Goal: Communication & Community: Answer question/provide support

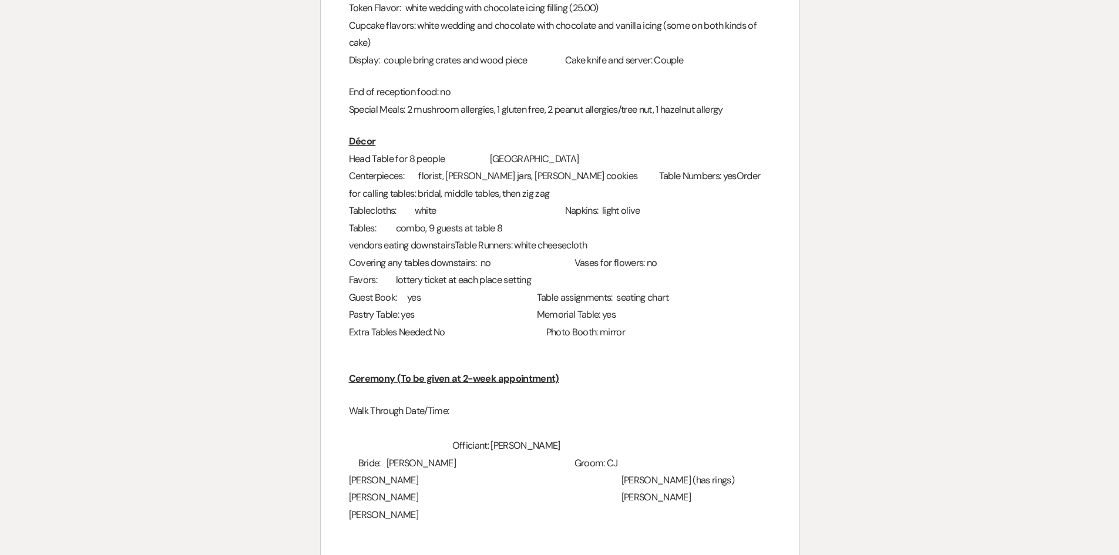
scroll to position [881, 0]
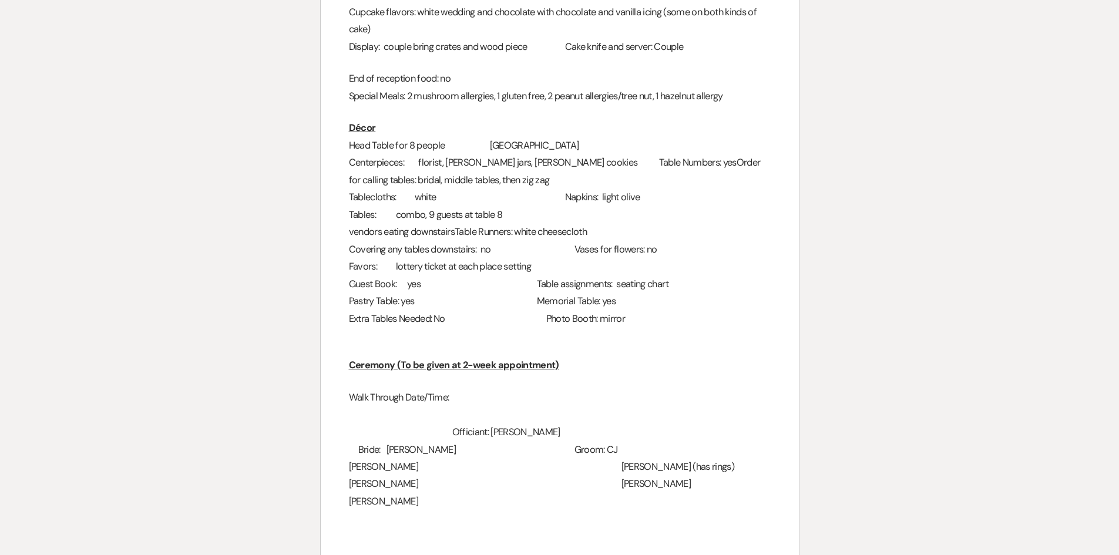
drag, startPoint x: 748, startPoint y: 216, endPoint x: 666, endPoint y: 214, distance: 82.3
click at [666, 223] on h3 "vendors eating downstairs Table Runners: white cheesecloth" at bounding box center [560, 231] width 422 height 17
click at [740, 291] on div "2024 Details Worksheet General Name: Conrad and Tatum Date of Event: 9/6/26 Pac…" at bounding box center [560, 277] width 478 height 2001
click at [659, 339] on div "2024 Details Worksheet General Name: Conrad and Tatum Date of Event: 9/6/26 Pac…" at bounding box center [560, 277] width 478 height 2001
click at [478, 293] on h3 "Pastry Table: yes Memorial Table: yes" at bounding box center [560, 301] width 422 height 17
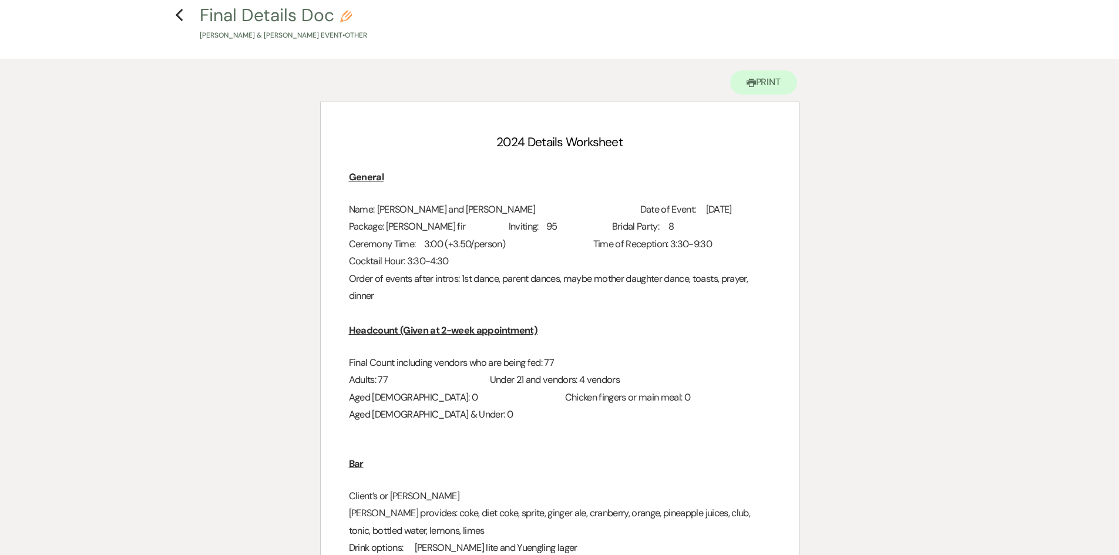
scroll to position [0, 0]
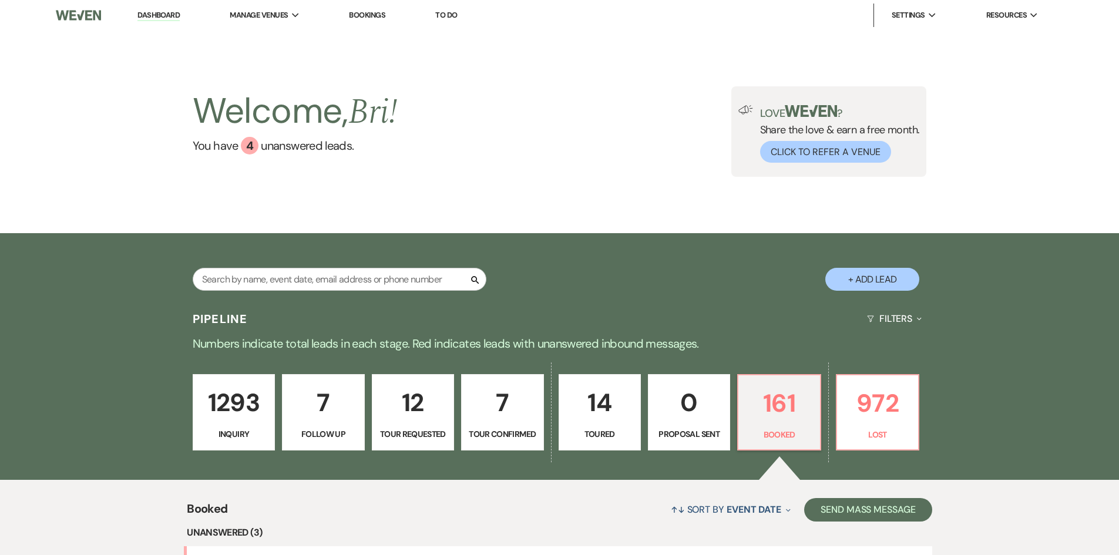
scroll to position [481, 0]
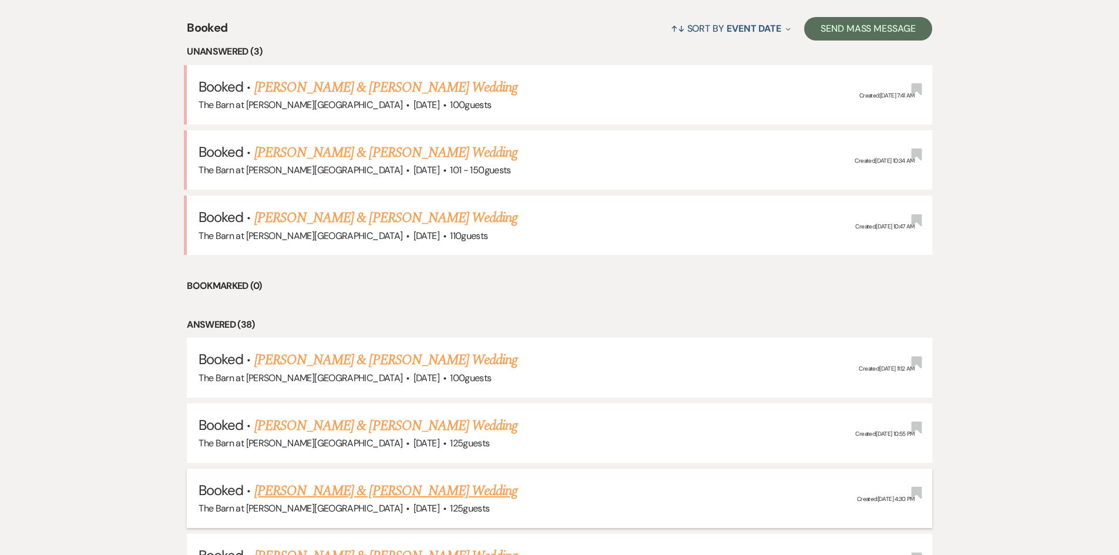
click at [385, 488] on link "[PERSON_NAME] & [PERSON_NAME] Wedding" at bounding box center [385, 491] width 263 height 21
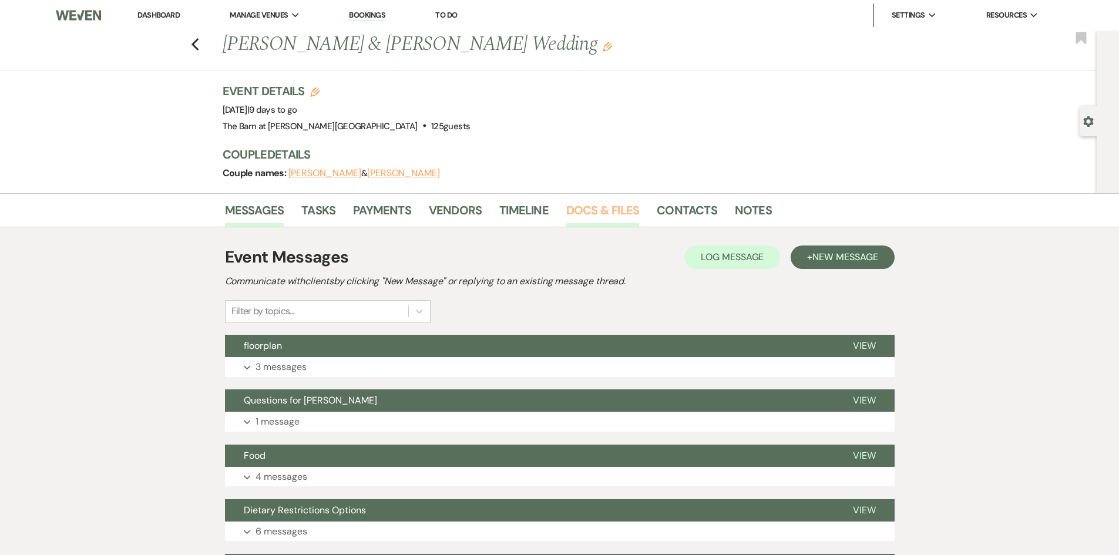
click at [583, 214] on link "Docs & Files" at bounding box center [602, 214] width 73 height 26
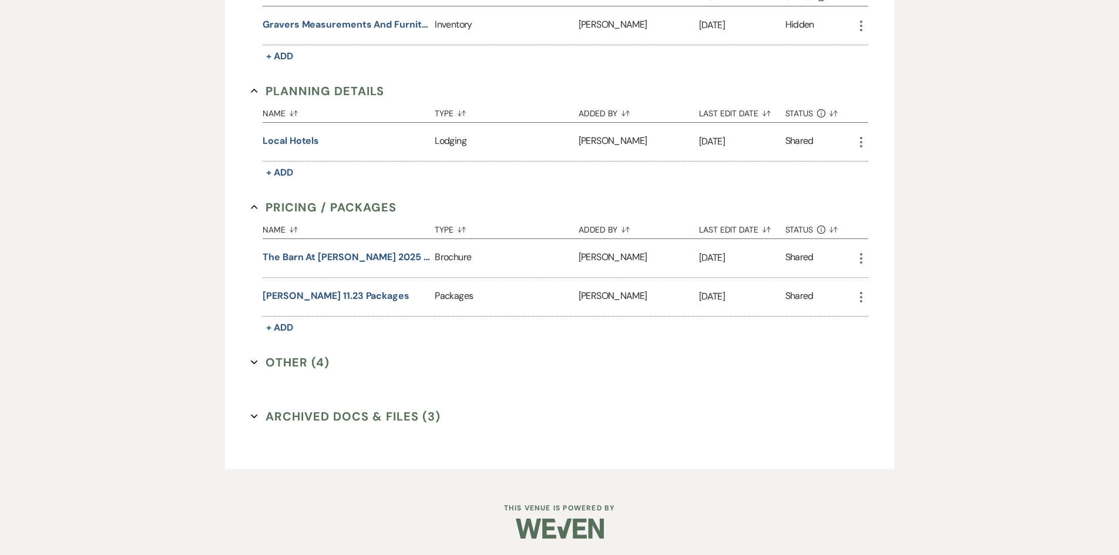
scroll to position [1004, 0]
click at [299, 359] on button "Other (4) Expand" at bounding box center [290, 362] width 79 height 18
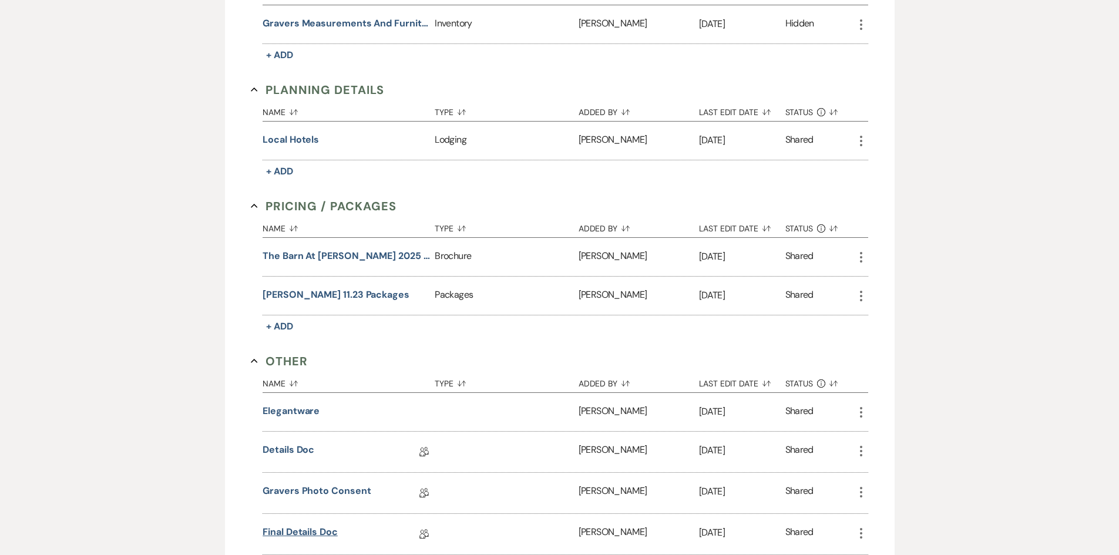
click at [306, 531] on link "Final Details Doc" at bounding box center [300, 534] width 75 height 18
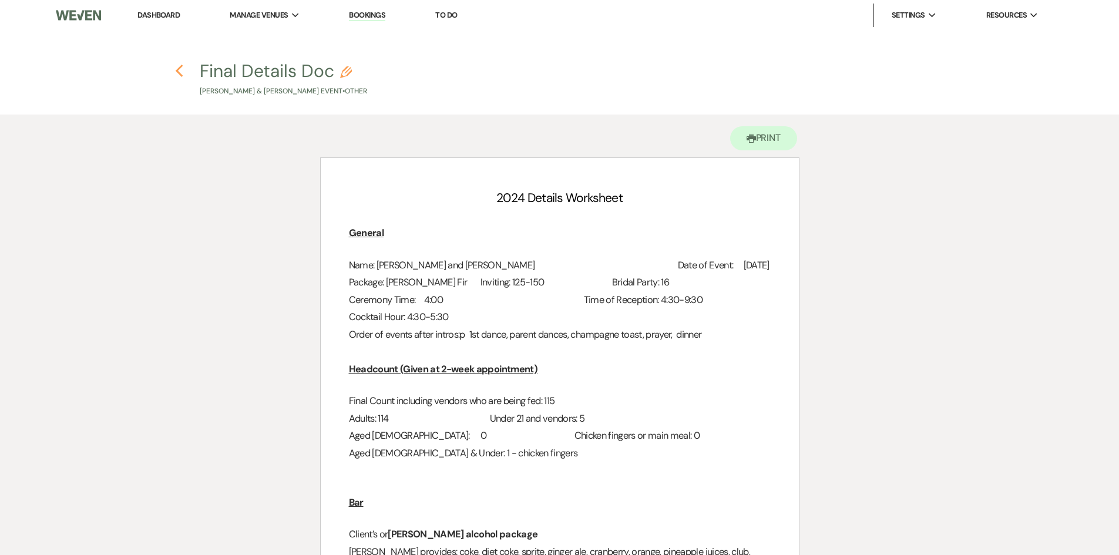
click at [177, 69] on icon "Previous" at bounding box center [179, 71] width 9 height 14
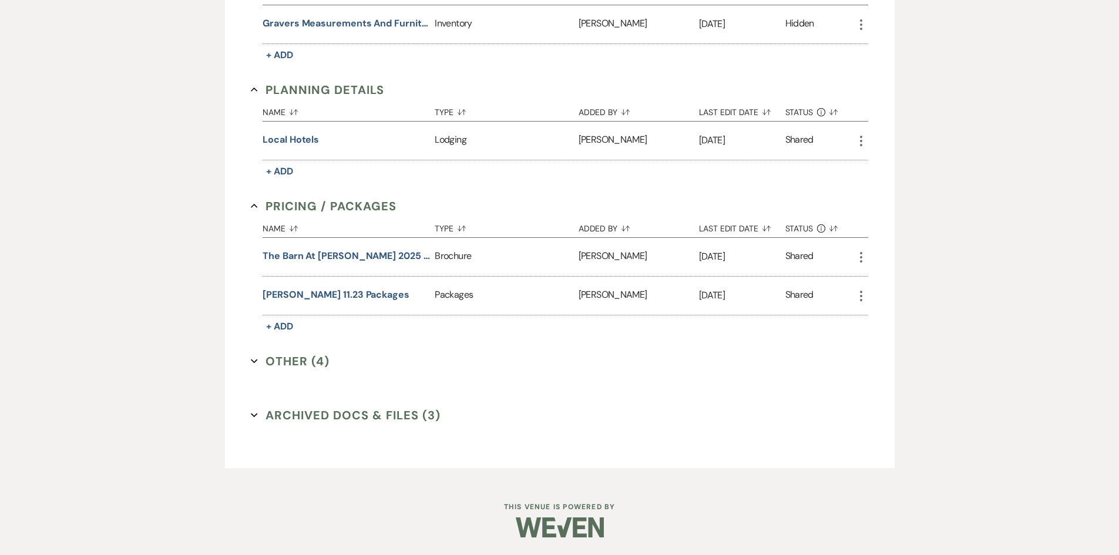
scroll to position [710, 0]
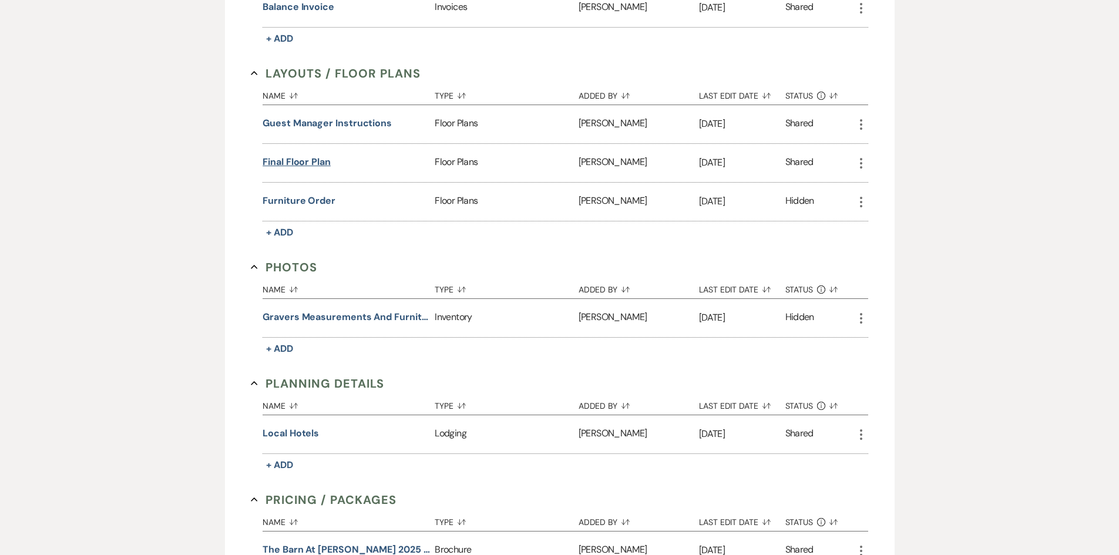
click at [324, 157] on button "Final Floor plan" at bounding box center [297, 162] width 68 height 14
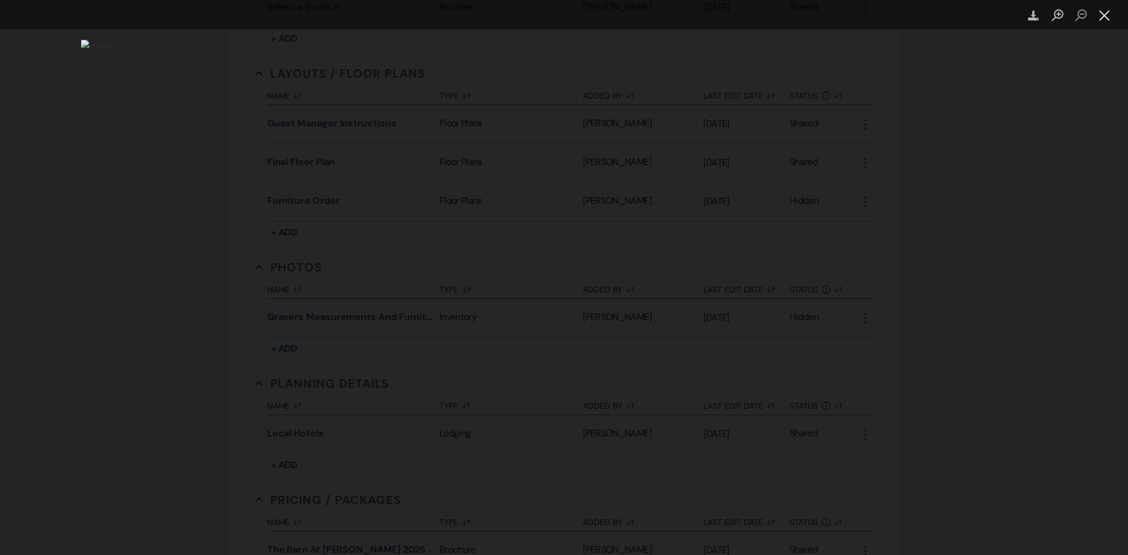
click at [1107, 22] on button "Close lightbox" at bounding box center [1105, 15] width 24 height 21
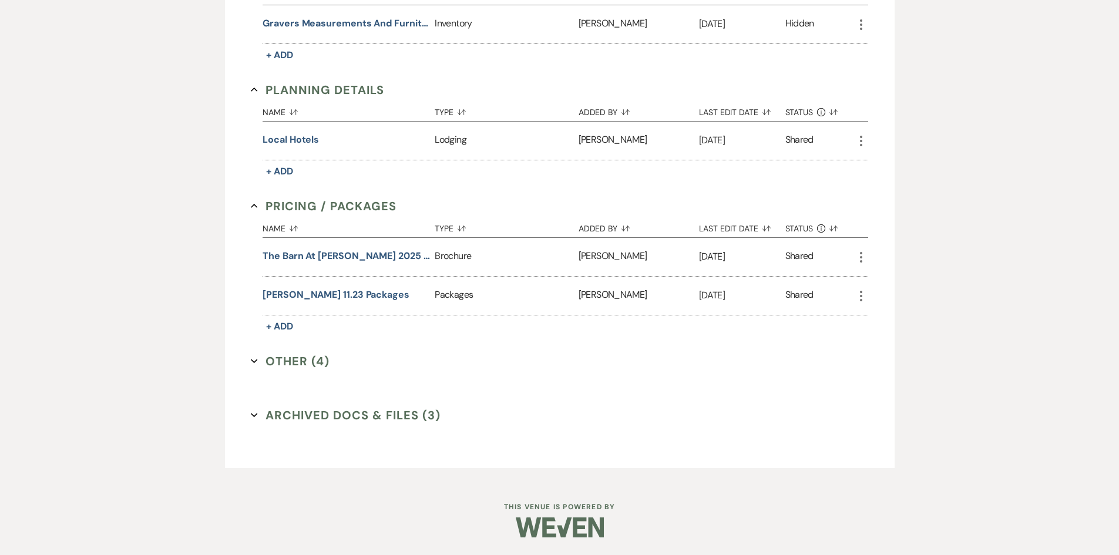
click at [300, 365] on button "Other (4) Expand" at bounding box center [290, 362] width 79 height 18
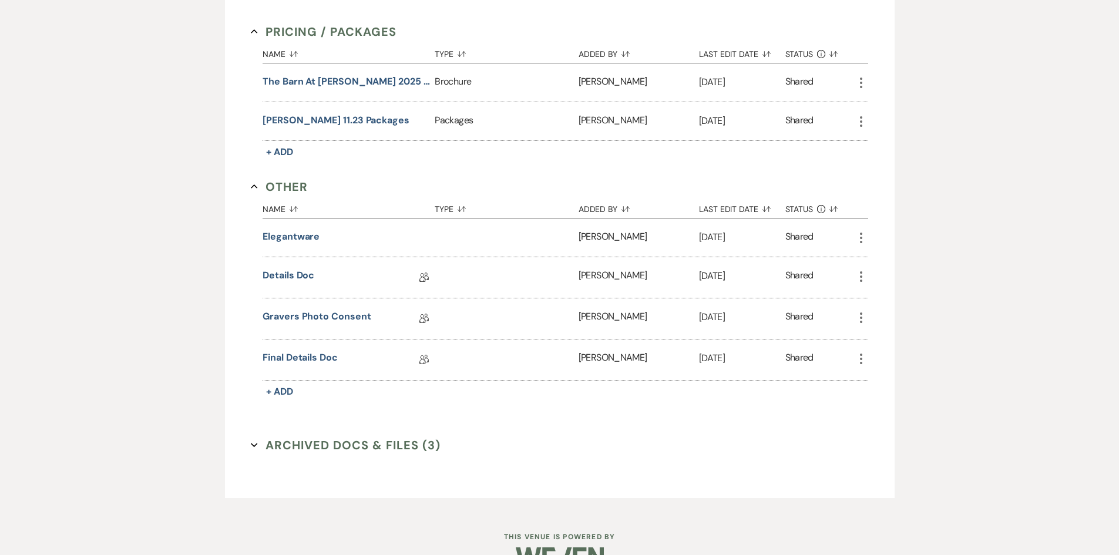
scroll to position [1180, 0]
click at [306, 352] on link "Final Details Doc" at bounding box center [300, 358] width 75 height 18
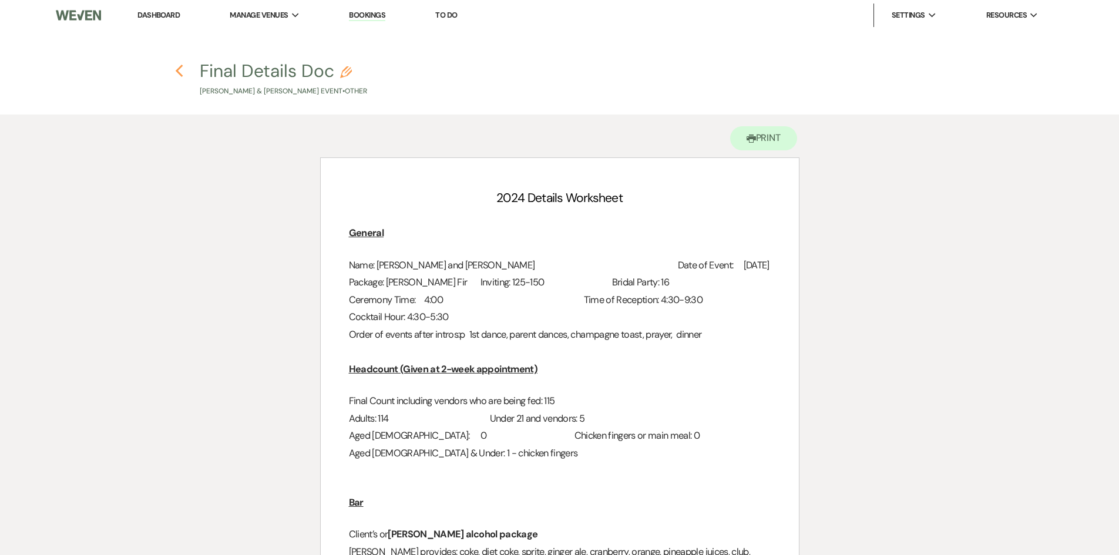
click at [175, 66] on icon "Previous" at bounding box center [179, 71] width 9 height 14
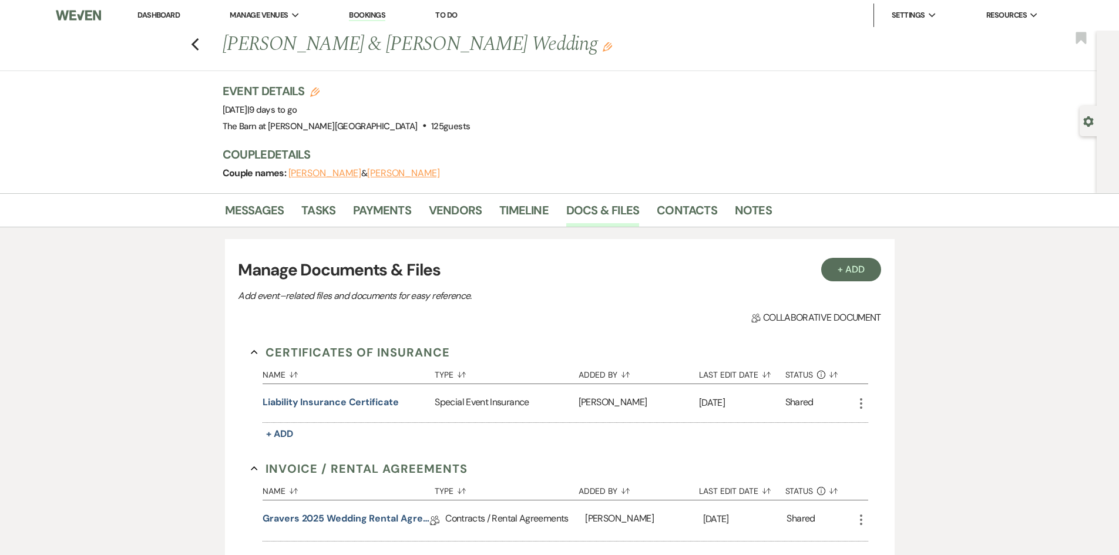
click at [172, 14] on link "Dashboard" at bounding box center [158, 15] width 42 height 10
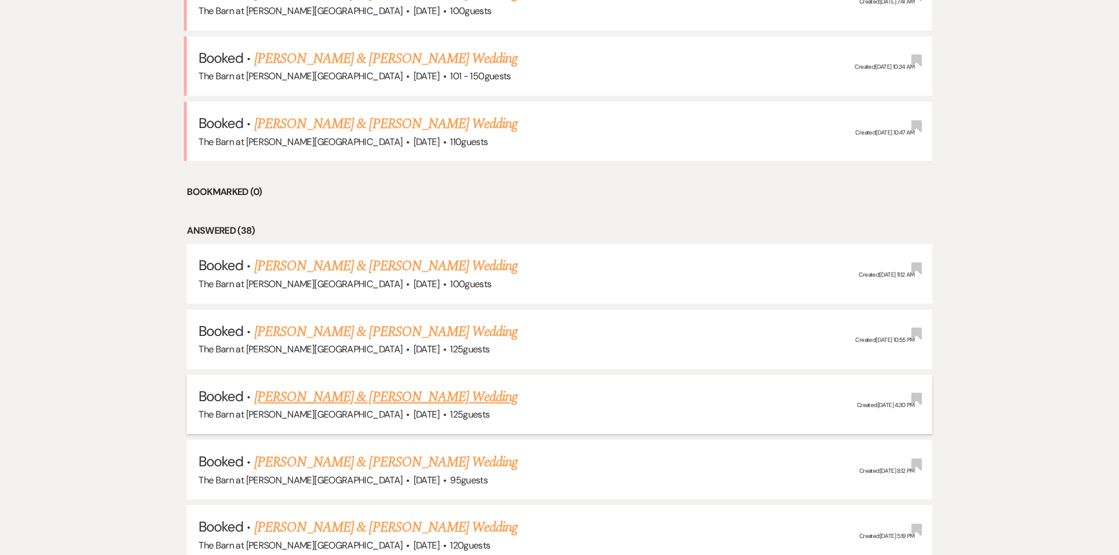
scroll to position [588, 0]
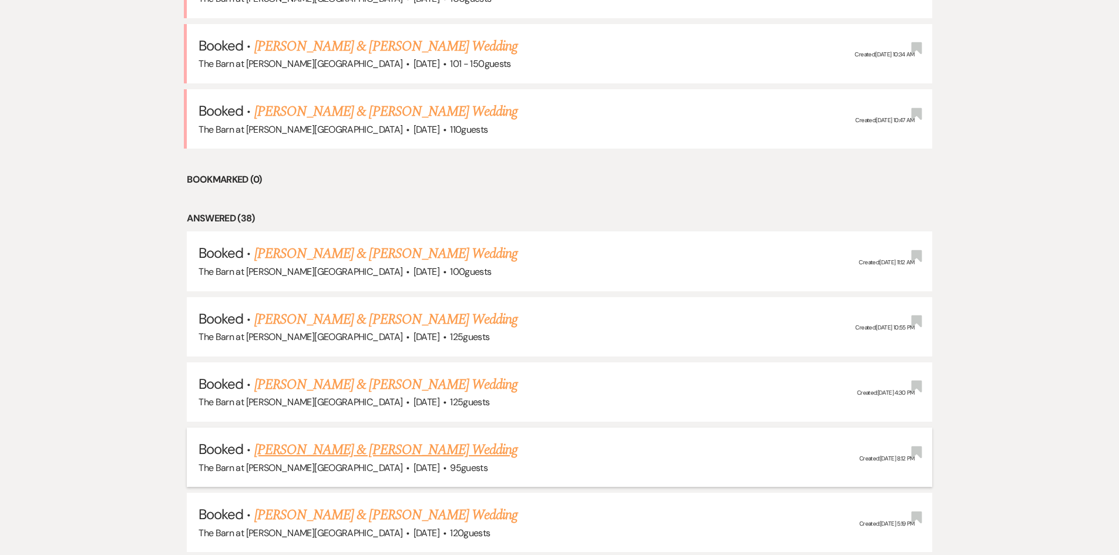
click at [375, 456] on link "[PERSON_NAME] & [PERSON_NAME] Wedding" at bounding box center [385, 450] width 263 height 21
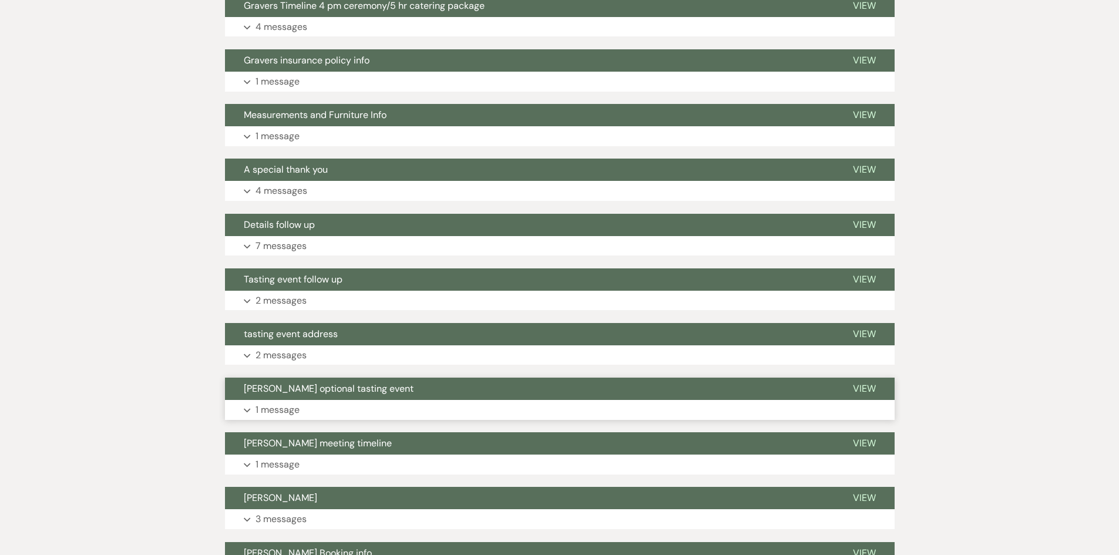
scroll to position [235, 0]
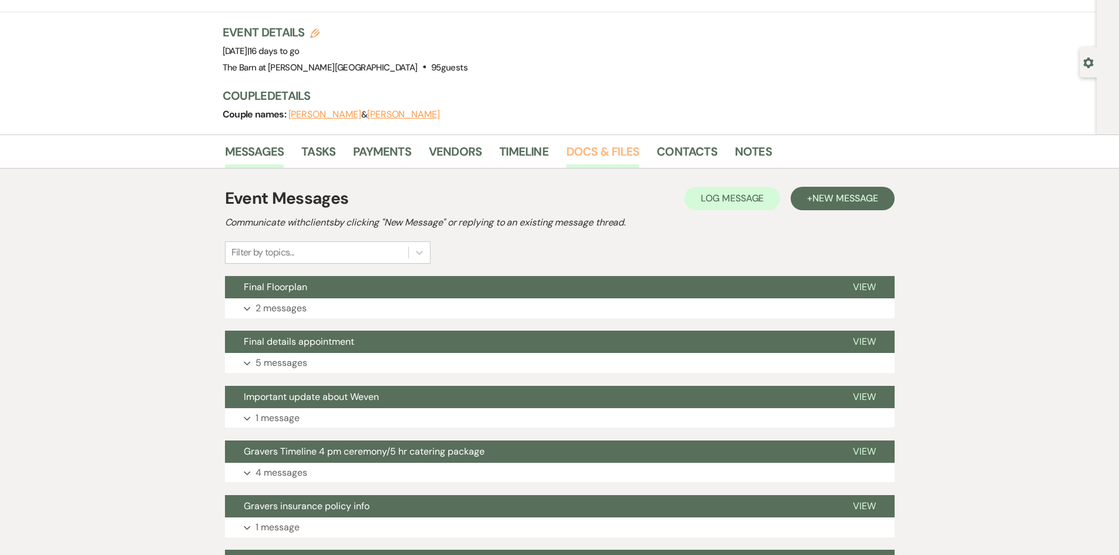
click at [614, 152] on link "Docs & Files" at bounding box center [602, 155] width 73 height 26
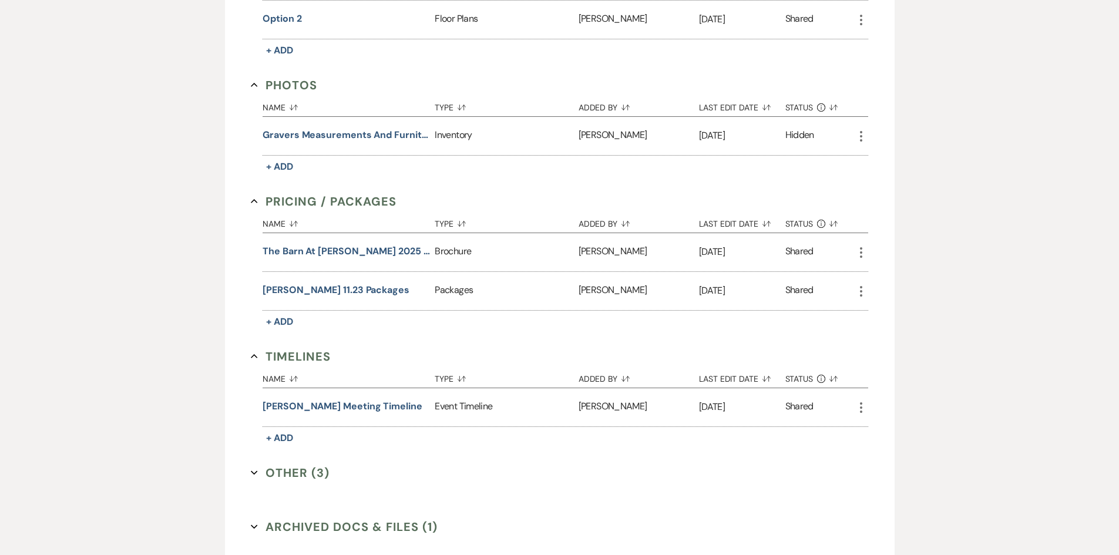
scroll to position [733, 0]
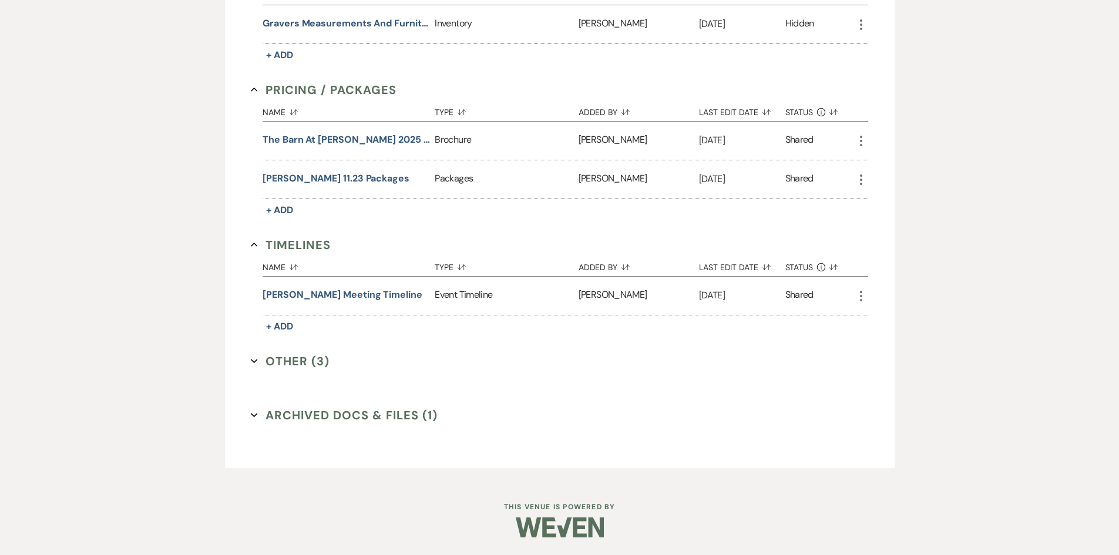
click at [289, 368] on button "Other (3) Expand" at bounding box center [290, 362] width 79 height 18
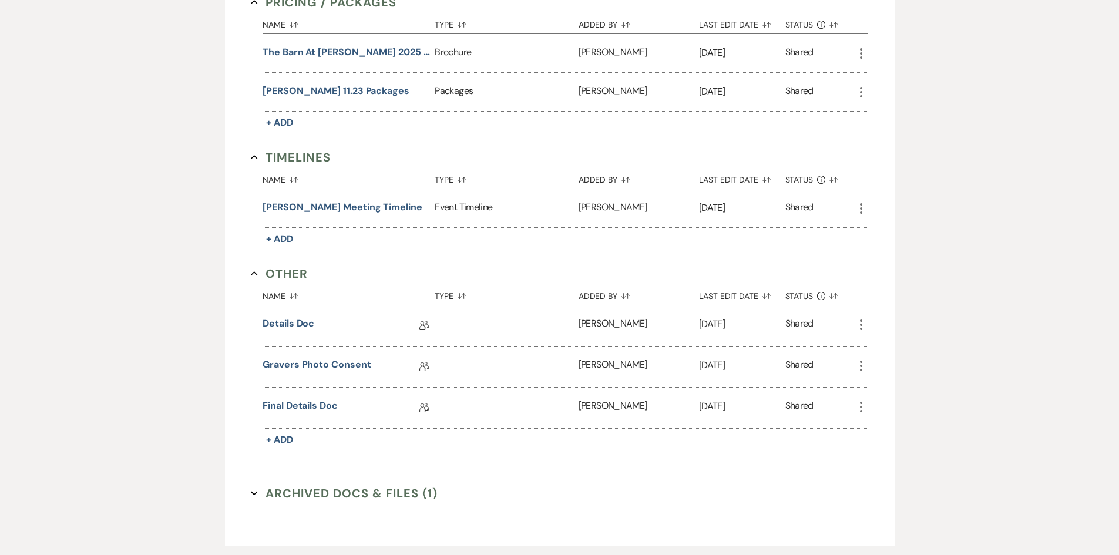
scroll to position [898, 0]
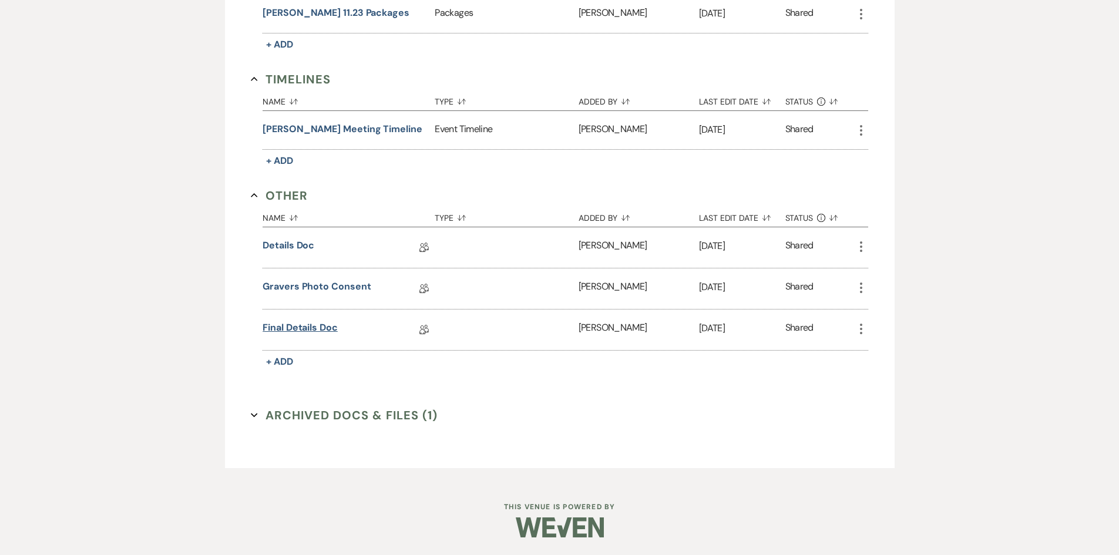
click at [293, 334] on link "Final Details Doc" at bounding box center [300, 330] width 75 height 18
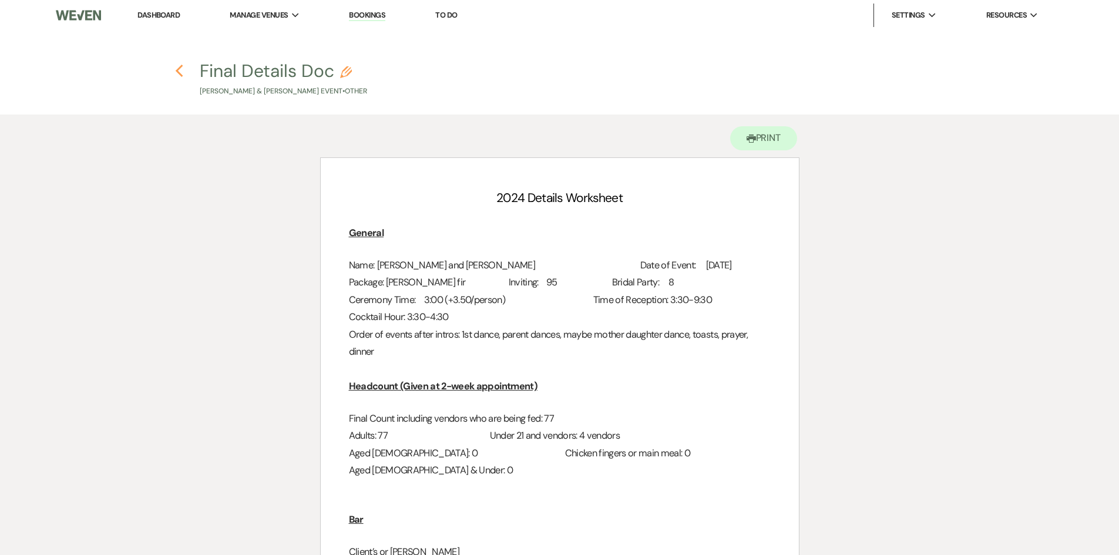
click at [179, 74] on icon "Previous" at bounding box center [179, 71] width 9 height 14
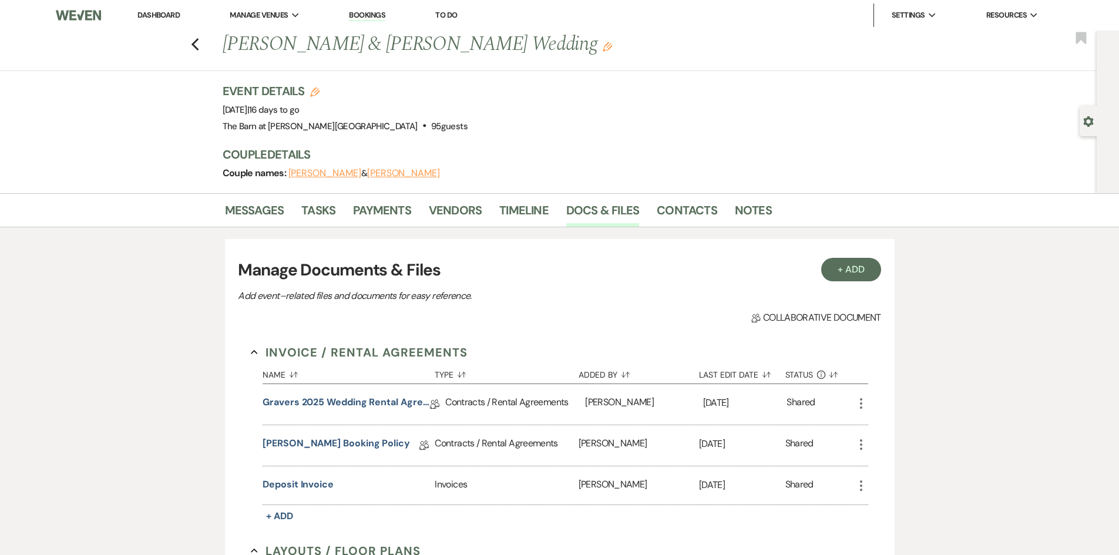
click at [159, 7] on li "Dashboard" at bounding box center [159, 16] width 54 height 24
click at [163, 11] on link "Dashboard" at bounding box center [158, 15] width 42 height 10
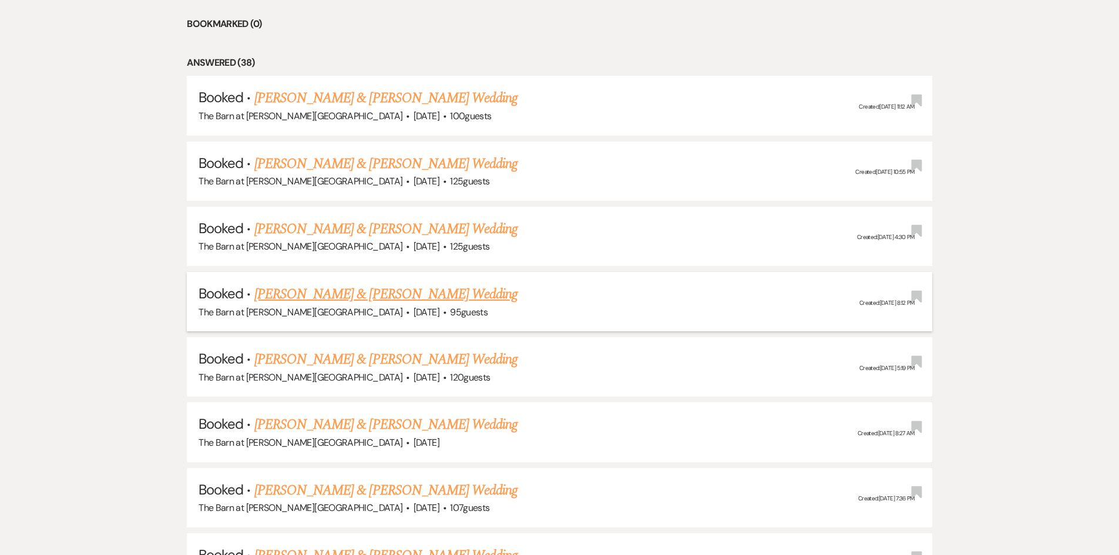
scroll to position [764, 0]
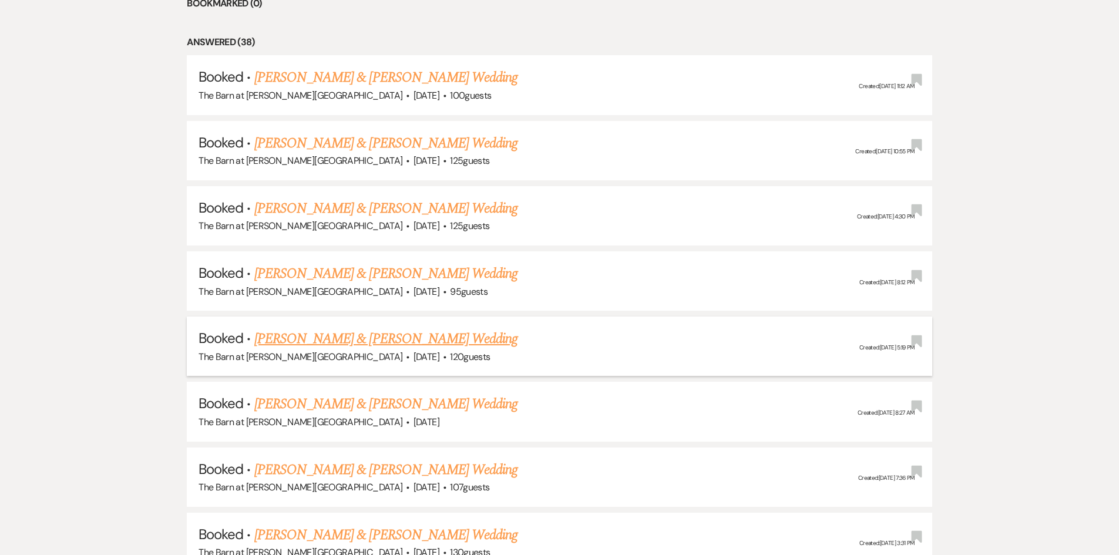
click at [365, 338] on link "[PERSON_NAME] & [PERSON_NAME] Wedding" at bounding box center [385, 338] width 263 height 21
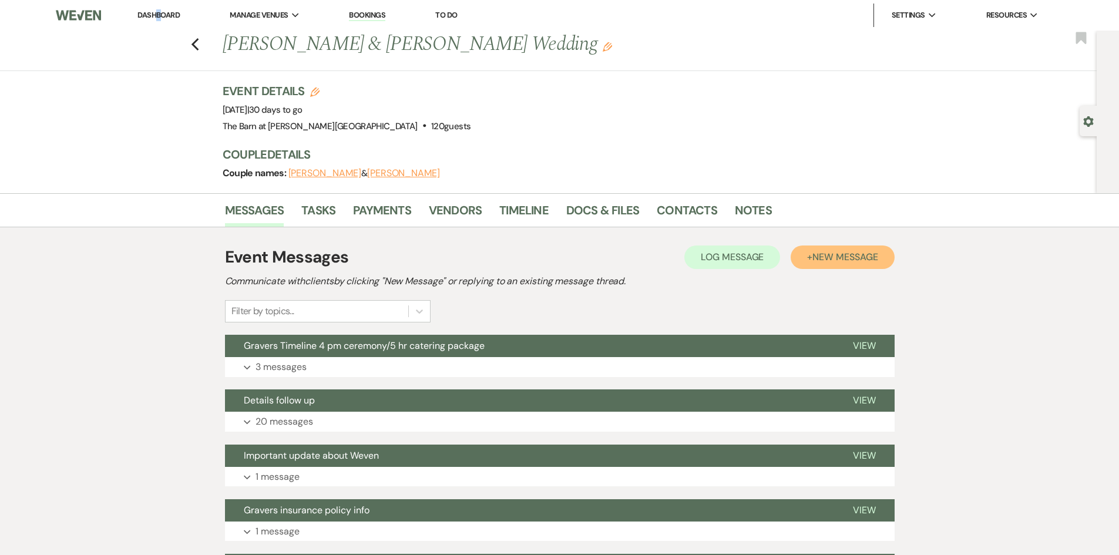
click at [844, 261] on span "New Message" at bounding box center [845, 257] width 65 height 12
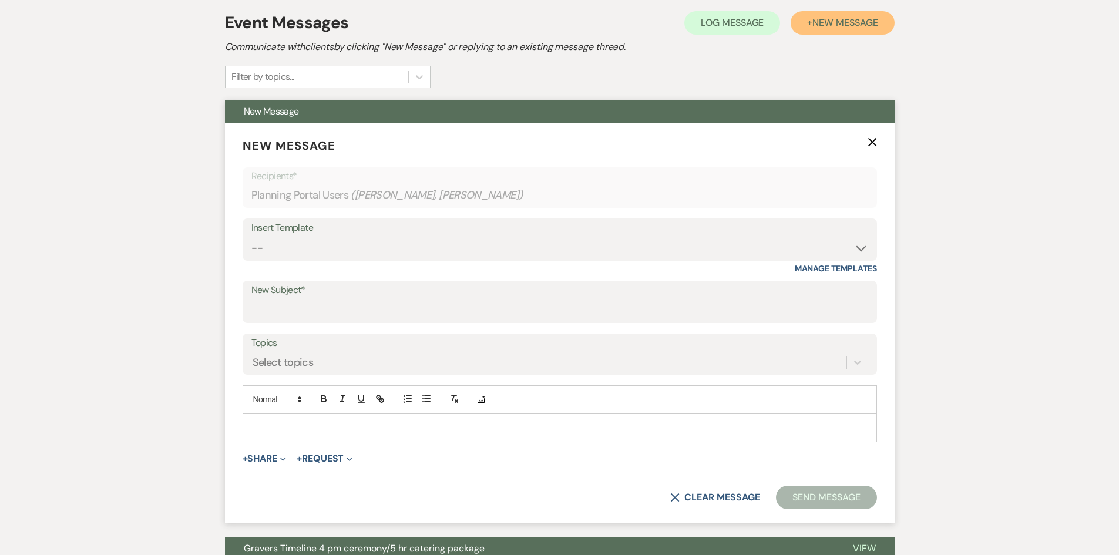
scroll to position [235, 0]
click at [324, 303] on input "New Subject*" at bounding box center [559, 309] width 617 height 23
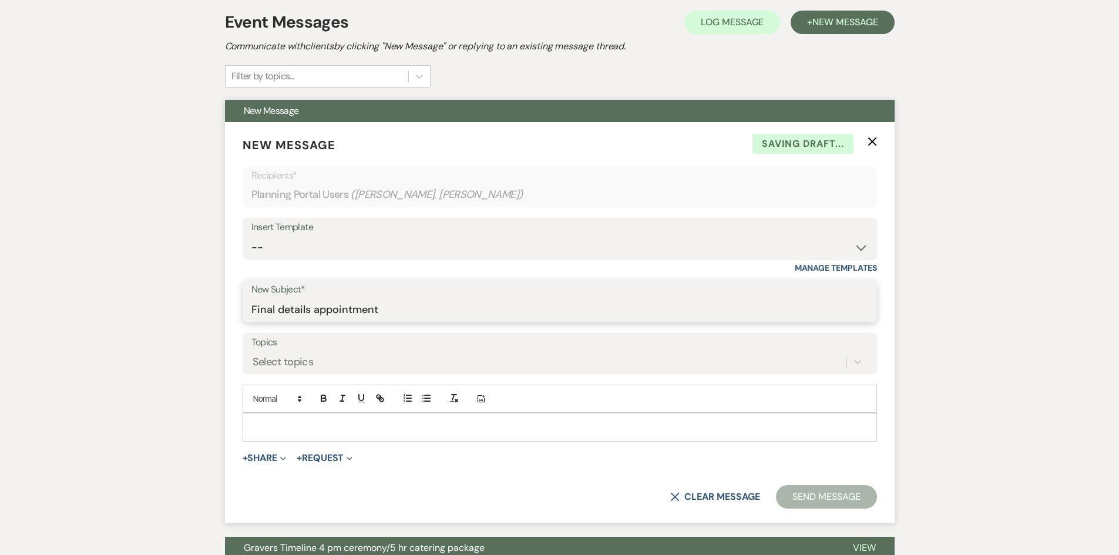
type input "Final details appointment"
click at [320, 415] on div at bounding box center [559, 427] width 633 height 27
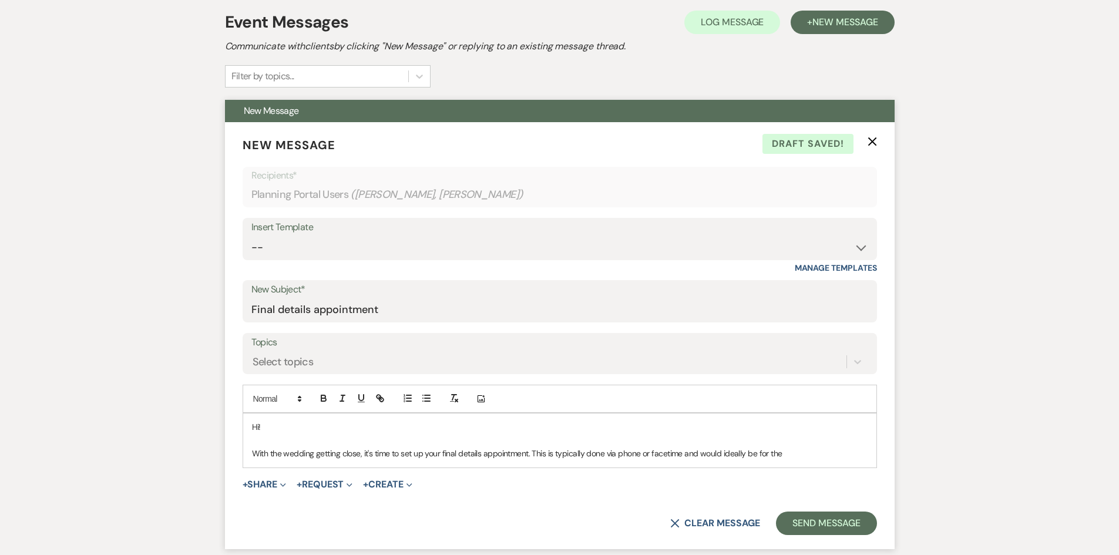
click at [799, 451] on p "With the wedding getting close, it's time to set up your final details appointm…" at bounding box center [560, 453] width 616 height 13
click at [773, 455] on p "With the wedding getting close, it's time to set up your final details appointm…" at bounding box center [560, 453] width 616 height 13
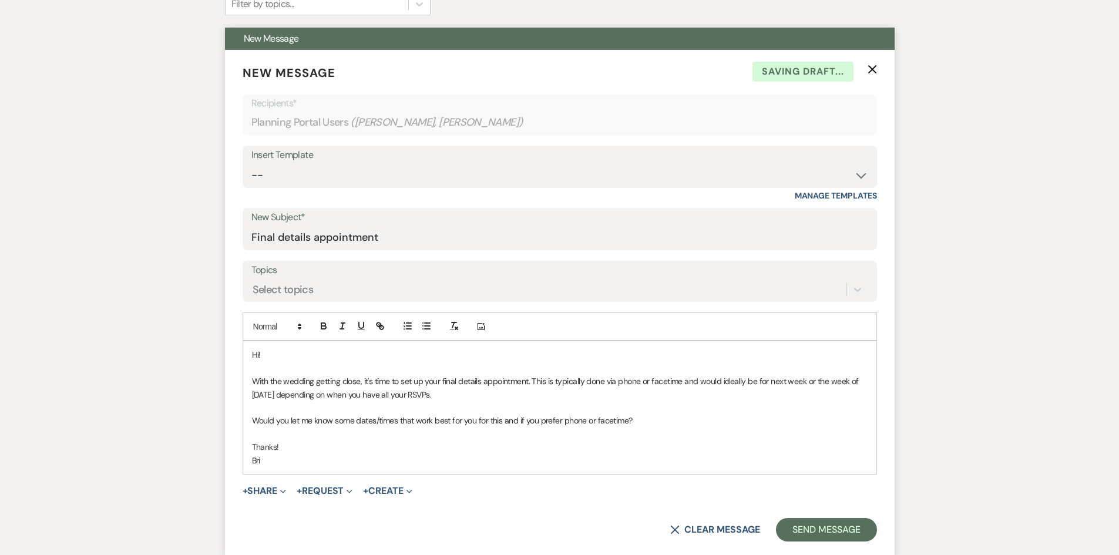
scroll to position [411, 0]
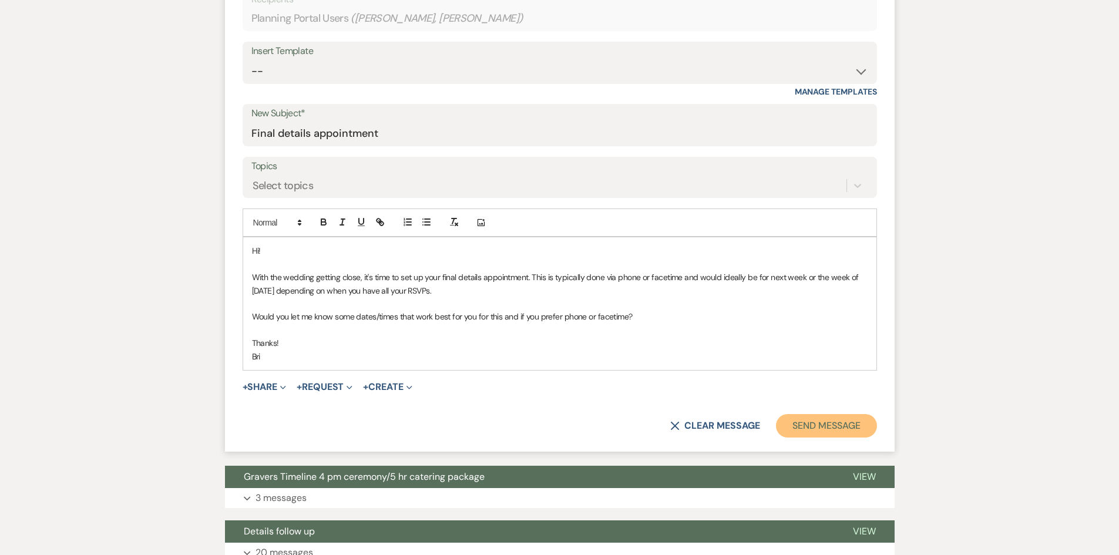
click at [838, 427] on button "Send Message" at bounding box center [826, 426] width 100 height 24
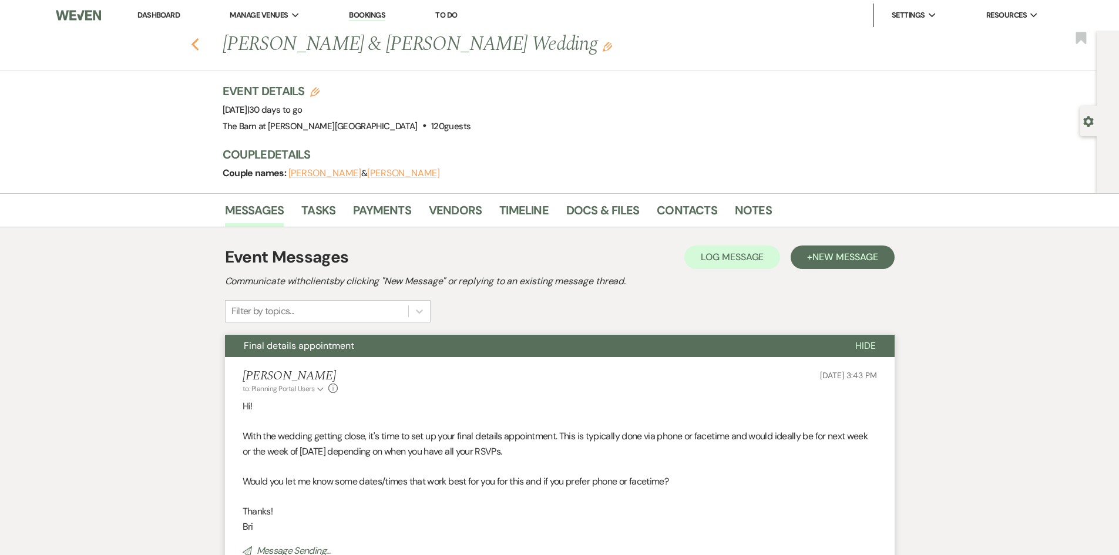
click at [199, 49] on icon "Previous" at bounding box center [195, 45] width 9 height 14
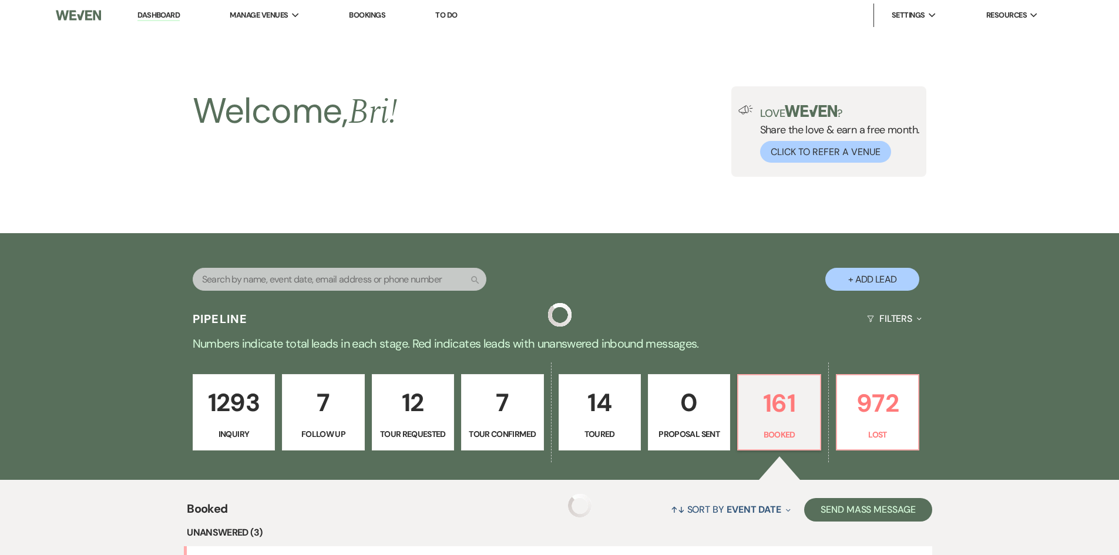
scroll to position [764, 0]
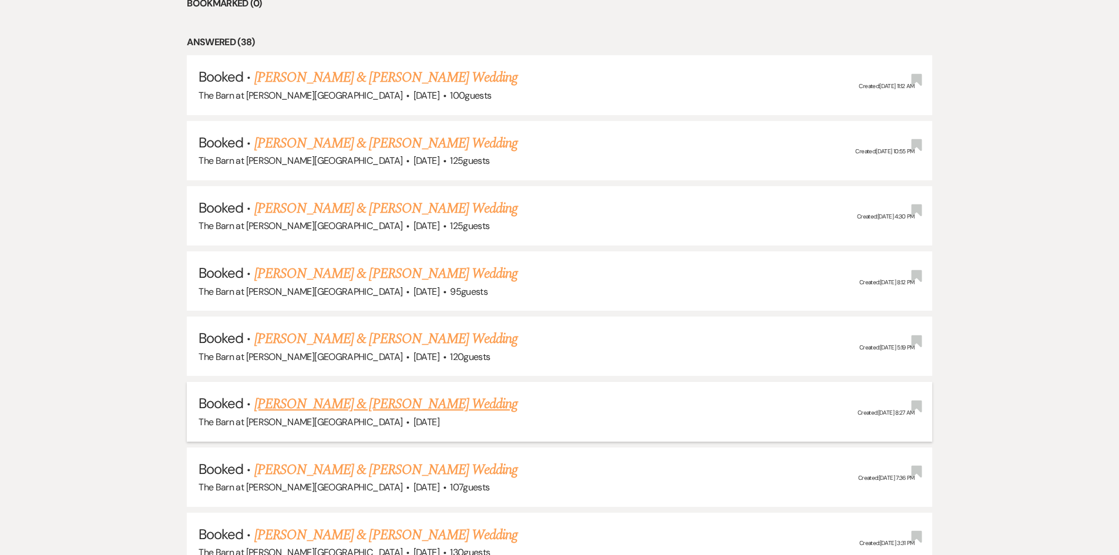
click at [397, 402] on link "[PERSON_NAME] & [PERSON_NAME] Wedding" at bounding box center [385, 404] width 263 height 21
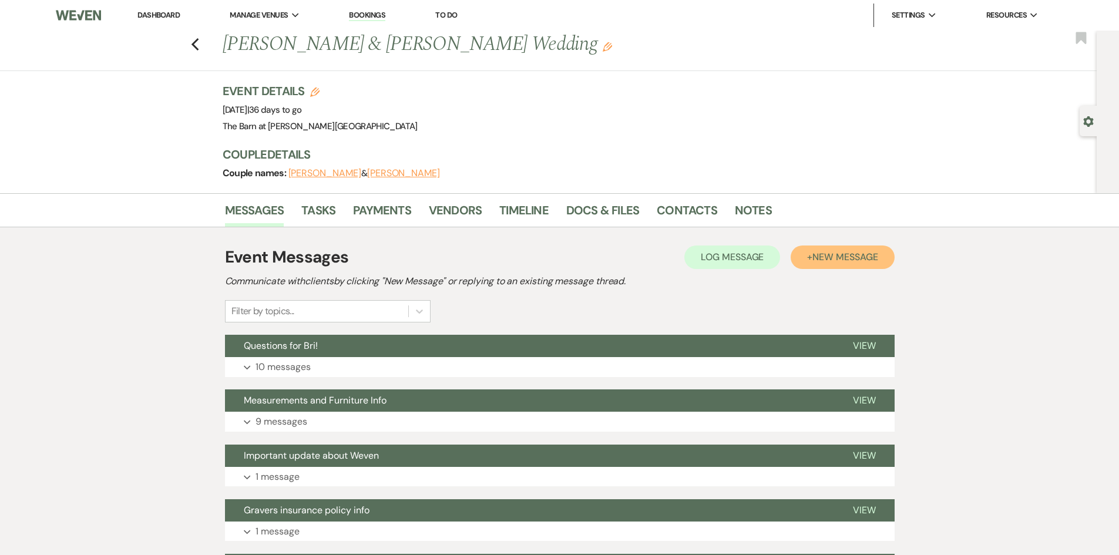
click at [866, 261] on span "New Message" at bounding box center [845, 257] width 65 height 12
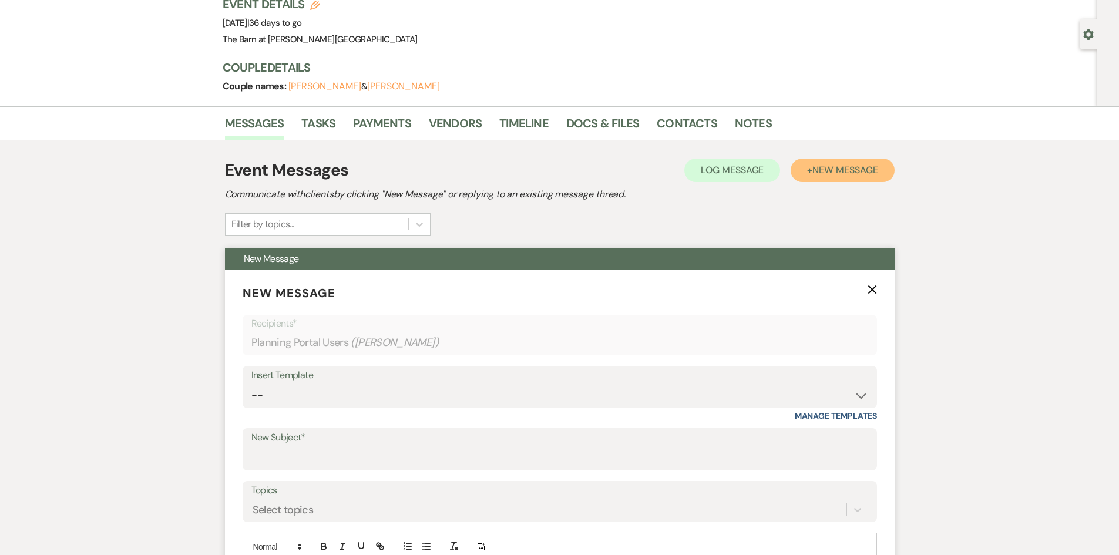
scroll to position [235, 0]
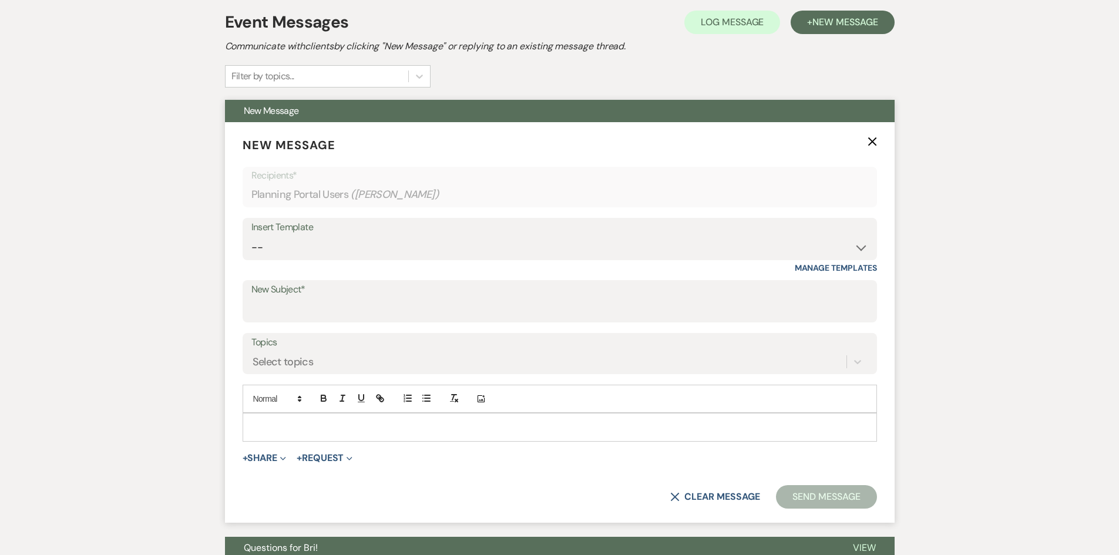
click at [345, 108] on span "New Message" at bounding box center [560, 111] width 670 height 22
click at [283, 316] on input "New Subject*" at bounding box center [559, 309] width 617 height 23
type input "Final details appointment"
click at [339, 415] on div at bounding box center [559, 427] width 633 height 27
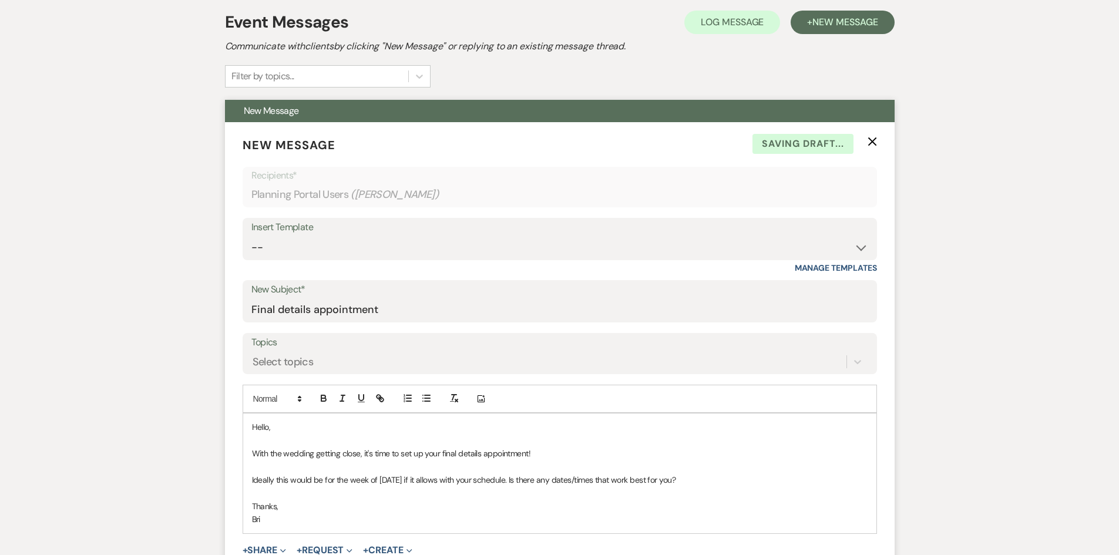
click at [537, 453] on p "With the wedding getting close, it's time to set up your final details appointm…" at bounding box center [560, 453] width 616 height 13
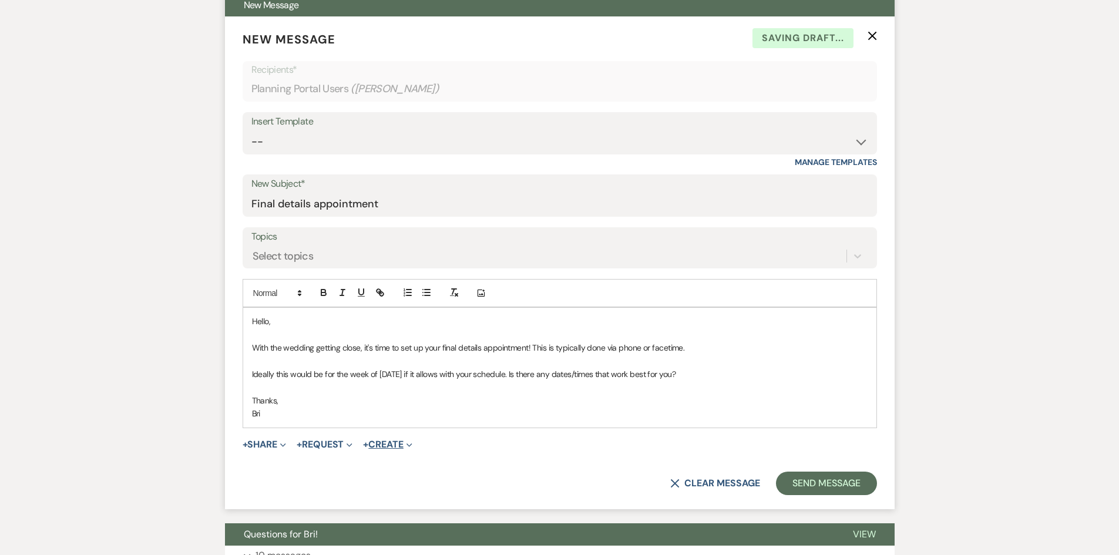
scroll to position [353, 0]
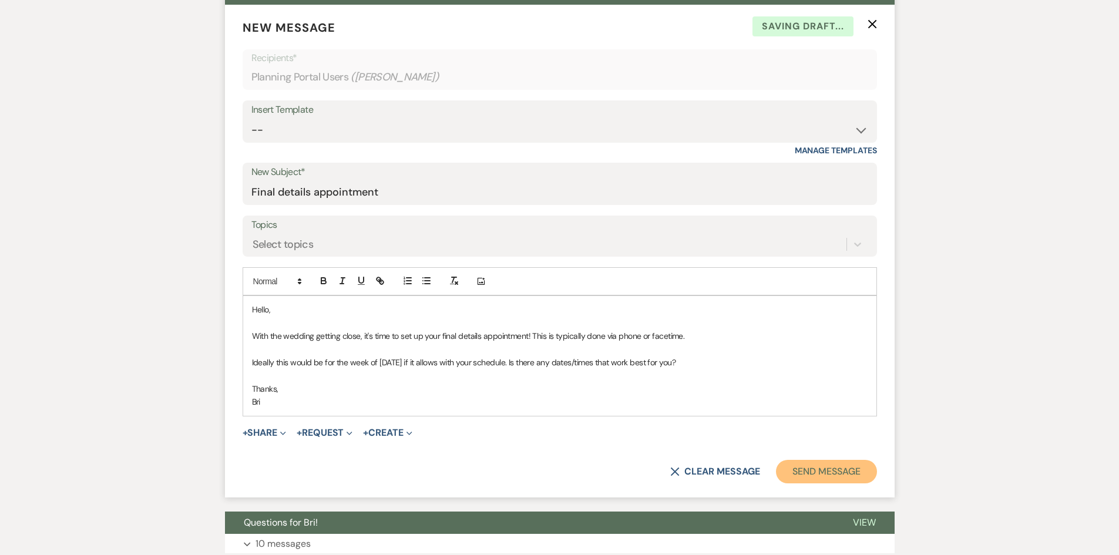
click at [818, 481] on button "Send Message" at bounding box center [826, 472] width 100 height 24
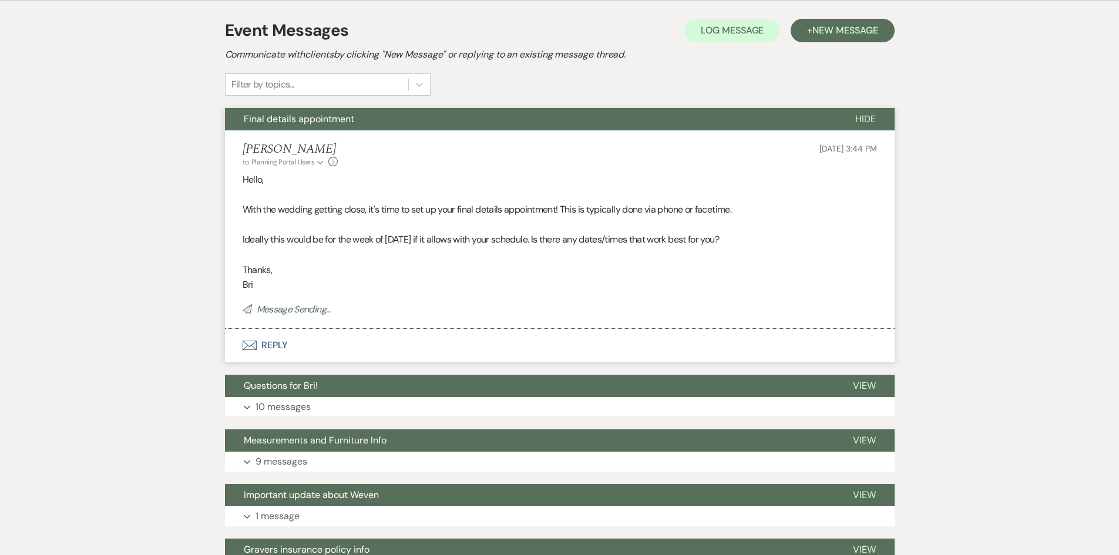
scroll to position [294, 0]
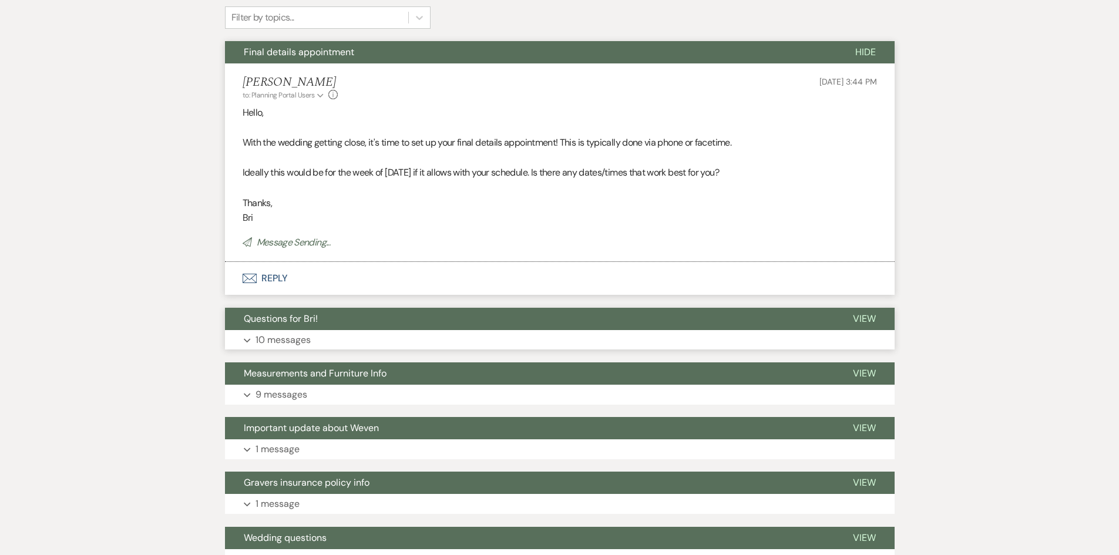
click at [370, 315] on button "Questions for Bri!" at bounding box center [529, 319] width 609 height 22
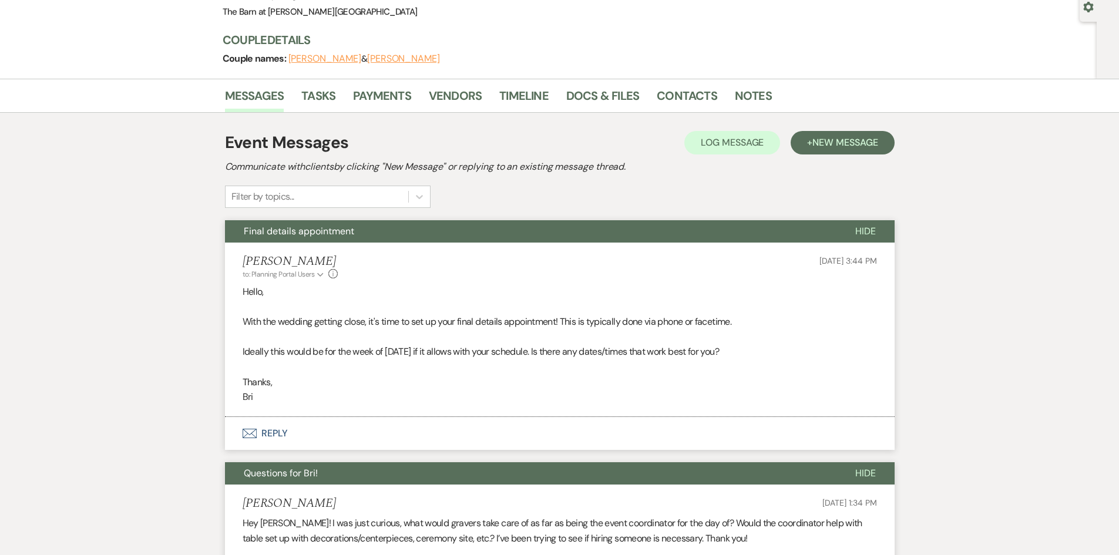
scroll to position [0, 0]
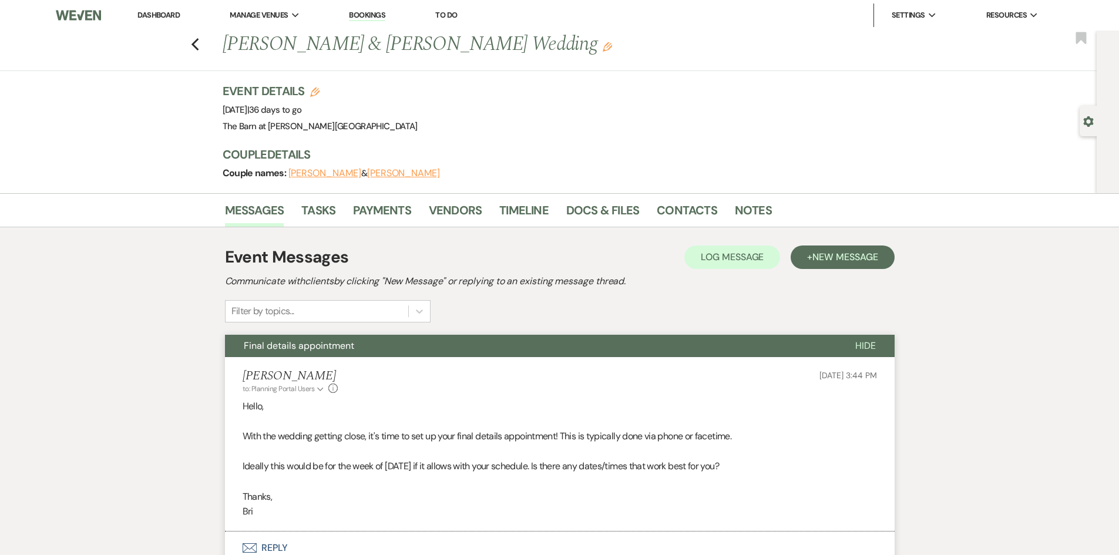
click at [193, 43] on div "Previous Jessica Sanbeg & Jarrod Bulger's Wedding Edit Bookmark" at bounding box center [545, 51] width 1103 height 41
click at [196, 47] on icon "Previous" at bounding box center [195, 45] width 9 height 14
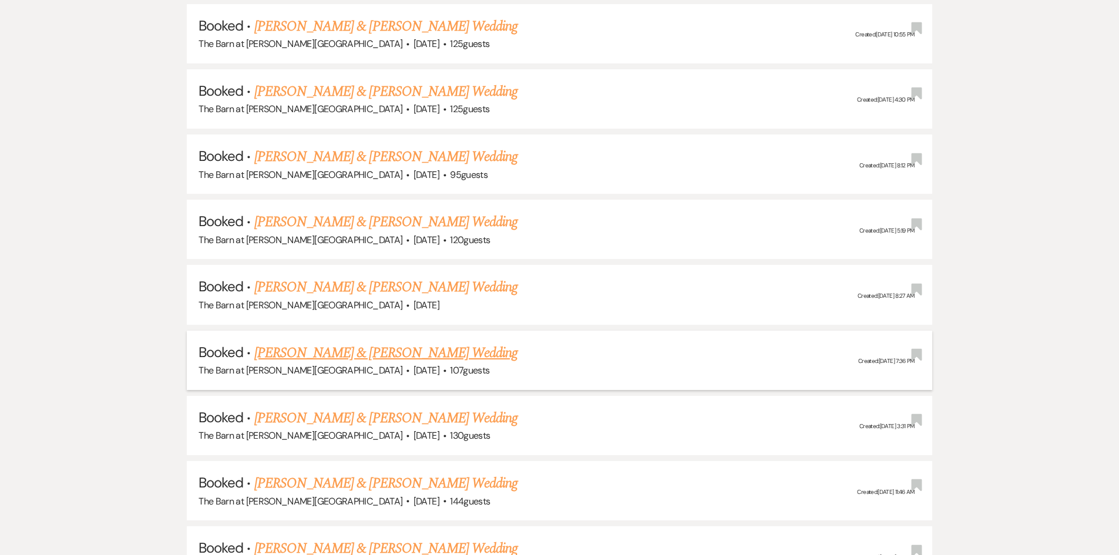
scroll to position [881, 0]
click at [431, 357] on link "[PERSON_NAME] & [PERSON_NAME] Wedding" at bounding box center [385, 352] width 263 height 21
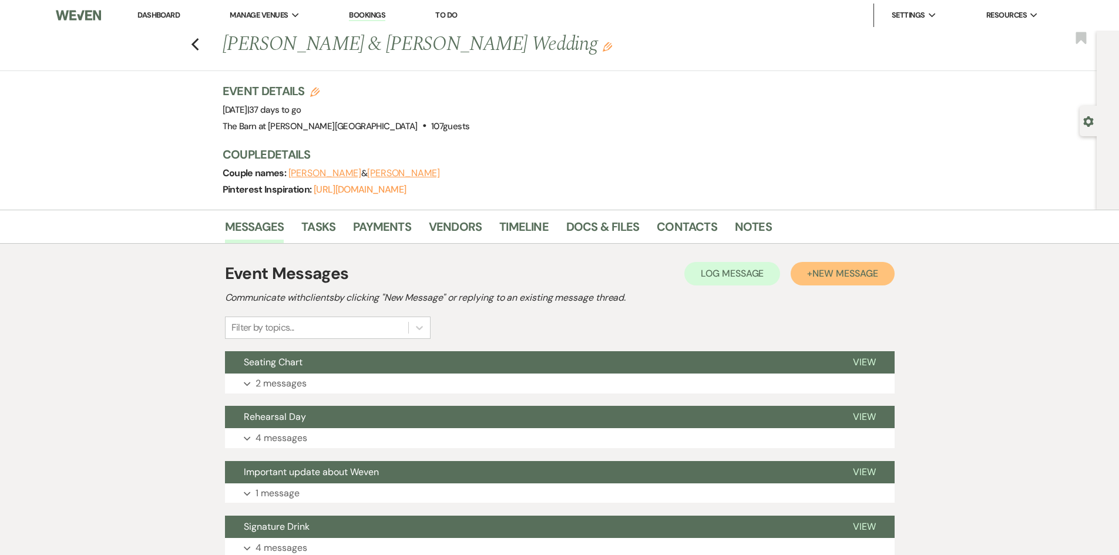
click at [867, 269] on span "New Message" at bounding box center [845, 273] width 65 height 12
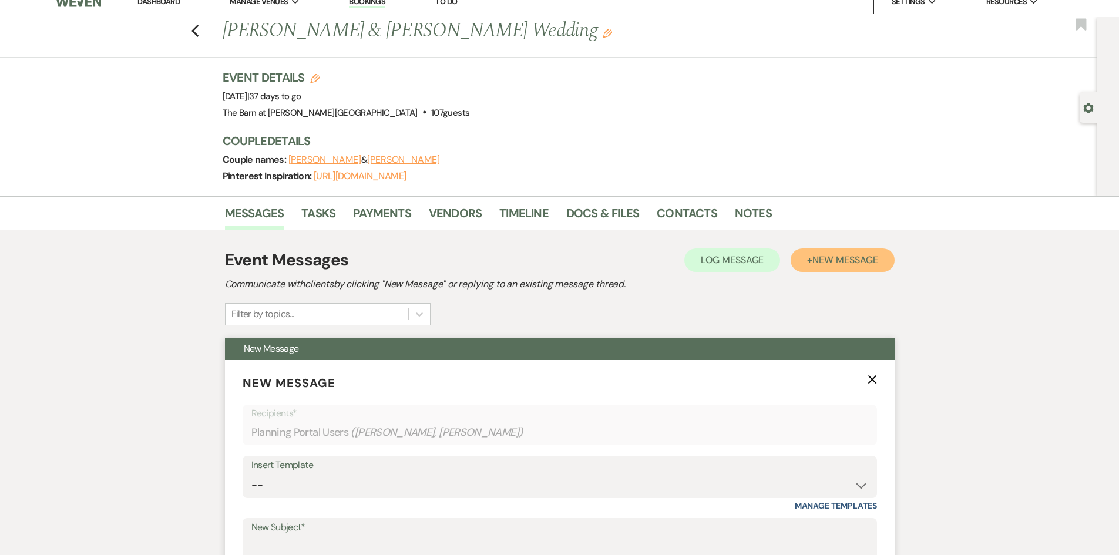
scroll to position [176, 0]
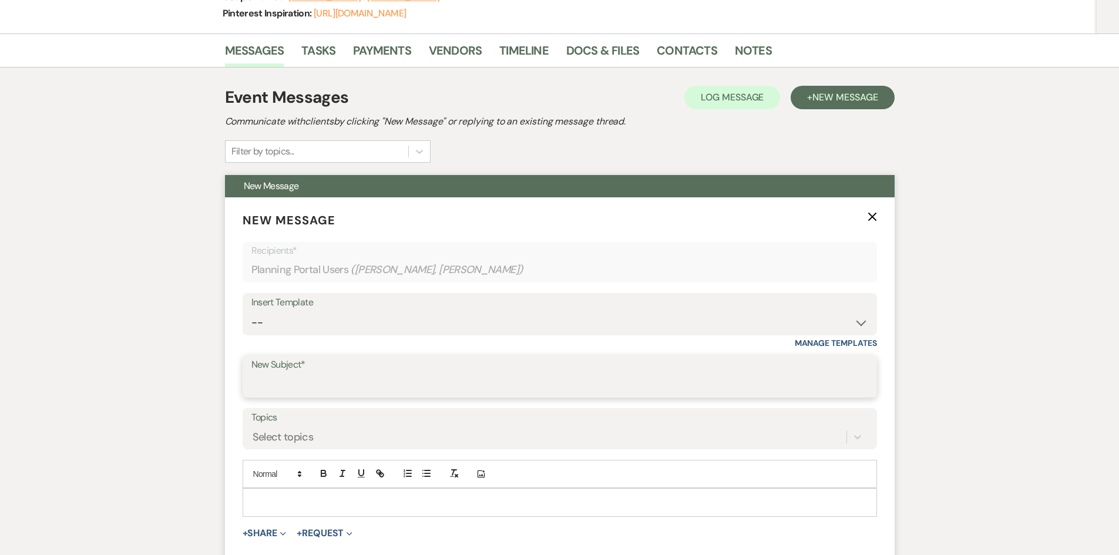
click at [406, 383] on input "New Subject*" at bounding box center [559, 385] width 617 height 23
type input "Final details appointment"
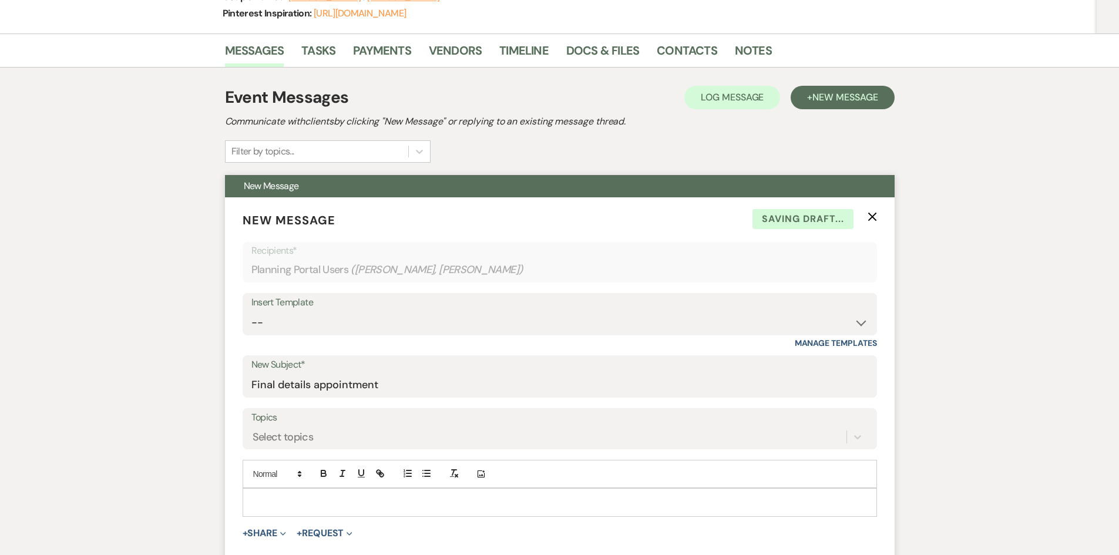
click at [422, 501] on p at bounding box center [560, 502] width 616 height 13
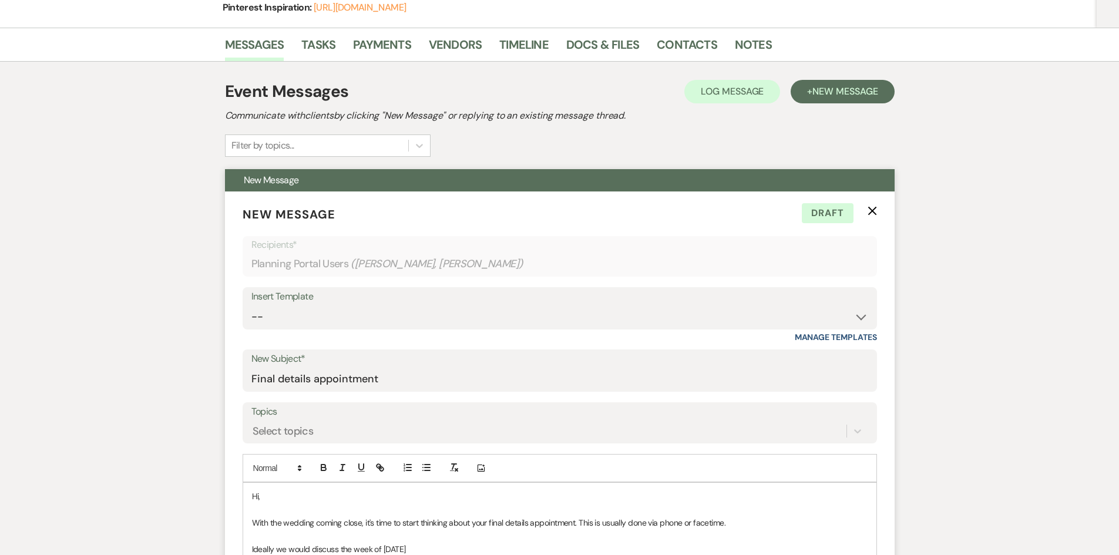
click at [451, 548] on p "Ideally we would discuss the week of September 1" at bounding box center [560, 549] width 616 height 13
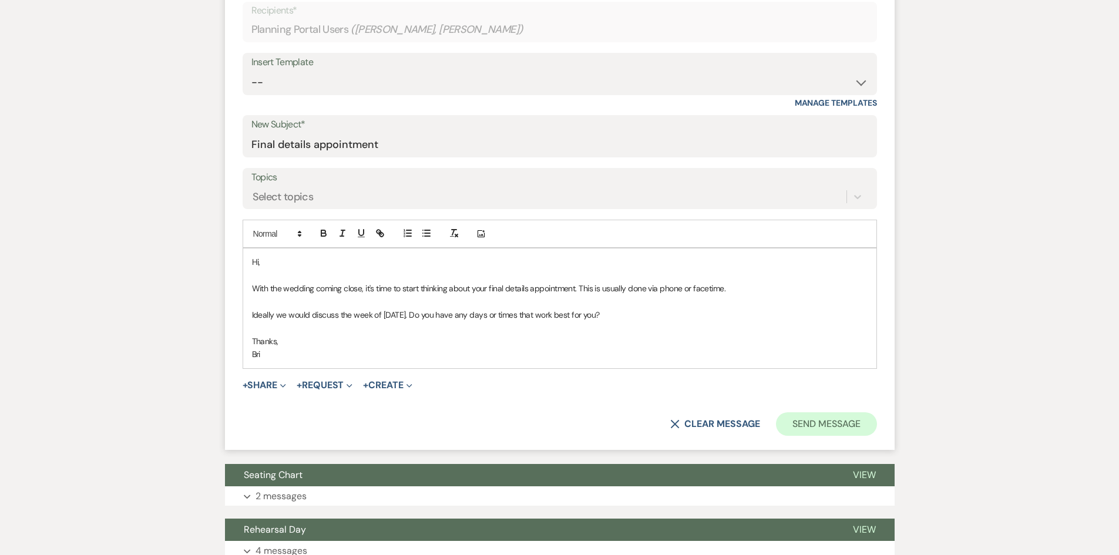
scroll to position [417, 0]
click at [793, 418] on button "Send Message" at bounding box center [826, 424] width 100 height 24
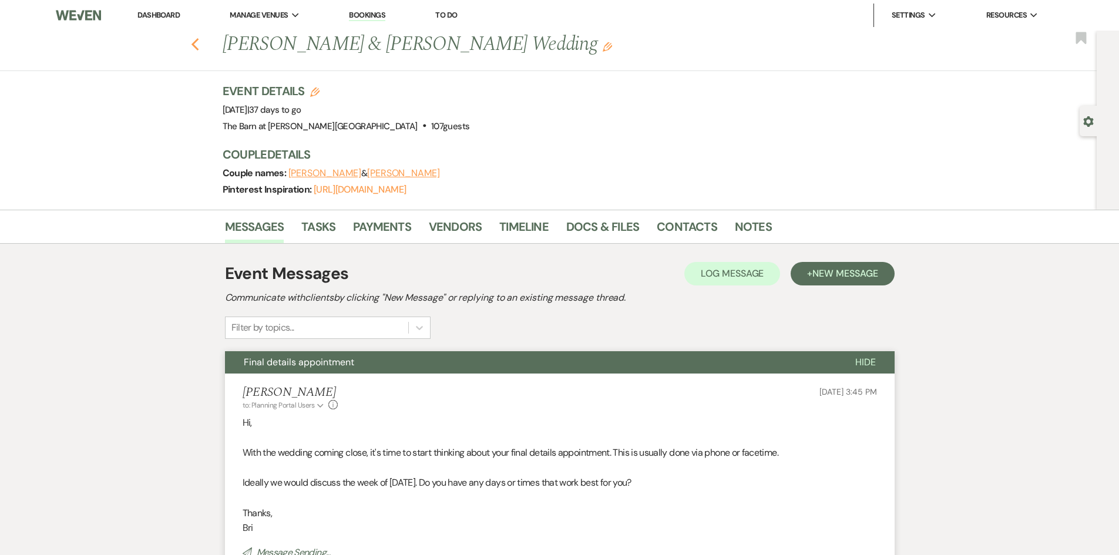
click at [200, 47] on icon "Previous" at bounding box center [195, 45] width 9 height 14
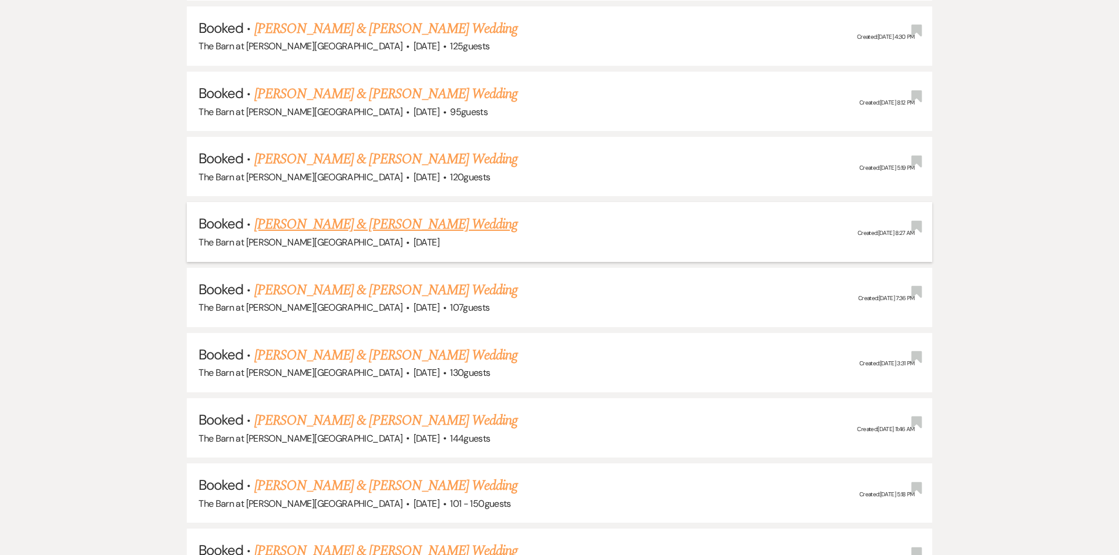
scroll to position [999, 0]
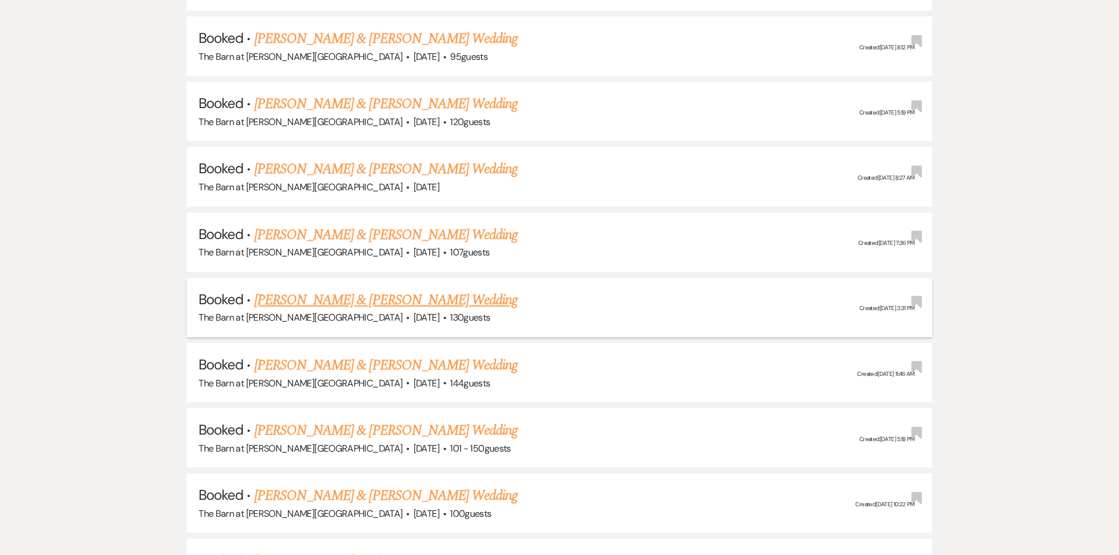
click at [420, 302] on link "[PERSON_NAME] & [PERSON_NAME] Wedding" at bounding box center [385, 300] width 263 height 21
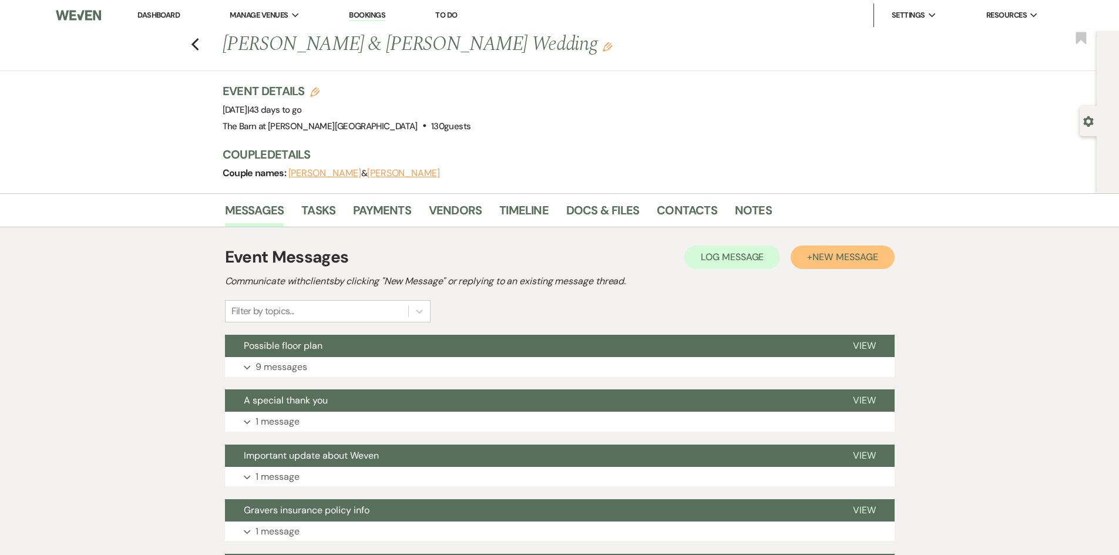
click at [838, 257] on span "New Message" at bounding box center [845, 257] width 65 height 12
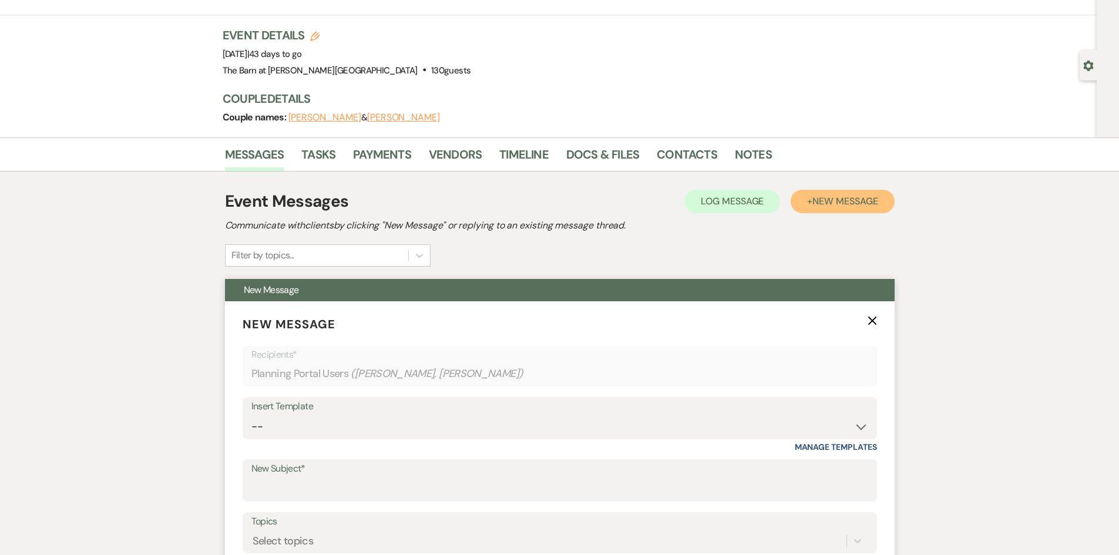
scroll to position [235, 0]
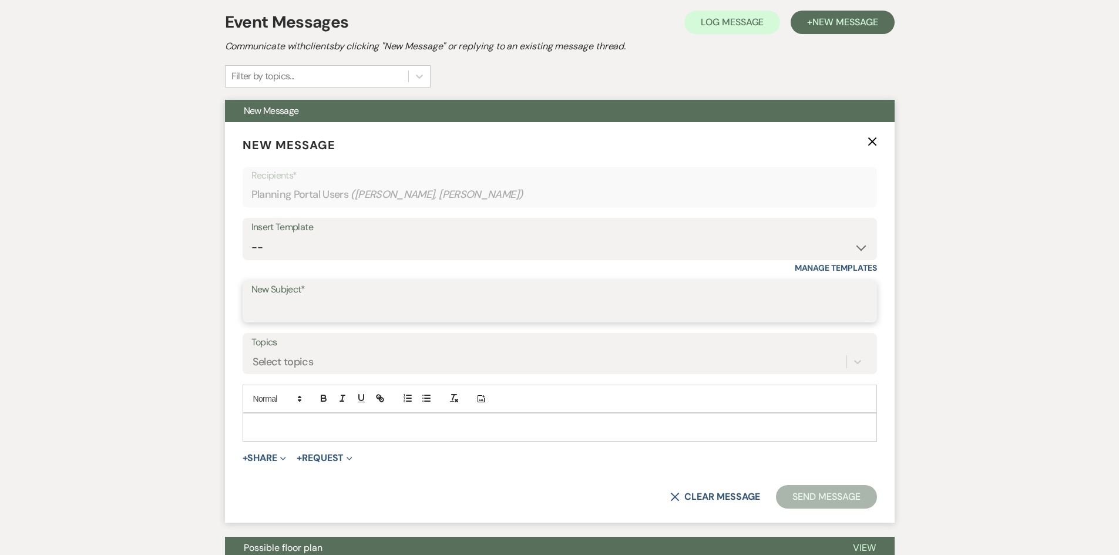
click at [293, 318] on input "New Subject*" at bounding box center [559, 309] width 617 height 23
type input "Final details appointment"
click at [328, 418] on div at bounding box center [559, 427] width 633 height 27
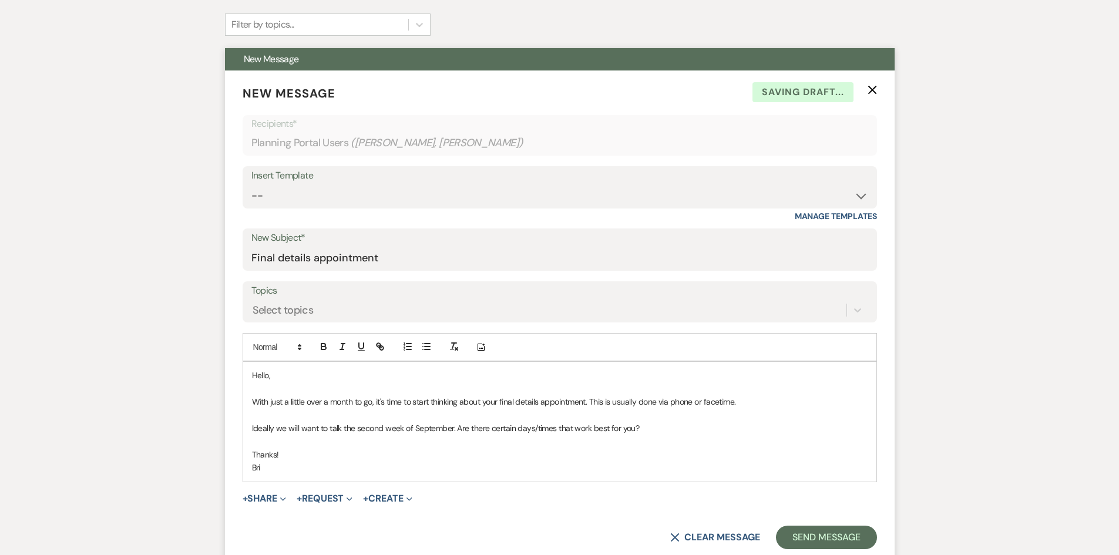
scroll to position [411, 0]
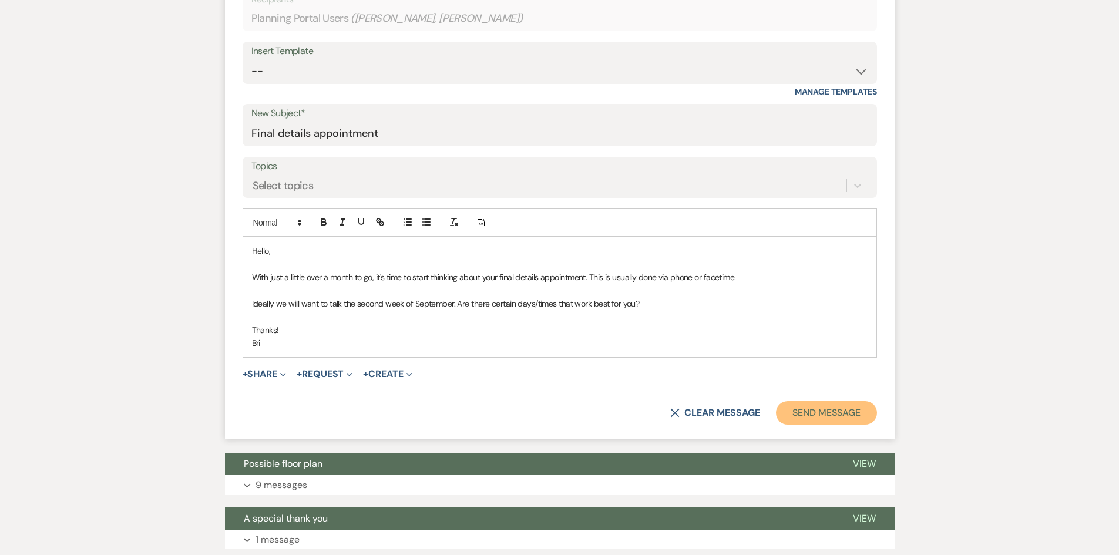
click at [834, 420] on button "Send Message" at bounding box center [826, 413] width 100 height 24
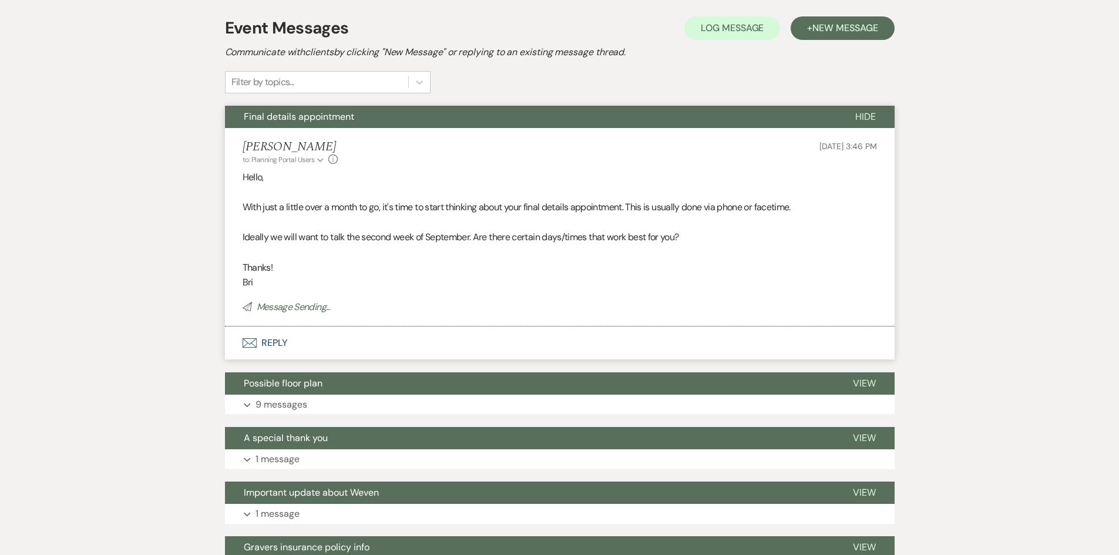
scroll to position [176, 0]
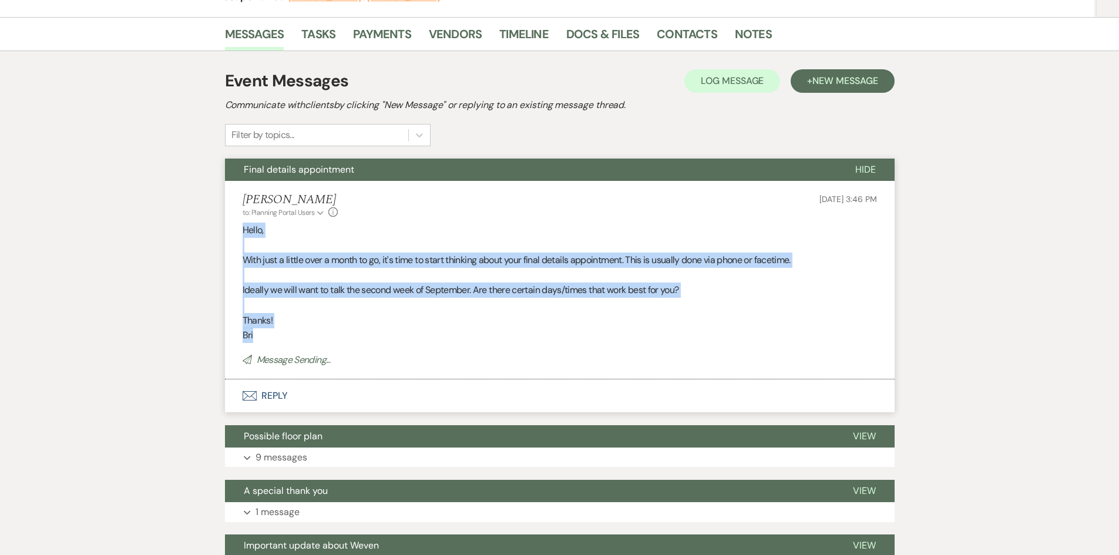
drag, startPoint x: 243, startPoint y: 230, endPoint x: 298, endPoint y: 340, distance: 122.7
click at [298, 340] on div "Hello, With just a little over a month to go, it's time to start thinking about…" at bounding box center [560, 283] width 635 height 120
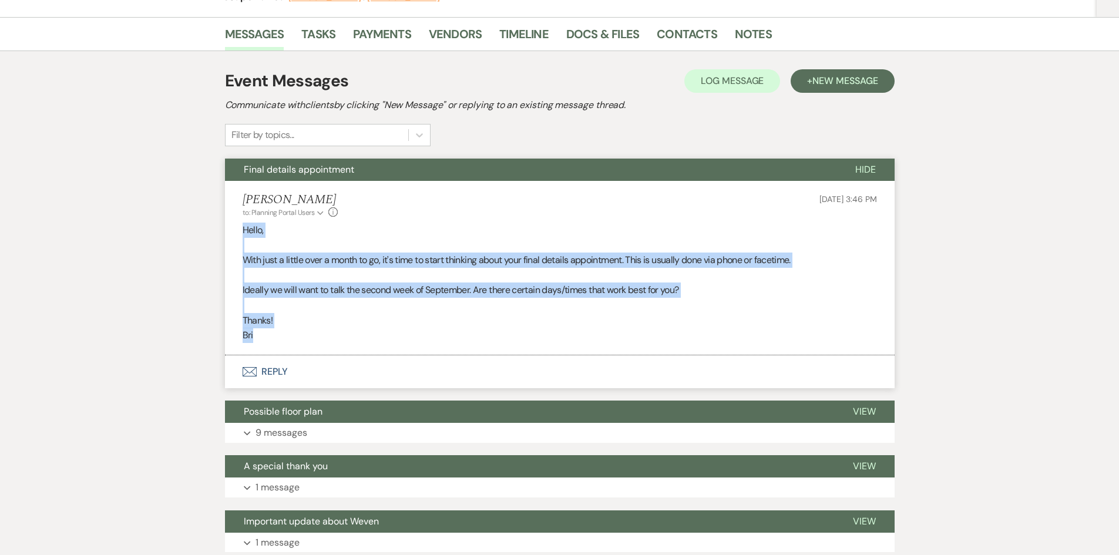
copy div "Hello, With just a little over a month to go, it's time to start thinking about…"
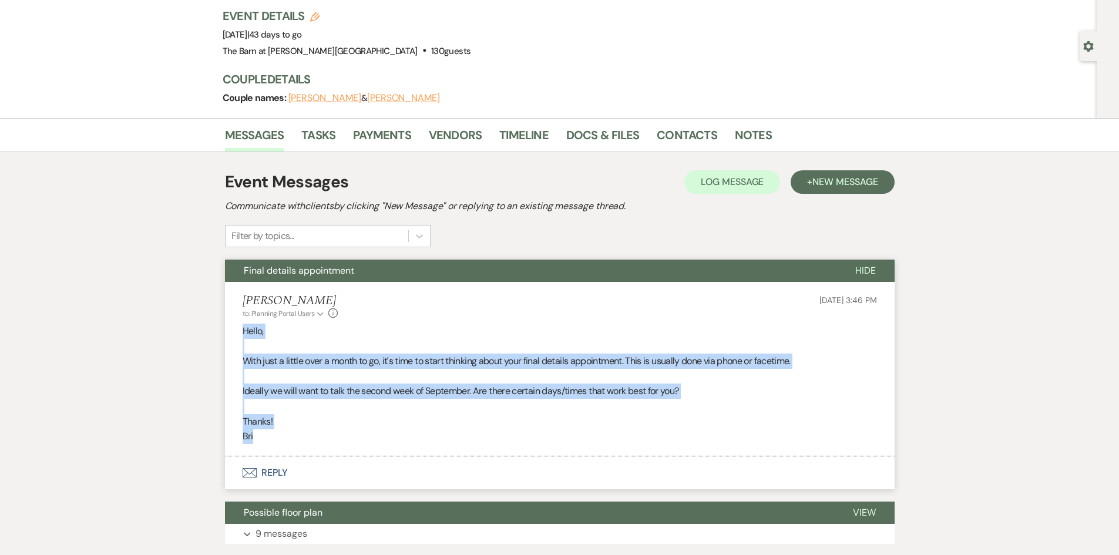
scroll to position [0, 0]
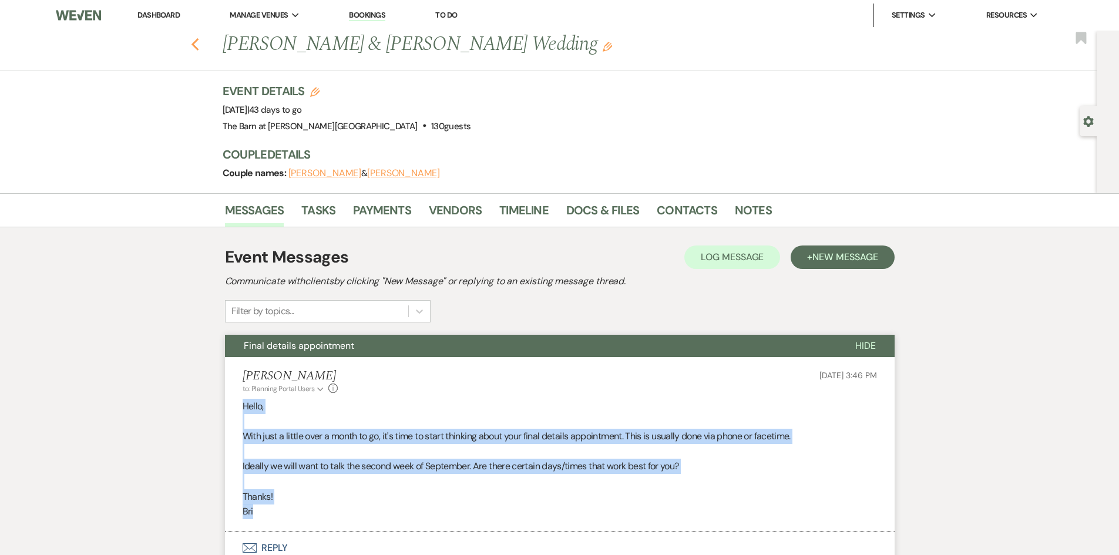
click at [199, 51] on icon "Previous" at bounding box center [195, 45] width 9 height 14
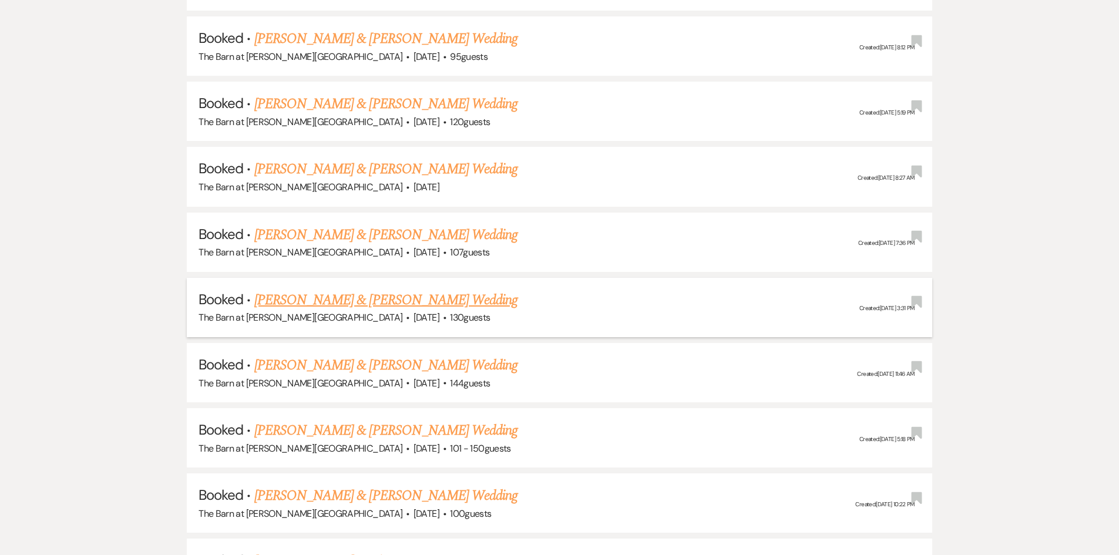
click at [336, 293] on link "[PERSON_NAME] & [PERSON_NAME] Wedding" at bounding box center [385, 300] width 263 height 21
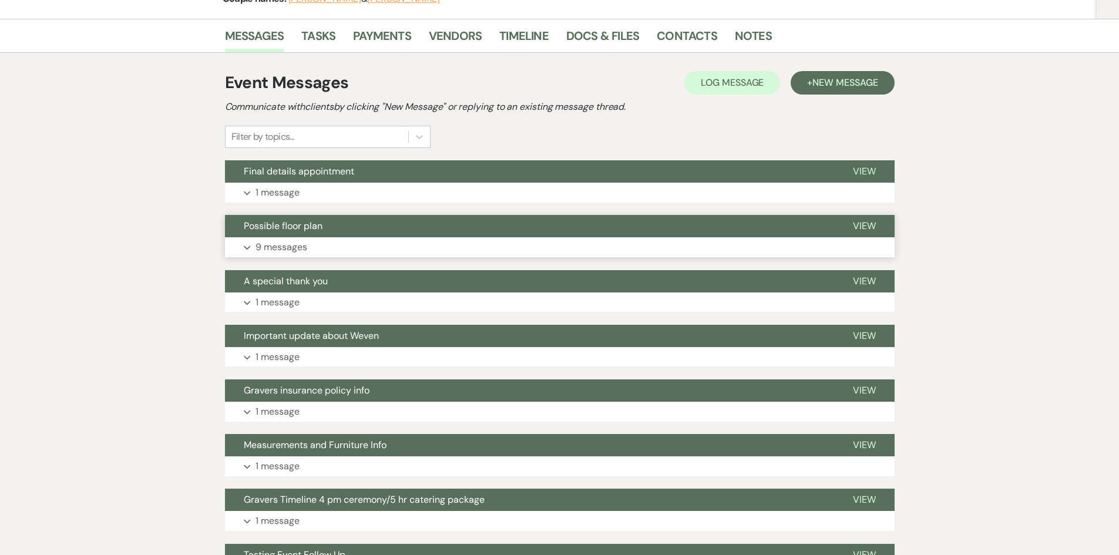
scroll to position [153, 0]
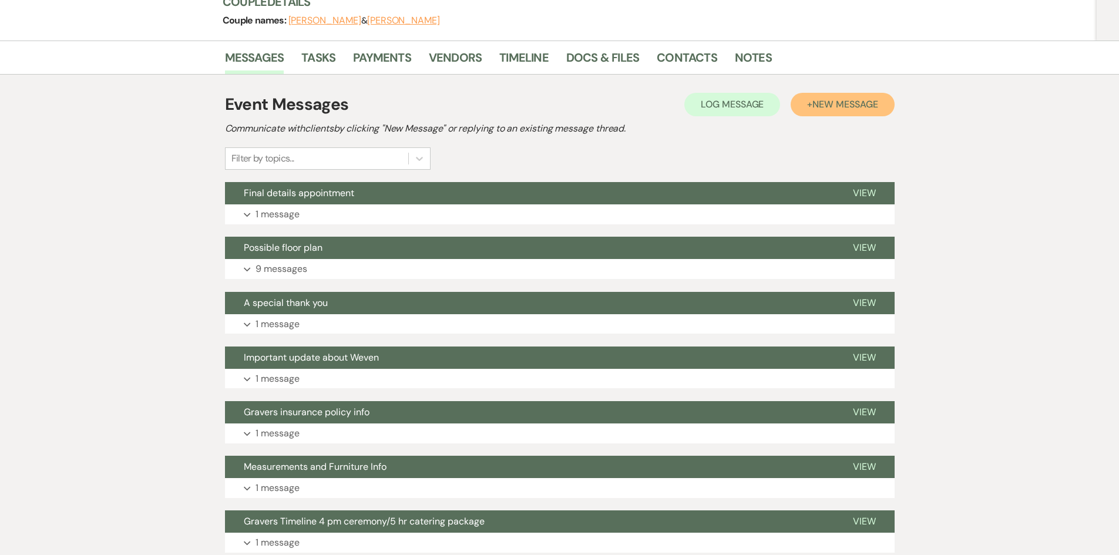
click at [868, 108] on span "New Message" at bounding box center [845, 104] width 65 height 12
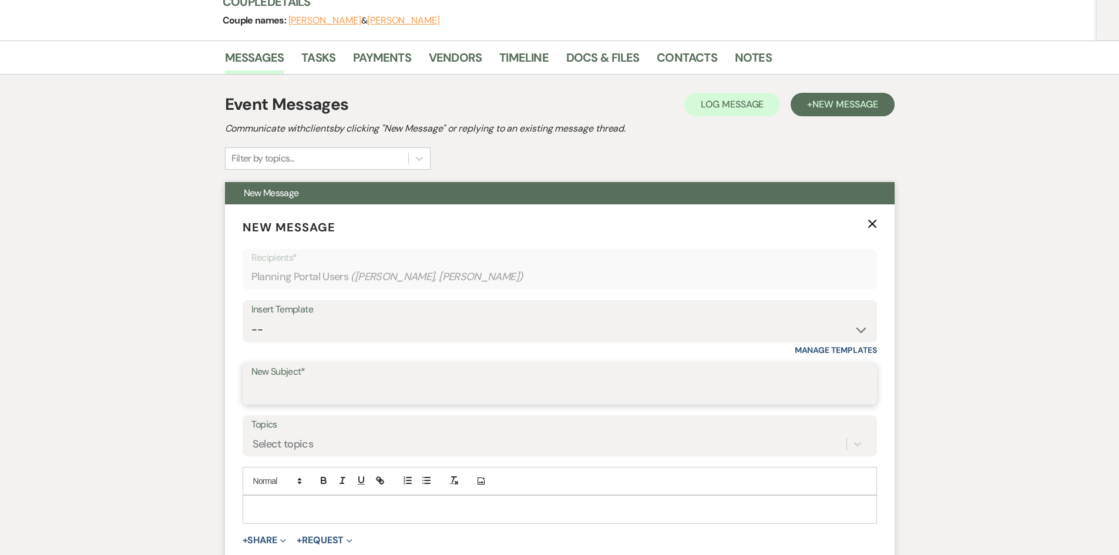
click at [335, 382] on input "New Subject*" at bounding box center [559, 392] width 617 height 23
type input "Final details appointment"
click at [344, 508] on p at bounding box center [560, 509] width 616 height 13
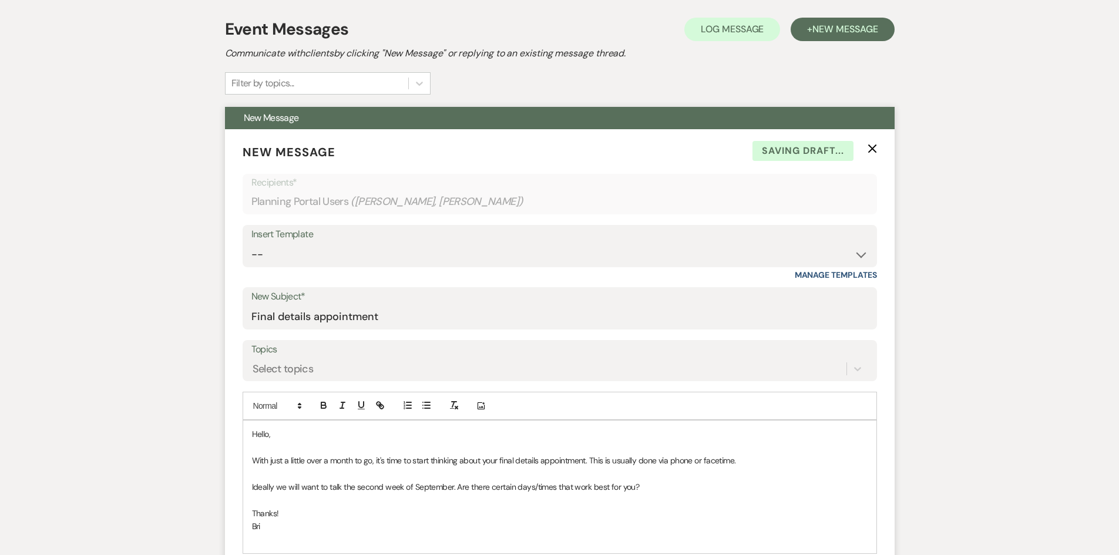
scroll to position [329, 0]
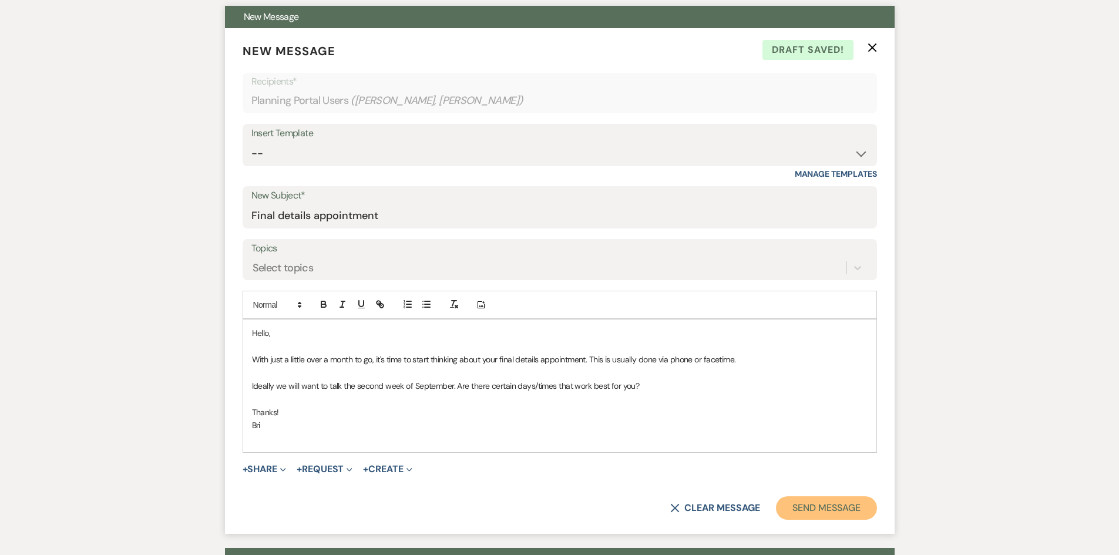
click at [843, 512] on button "Send Message" at bounding box center [826, 509] width 100 height 24
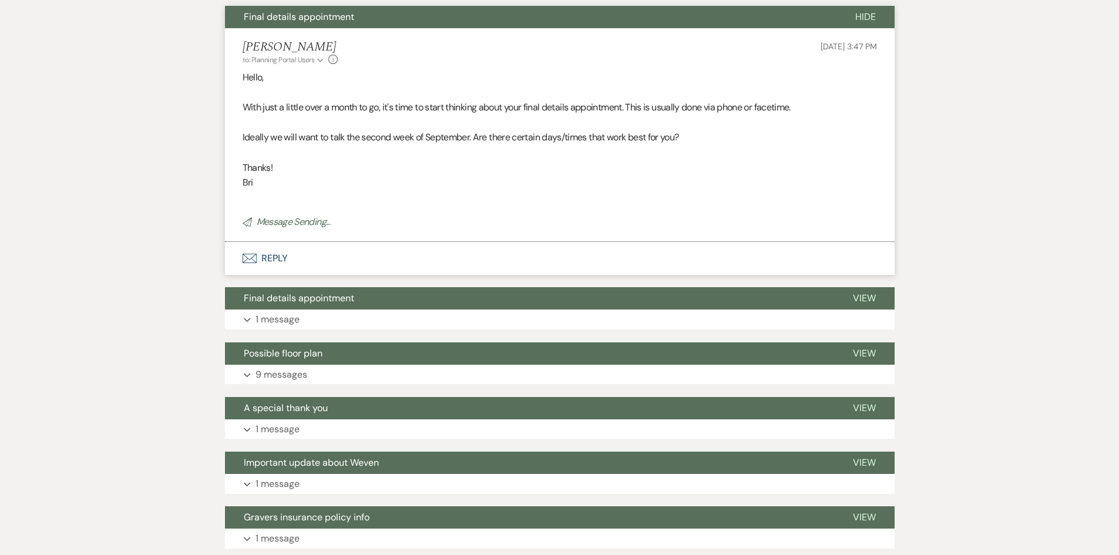
scroll to position [0, 0]
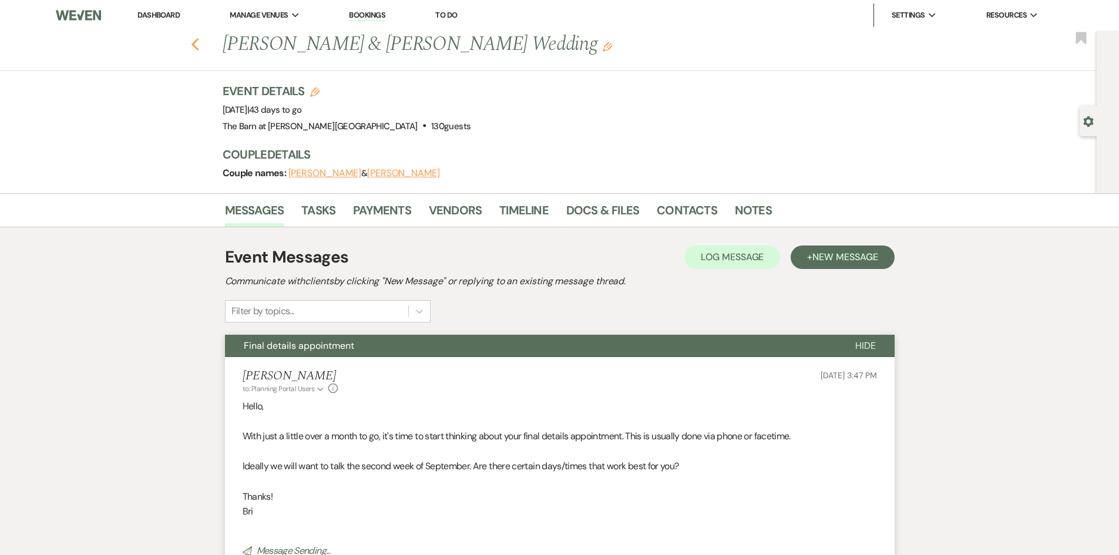
click at [199, 46] on use "button" at bounding box center [195, 44] width 8 height 13
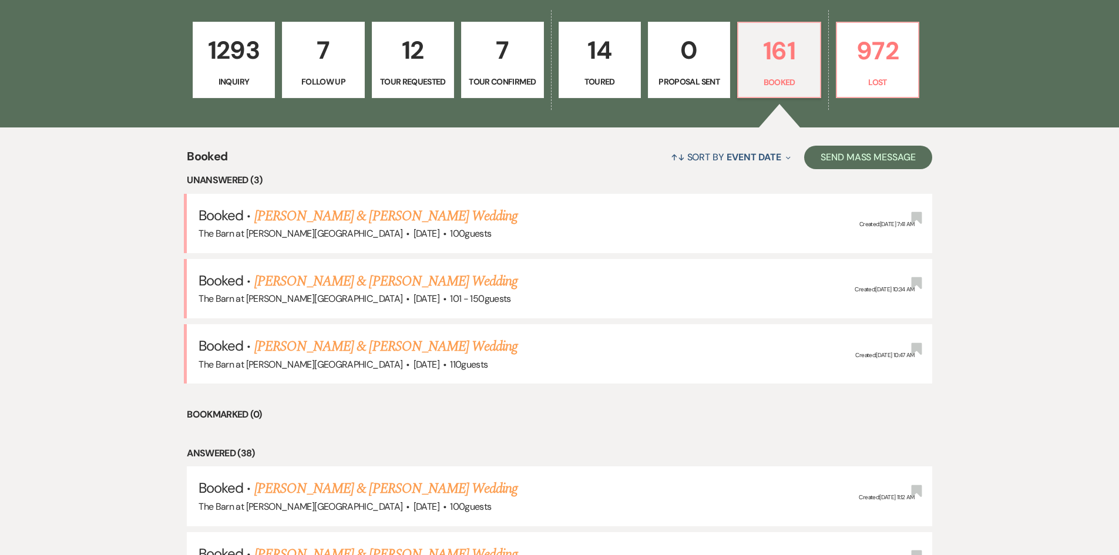
scroll to position [59, 0]
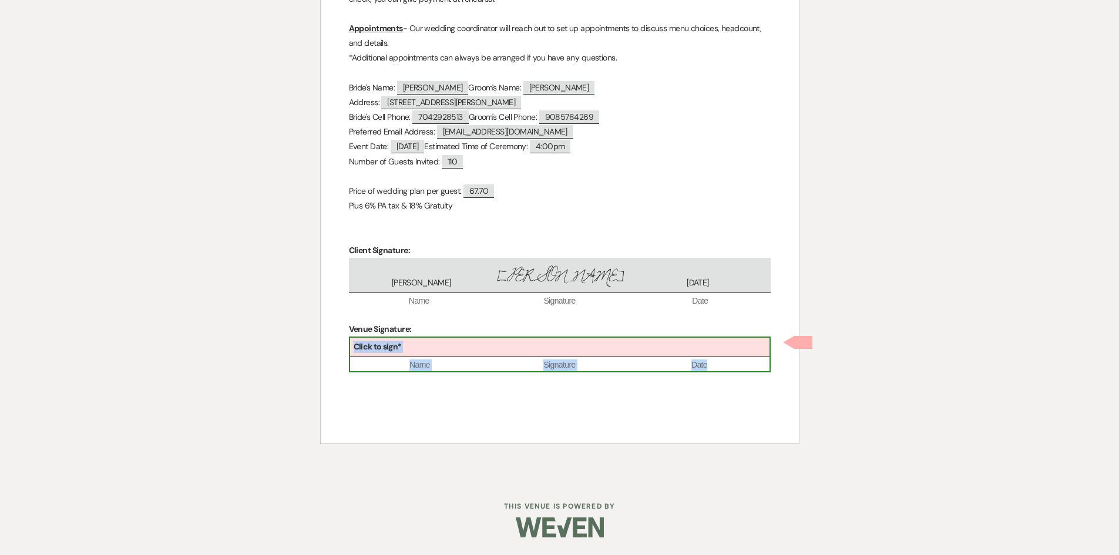
click at [458, 348] on div "Click to sign*" at bounding box center [560, 347] width 420 height 19
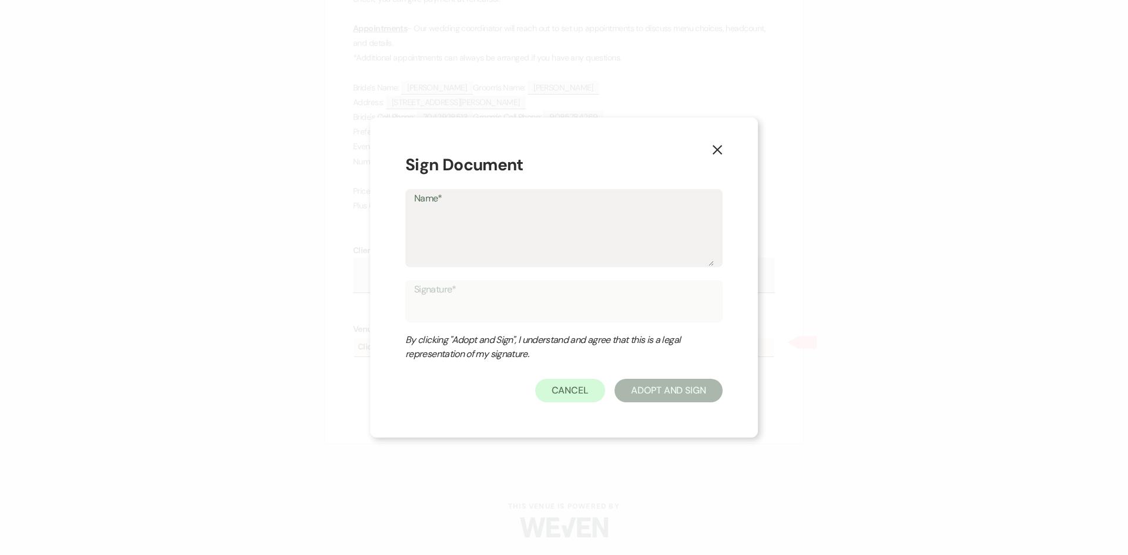
type textarea "B"
type input "B"
type textarea "Br"
type input "Br"
type textarea "Bri"
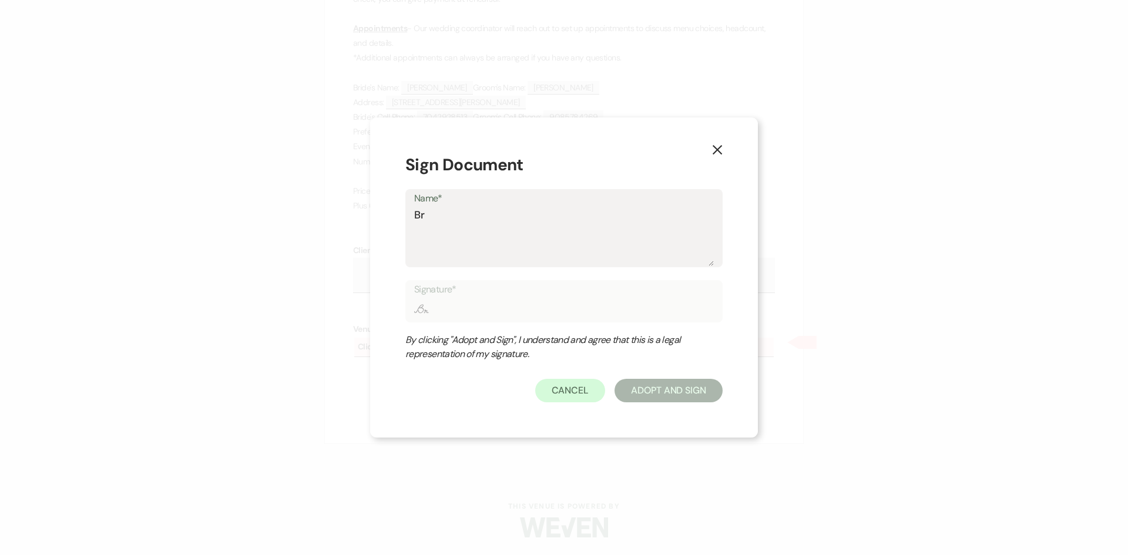
type input "Bri"
type textarea "Bri"
type input "Bri"
type textarea "Bri s"
type input "Bri s"
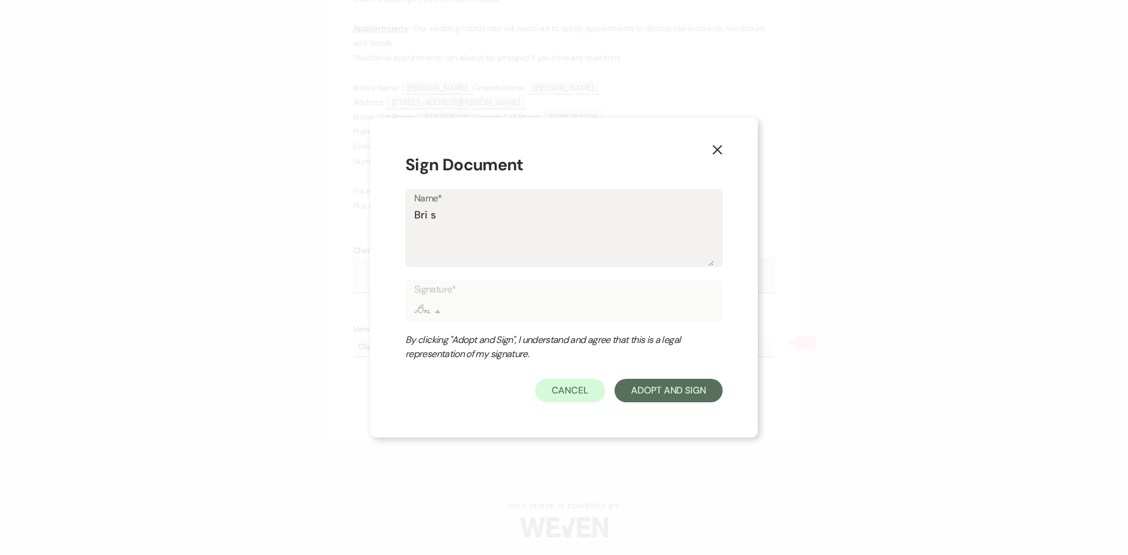
type textarea "Bri"
type input "Bri"
type textarea "Bri S"
type input "Bri S"
type textarea "Bri Sa"
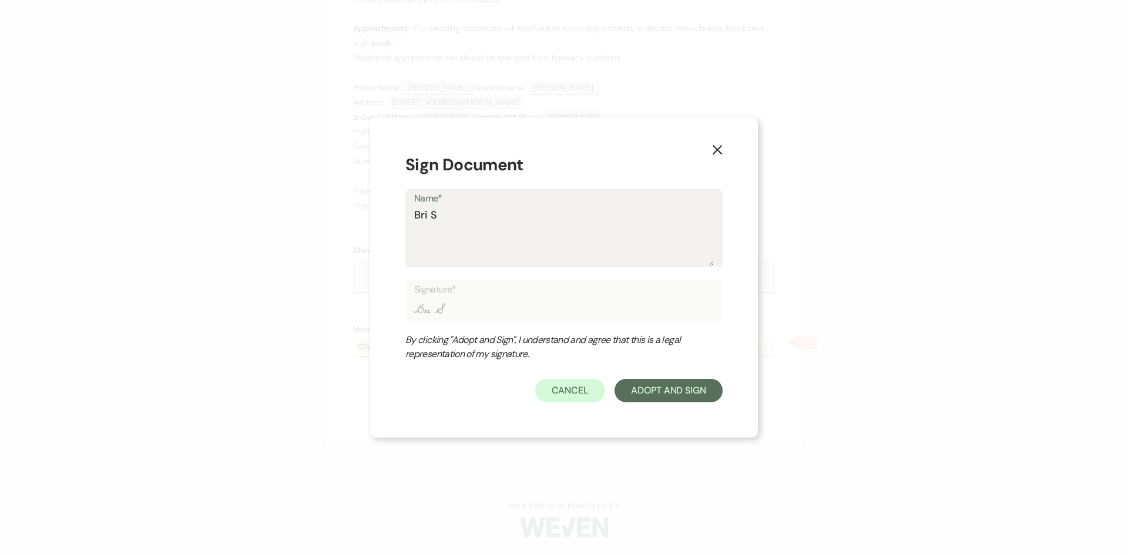
type input "Bri Sa"
type textarea "Bri Sax"
type input "Bri Sax"
type textarea "Bri Saxt"
type input "Bri Saxt"
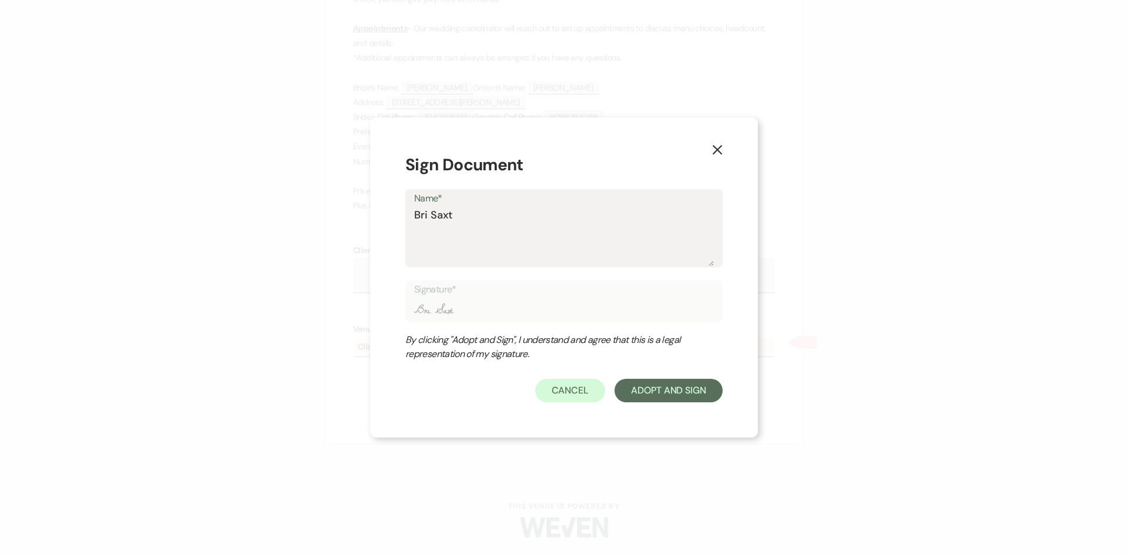
type textarea "Bri Saxto"
type input "Bri Saxto"
type textarea "[PERSON_NAME]"
type input "[PERSON_NAME]"
type textarea "[PERSON_NAME]"
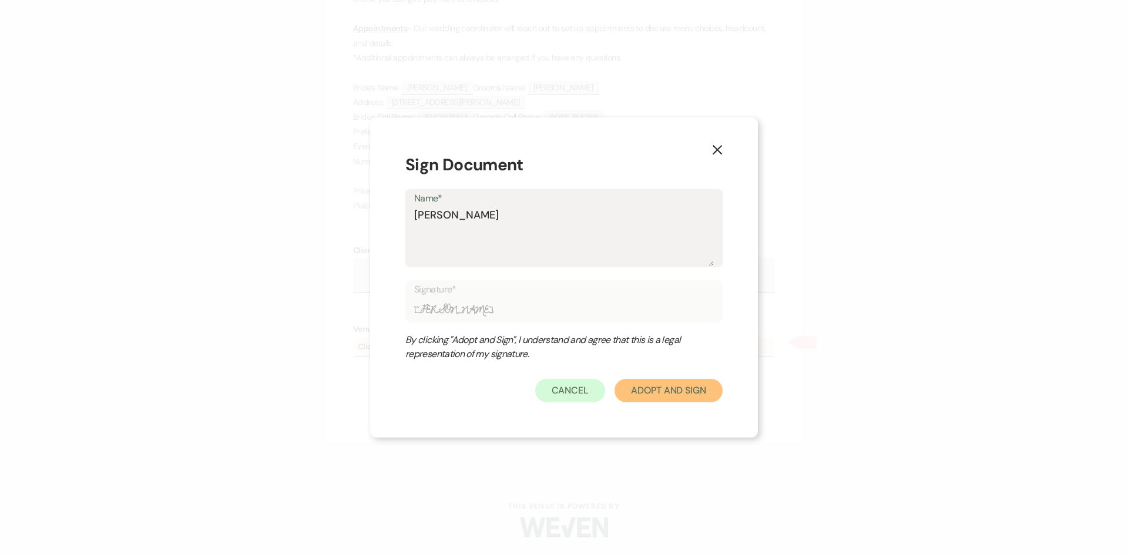
click at [641, 392] on button "Adopt And Sign" at bounding box center [669, 391] width 108 height 24
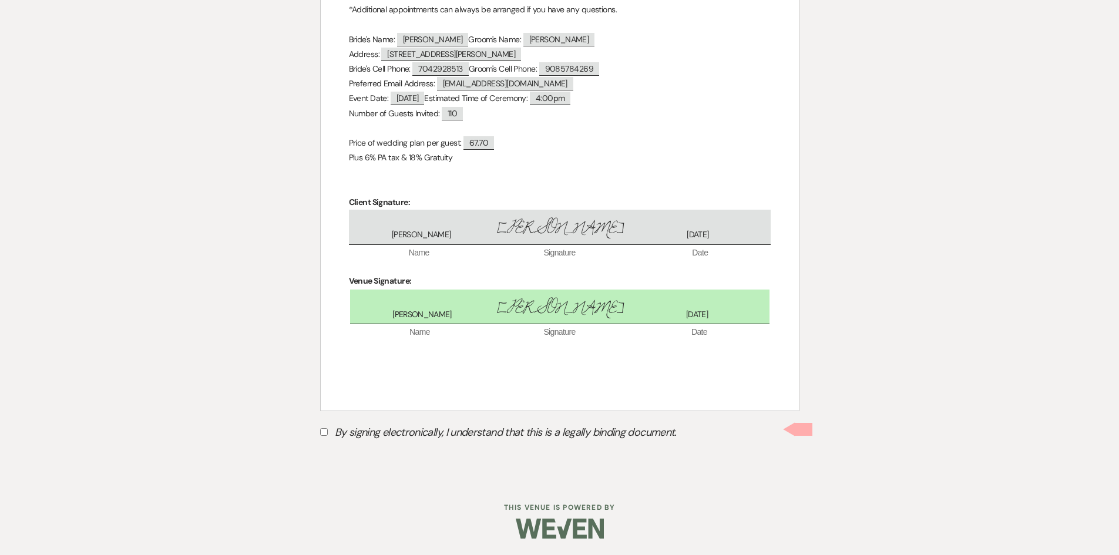
scroll to position [512, 0]
click at [317, 430] on div "Printer Print Saved! Add Photo + Insert Field Expand Standard Field Smart Field…" at bounding box center [560, 41] width 846 height 877
click at [328, 431] on label "By signing electronically, I understand that this is a legally binding document." at bounding box center [559, 433] width 479 height 22
click at [328, 431] on input "By signing electronically, I understand that this is a legally binding document." at bounding box center [324, 431] width 8 height 8
checkbox input "true"
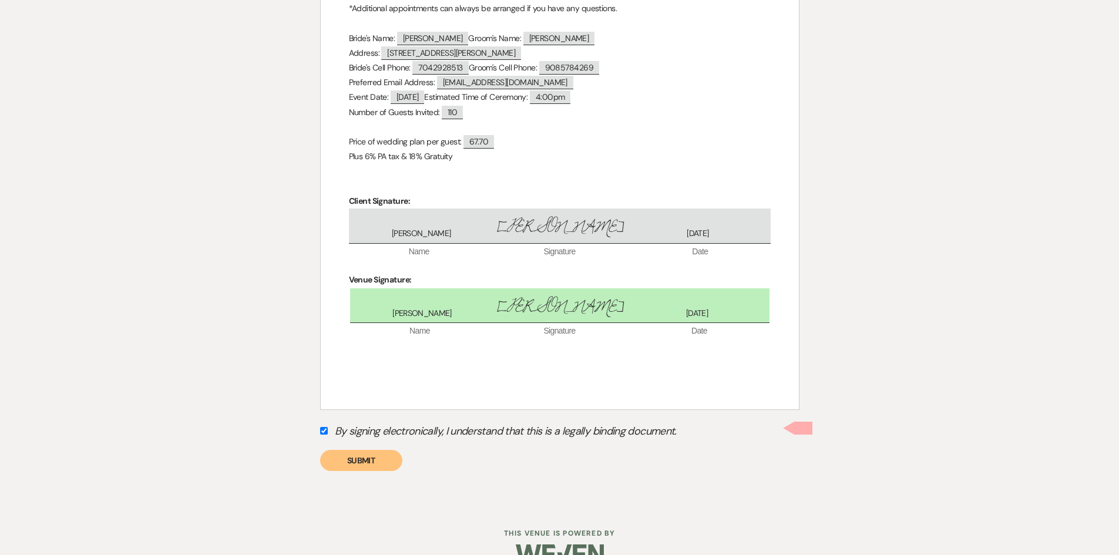
click at [394, 462] on button "Submit" at bounding box center [361, 460] width 82 height 21
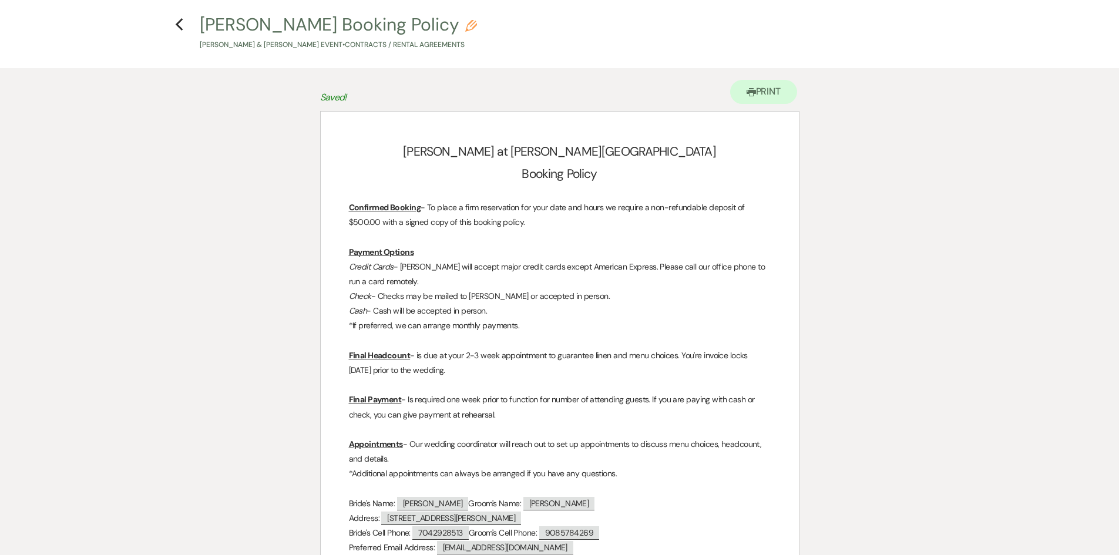
scroll to position [0, 0]
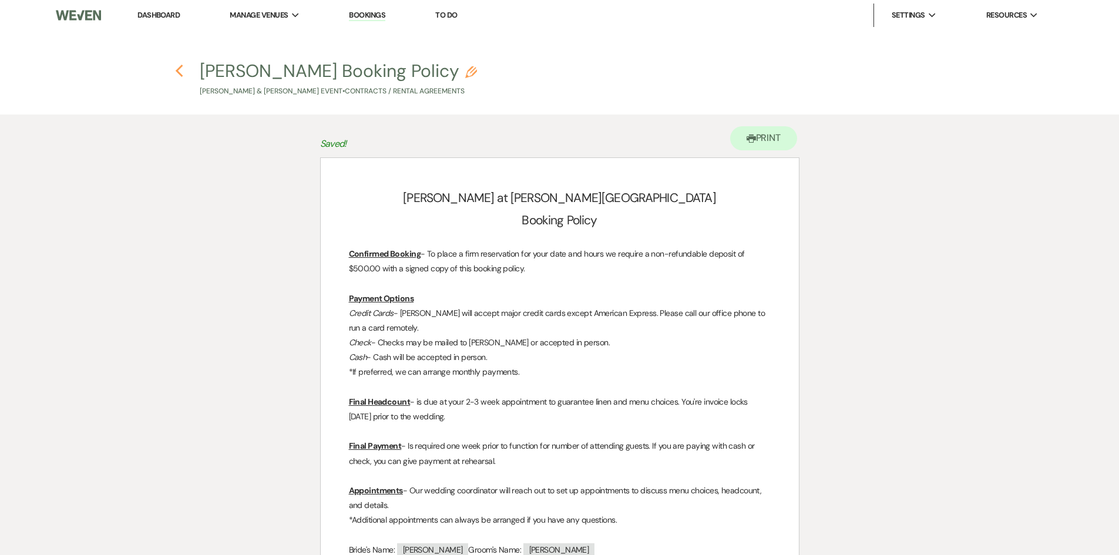
click at [182, 72] on icon "Previous" at bounding box center [179, 71] width 9 height 14
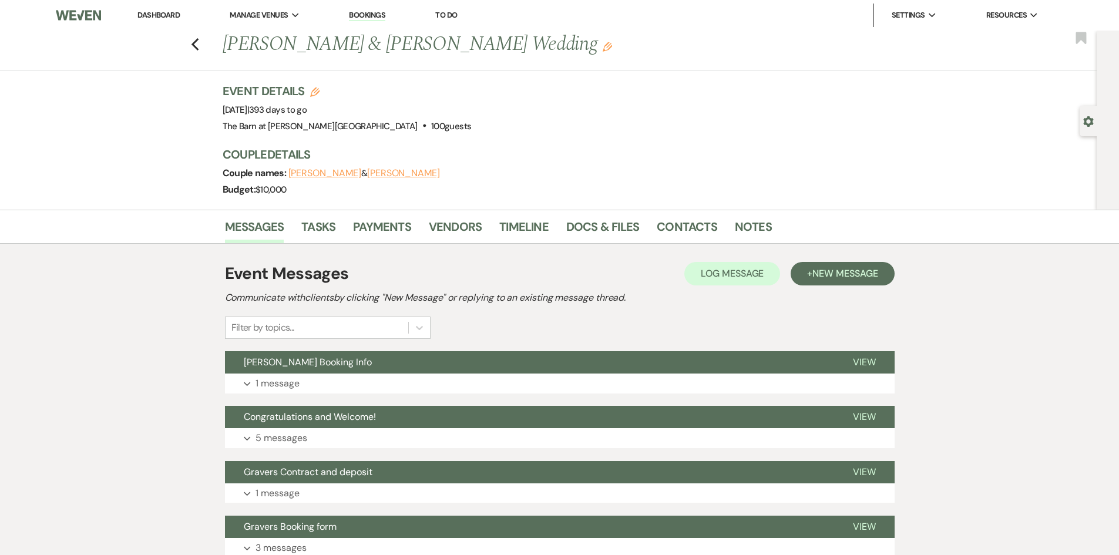
click at [161, 11] on link "Dashboard" at bounding box center [158, 15] width 42 height 10
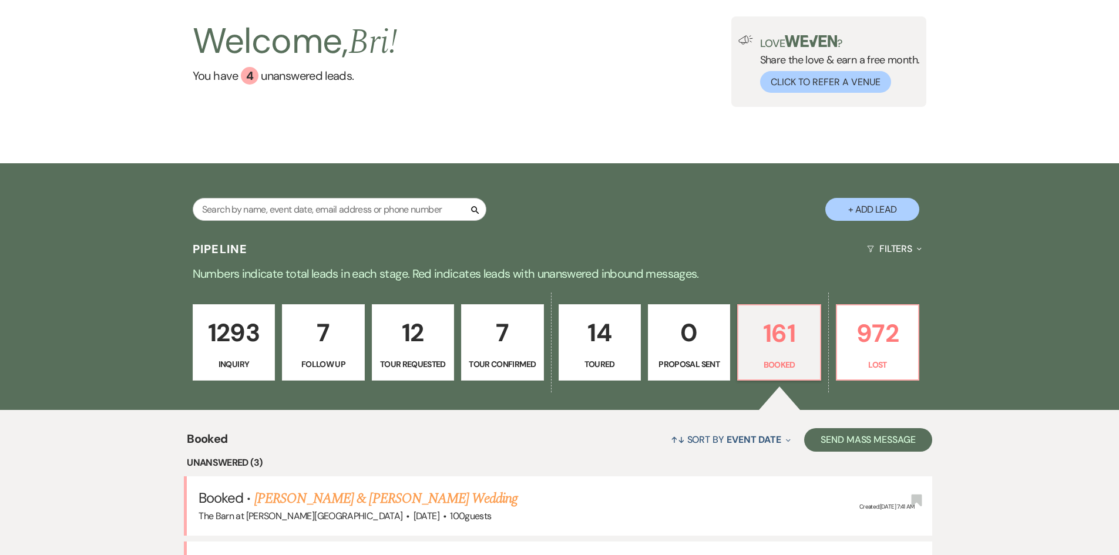
scroll to position [481, 0]
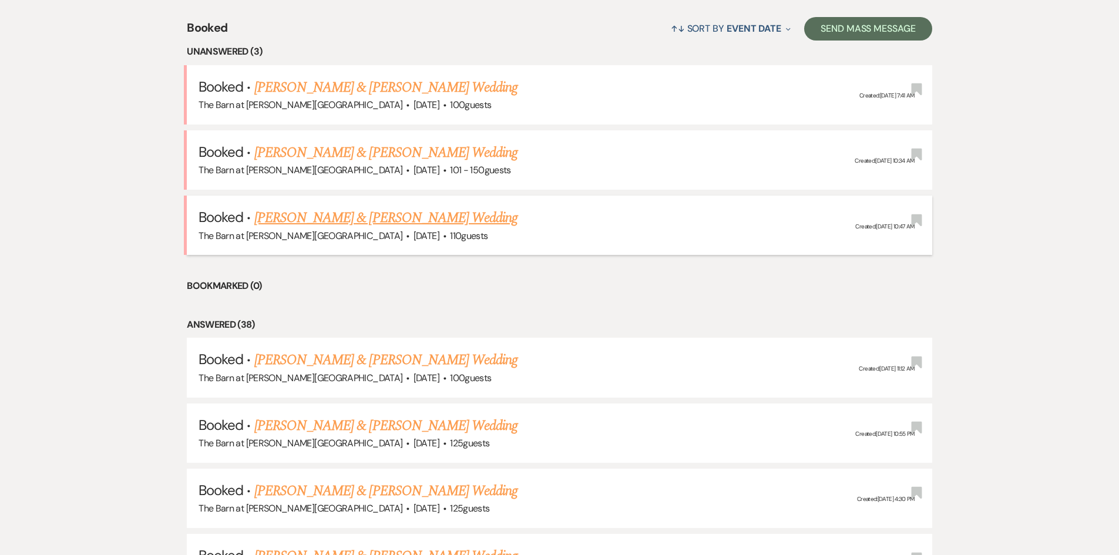
click at [414, 232] on span "[DATE]" at bounding box center [427, 236] width 26 height 12
click at [354, 224] on link "[PERSON_NAME] & [PERSON_NAME] Wedding" at bounding box center [385, 217] width 263 height 21
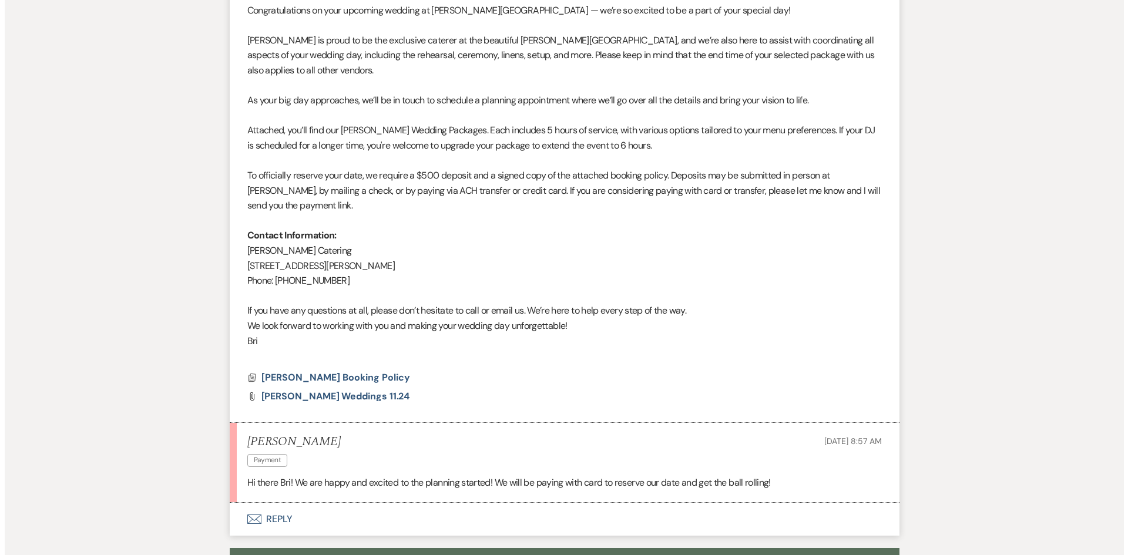
scroll to position [412, 0]
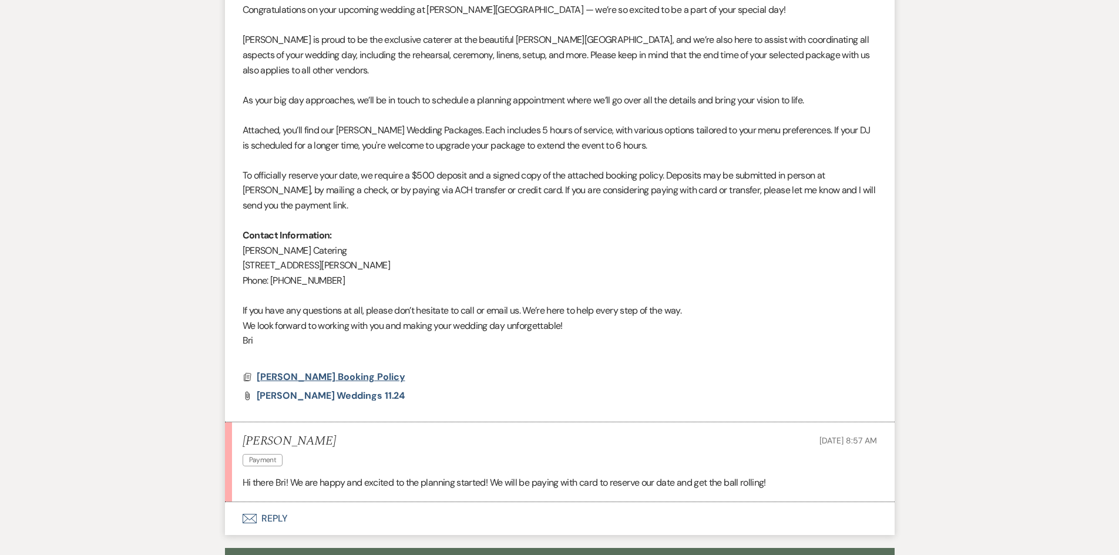
click at [350, 375] on span "[PERSON_NAME] Booking Policy" at bounding box center [331, 377] width 149 height 12
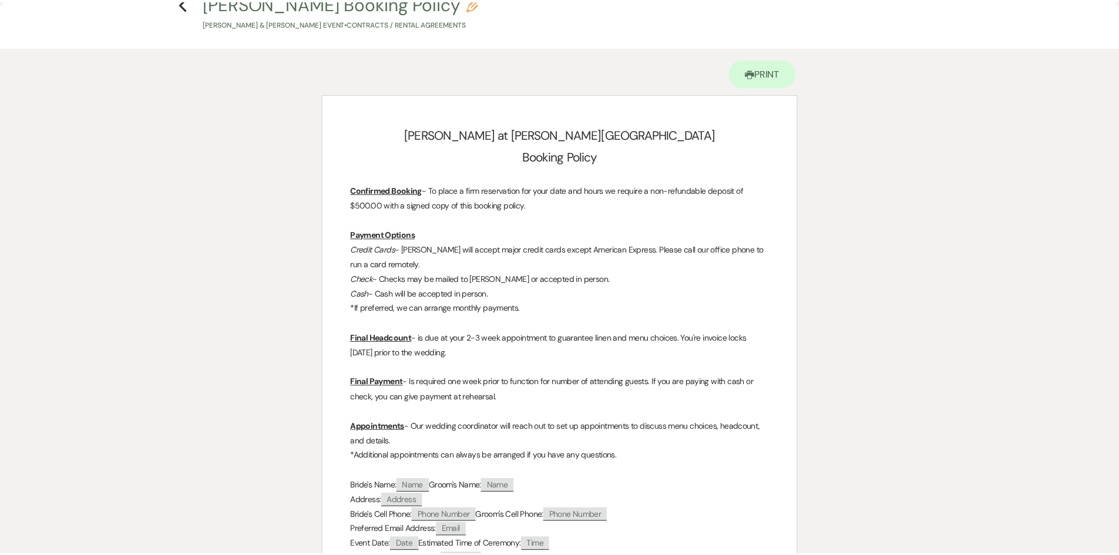
scroll to position [0, 0]
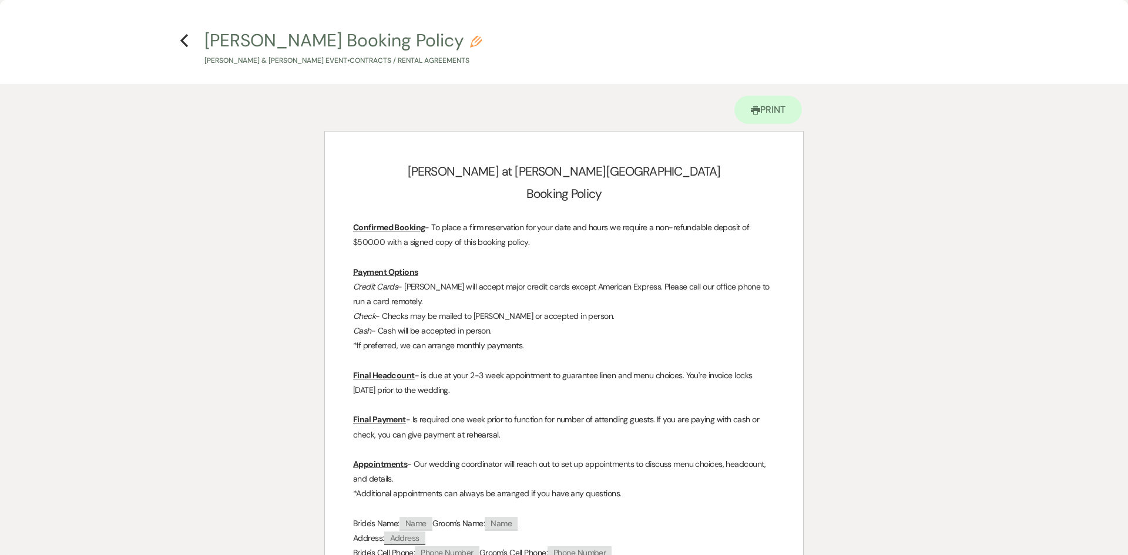
click at [182, 30] on div "Previous" at bounding box center [184, 38] width 9 height 19
click at [184, 31] on div "Previous" at bounding box center [184, 38] width 9 height 19
click at [185, 36] on icon "Previous" at bounding box center [184, 40] width 9 height 14
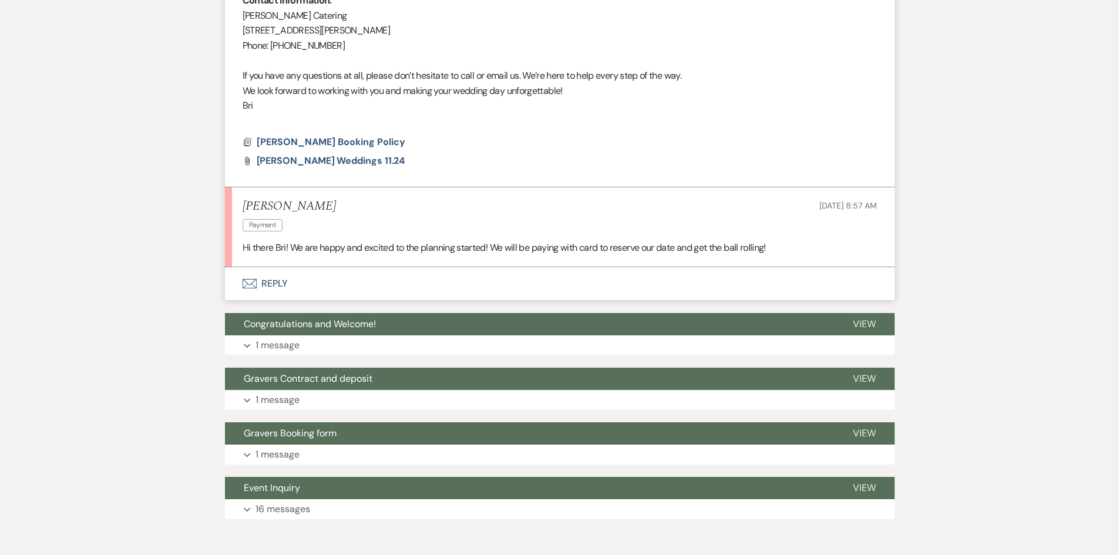
click at [273, 283] on button "Envelope Reply" at bounding box center [560, 283] width 670 height 33
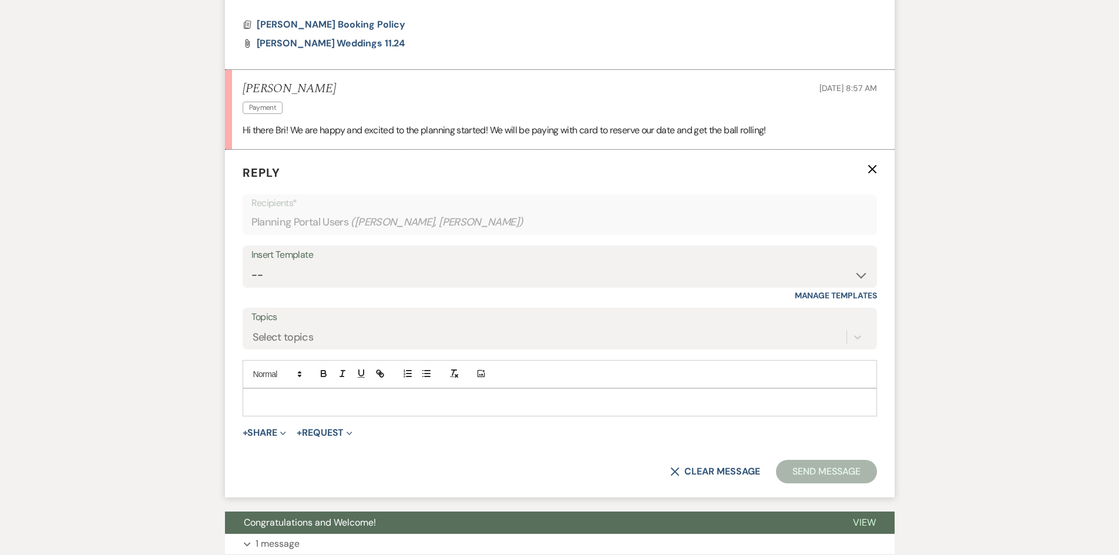
scroll to position [780, 0]
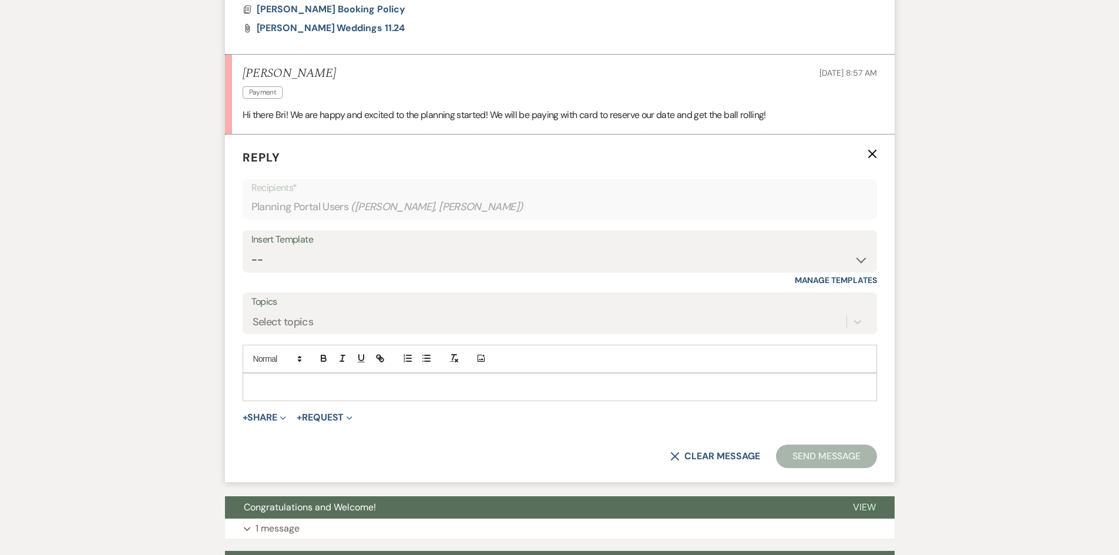
click at [298, 380] on div at bounding box center [559, 387] width 633 height 27
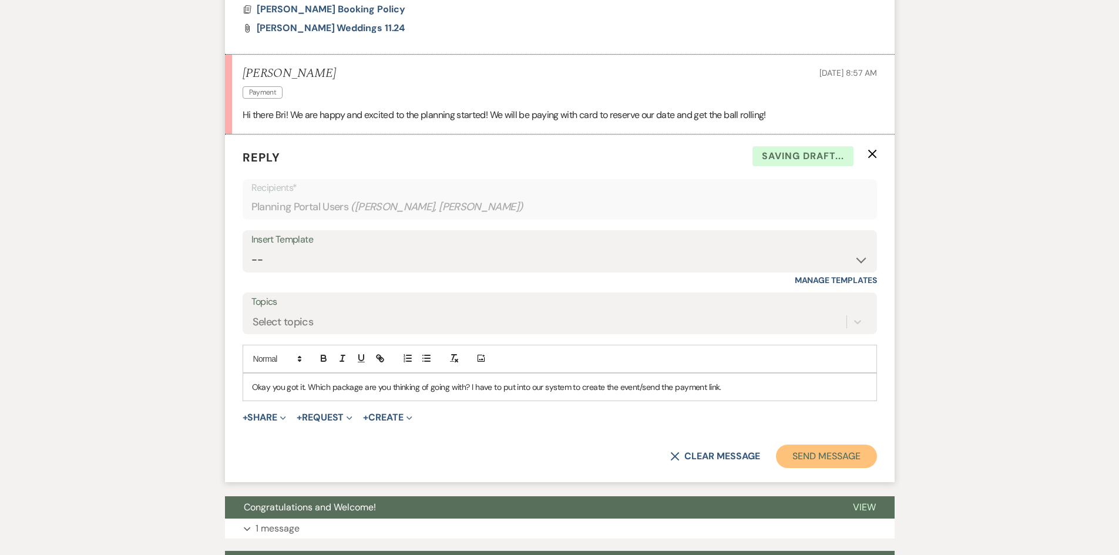
click at [837, 451] on button "Send Message" at bounding box center [826, 457] width 100 height 24
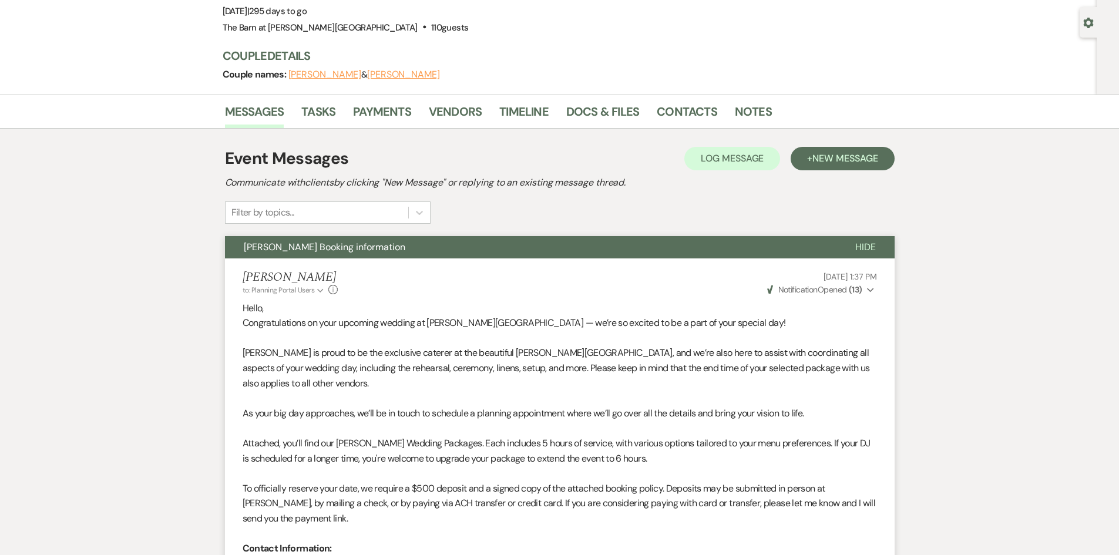
scroll to position [0, 0]
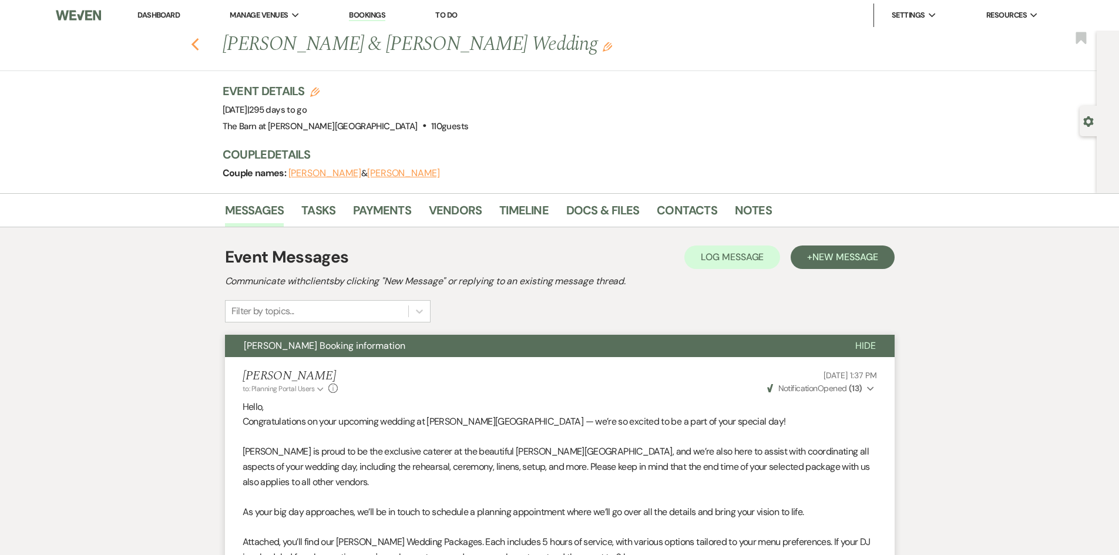
click at [198, 45] on use "button" at bounding box center [195, 44] width 8 height 13
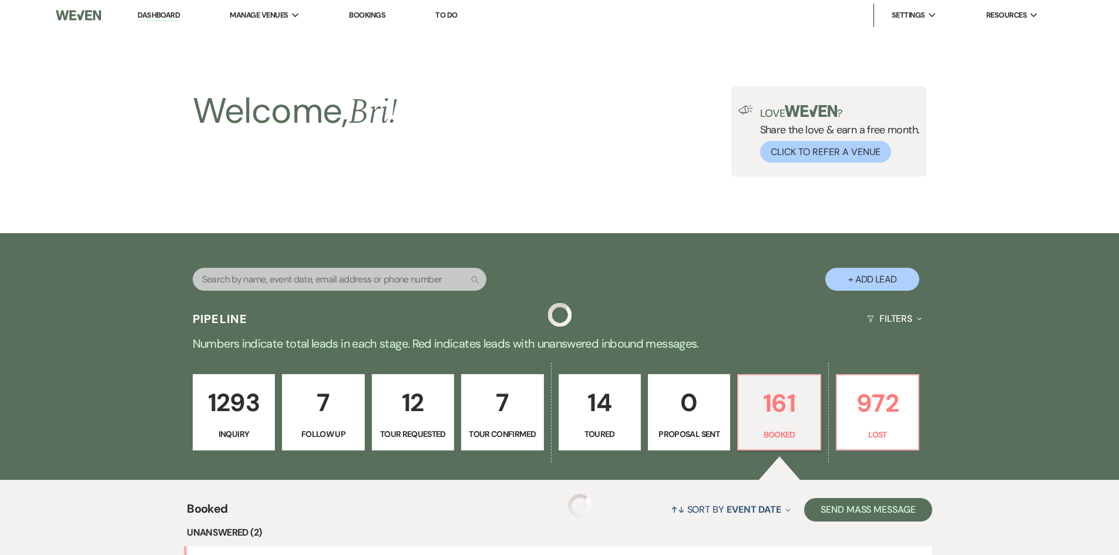
scroll to position [481, 0]
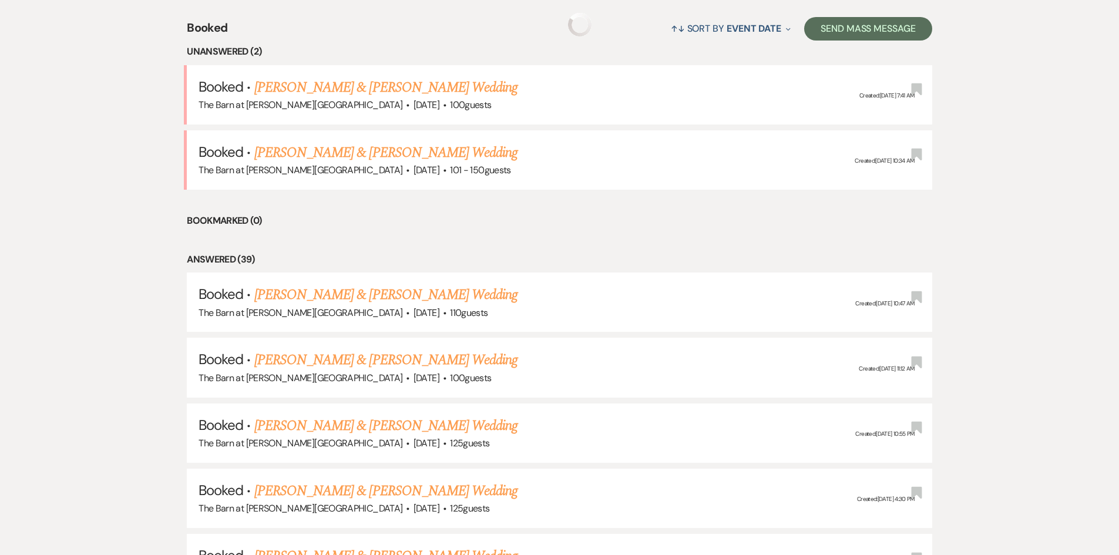
click at [342, 149] on link "[PERSON_NAME] & [PERSON_NAME] Wedding" at bounding box center [385, 152] width 263 height 21
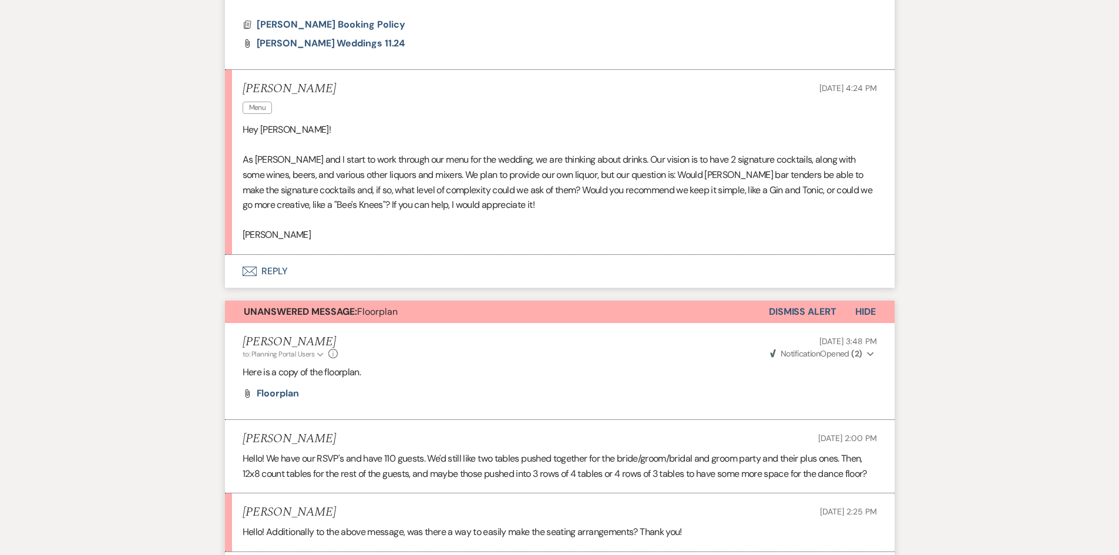
scroll to position [646, 0]
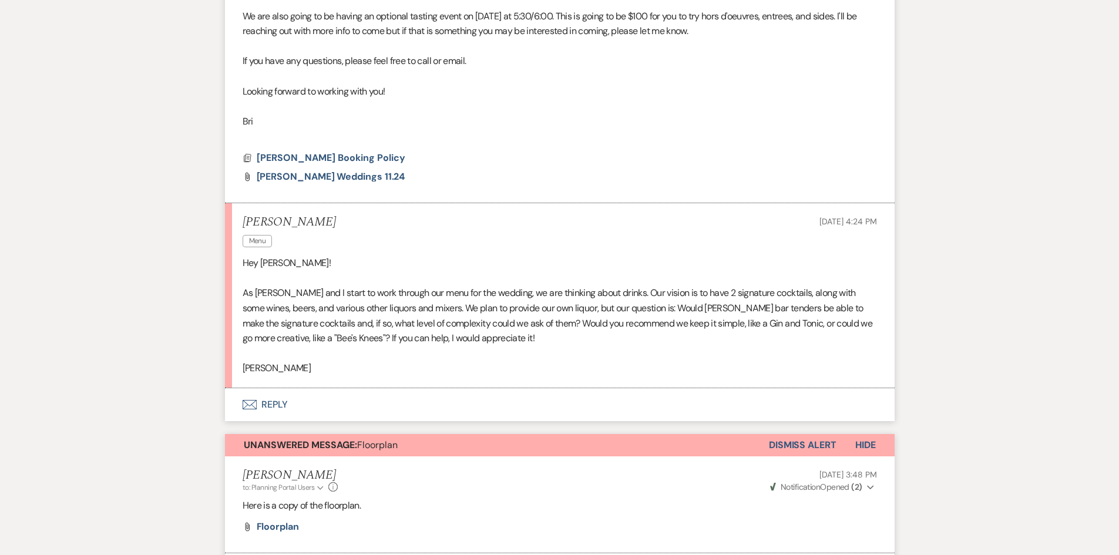
click at [271, 406] on button "Envelope Reply" at bounding box center [560, 404] width 670 height 33
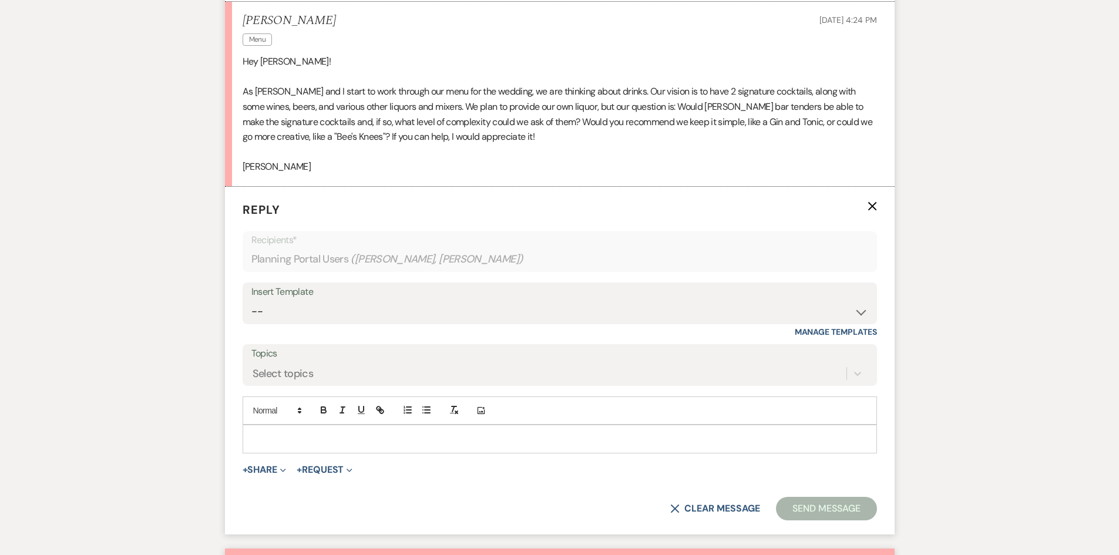
scroll to position [931, 0]
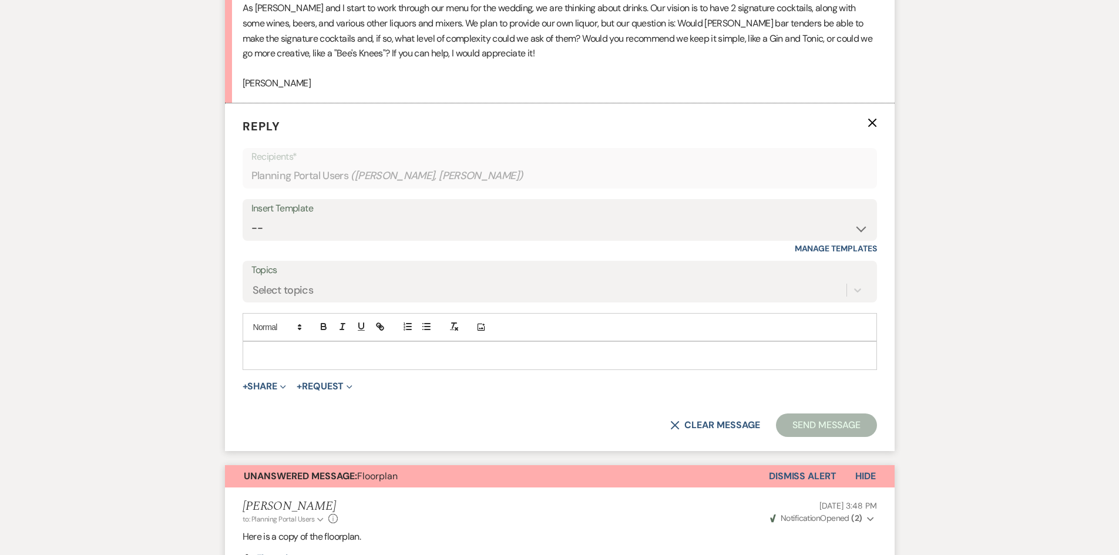
click at [308, 344] on div at bounding box center [559, 355] width 633 height 27
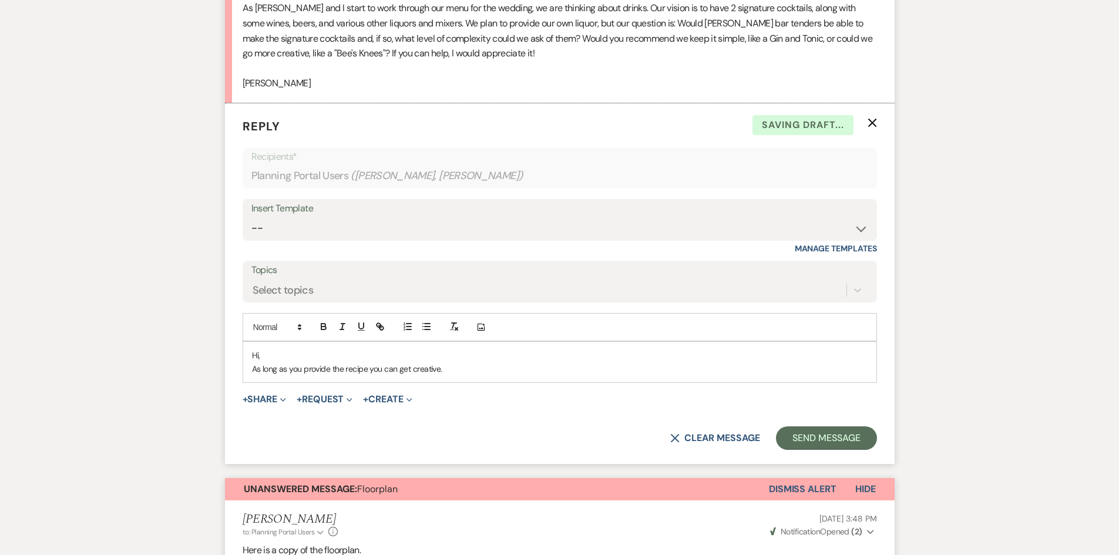
click at [367, 367] on p "As long as you provide the recipe you can get creative." at bounding box center [560, 369] width 616 height 13
click at [516, 381] on div "Hi, As long as you provide the recipe you want us to use, you can get creative." at bounding box center [559, 362] width 633 height 41
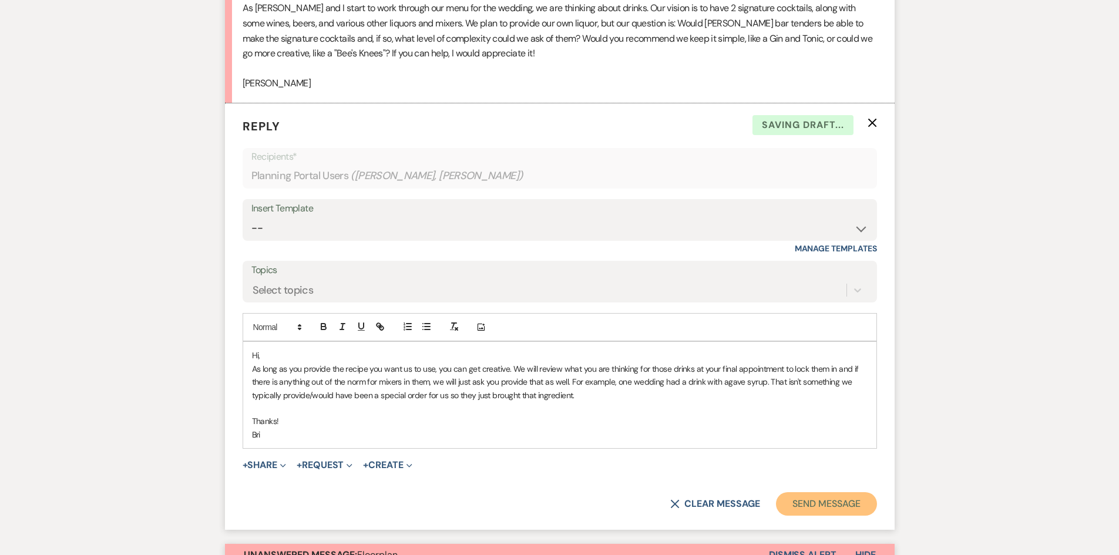
click at [832, 506] on button "Send Message" at bounding box center [826, 504] width 100 height 24
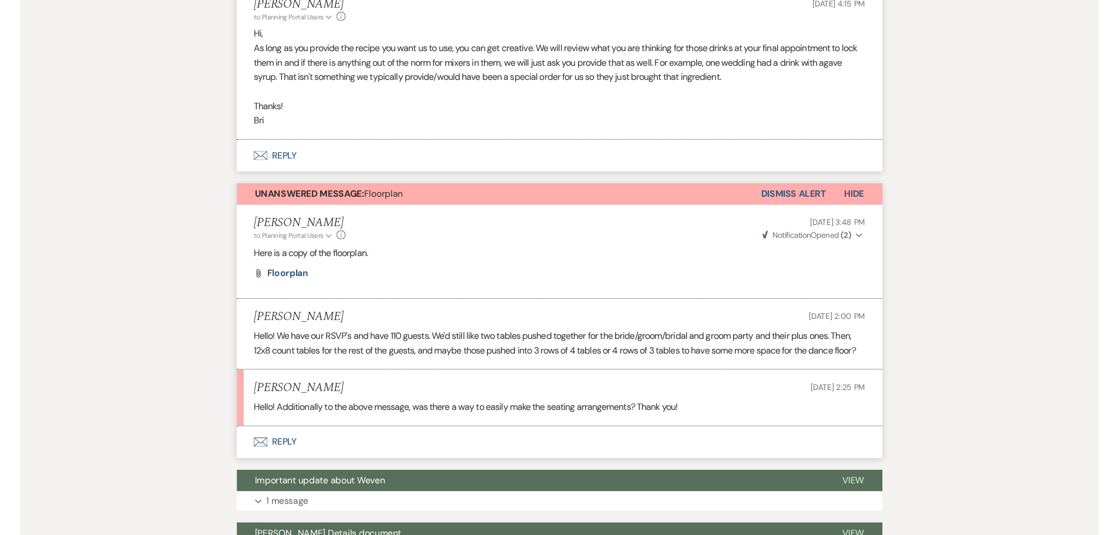
scroll to position [1108, 0]
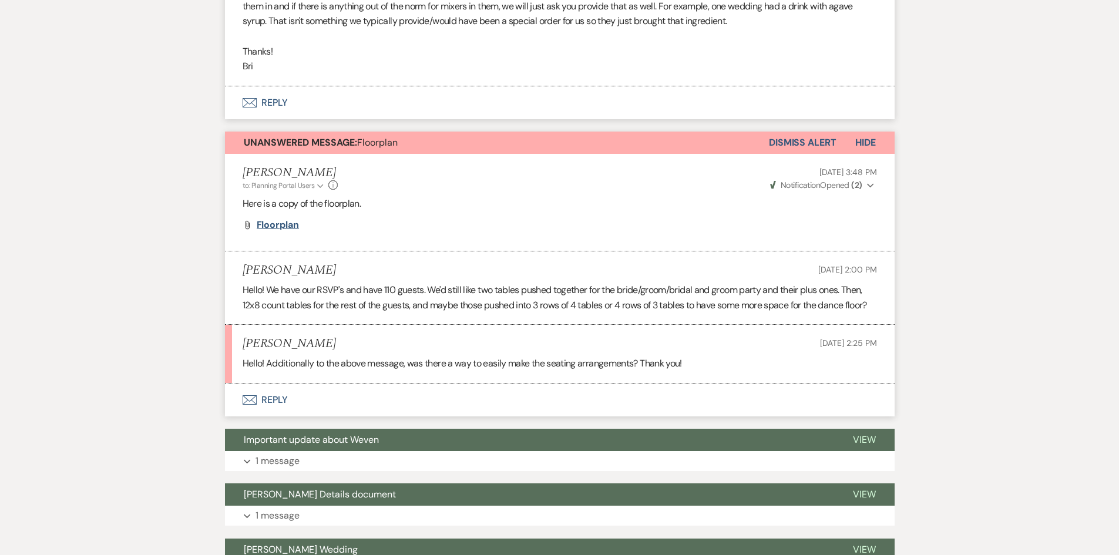
click at [276, 224] on span "floorplan" at bounding box center [278, 225] width 42 height 12
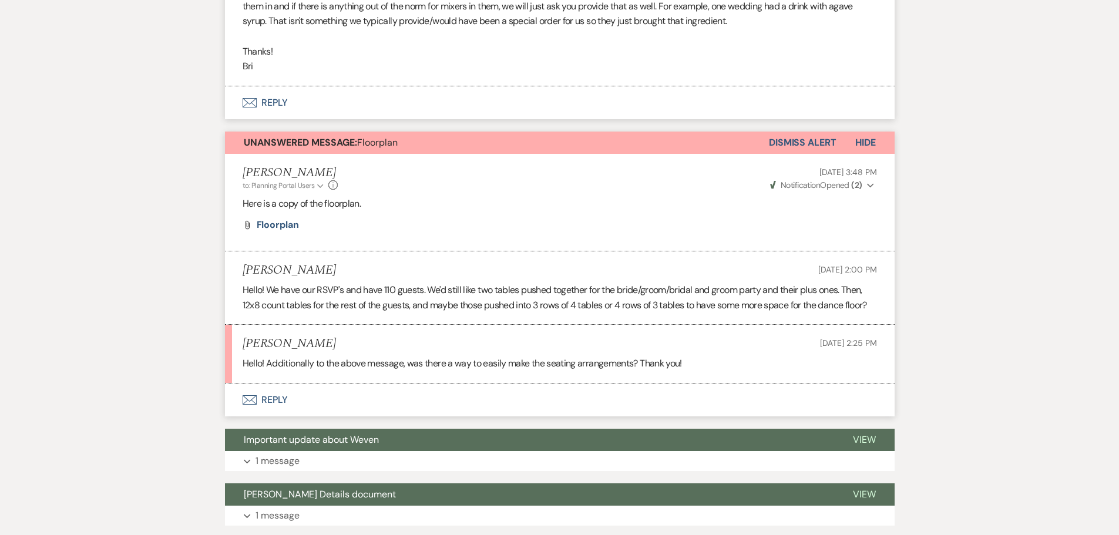
click at [294, 417] on button "Envelope Reply" at bounding box center [560, 400] width 670 height 33
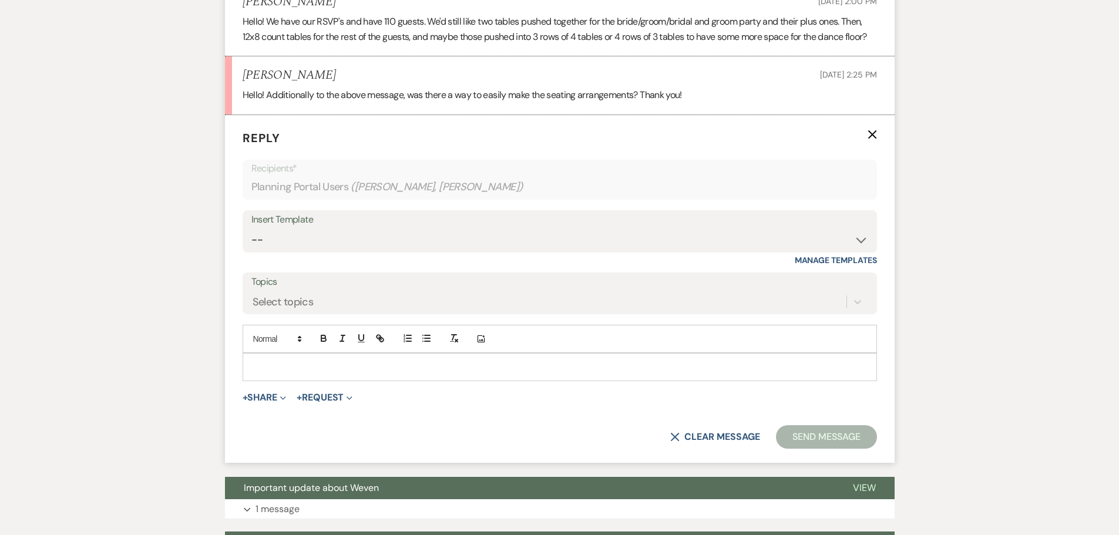
scroll to position [1413, 0]
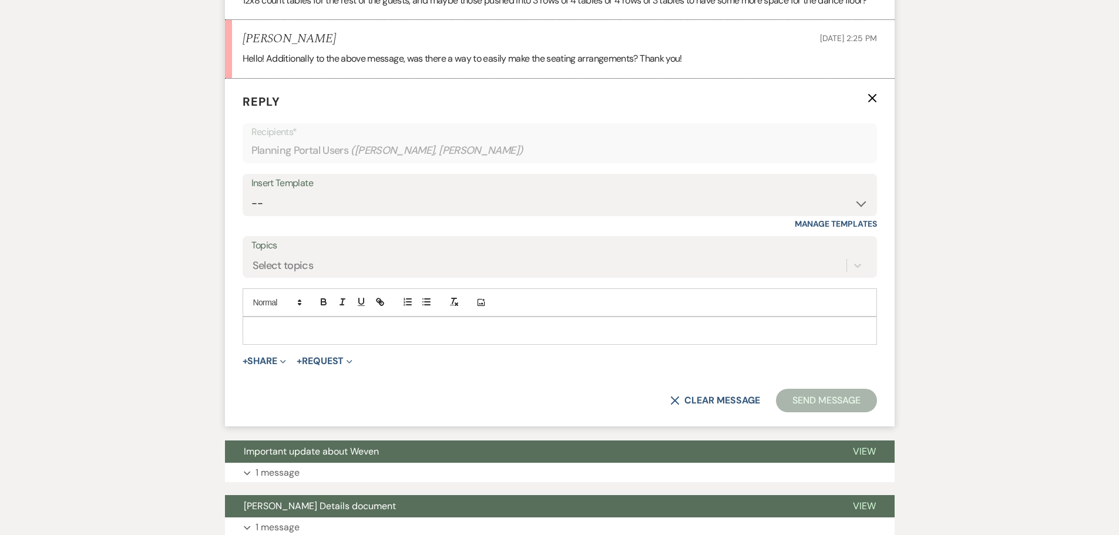
click at [388, 337] on div at bounding box center [559, 330] width 633 height 27
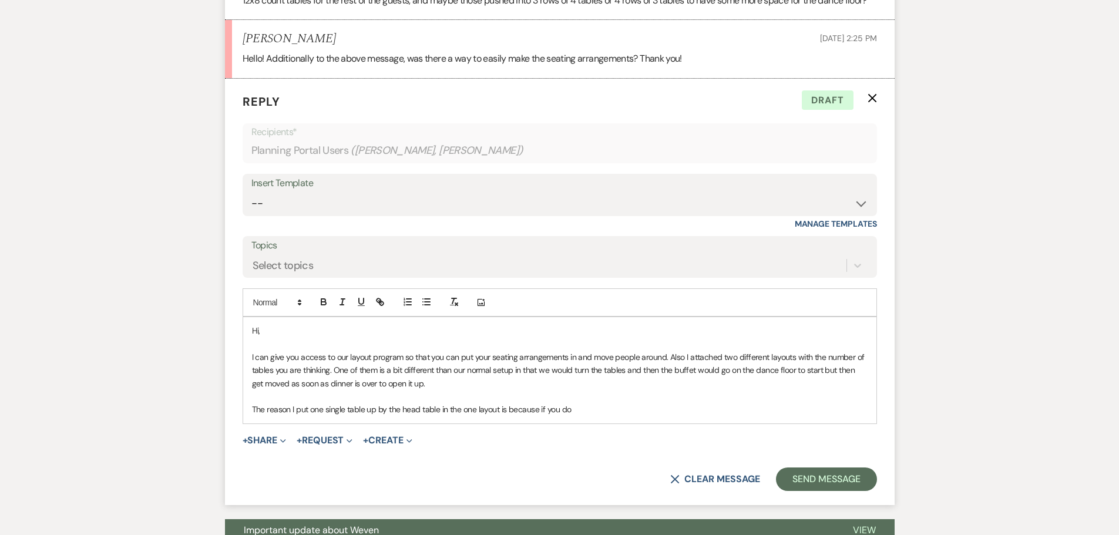
drag, startPoint x: 572, startPoint y: 427, endPoint x: 254, endPoint y: 430, distance: 318.5
click at [243, 424] on div "Hi, I can give you access to our layout program so that you can put your seatin…" at bounding box center [559, 370] width 633 height 106
click at [818, 416] on p "You can move one single table up by the head table if you want more of a walkwa…" at bounding box center [560, 409] width 616 height 13
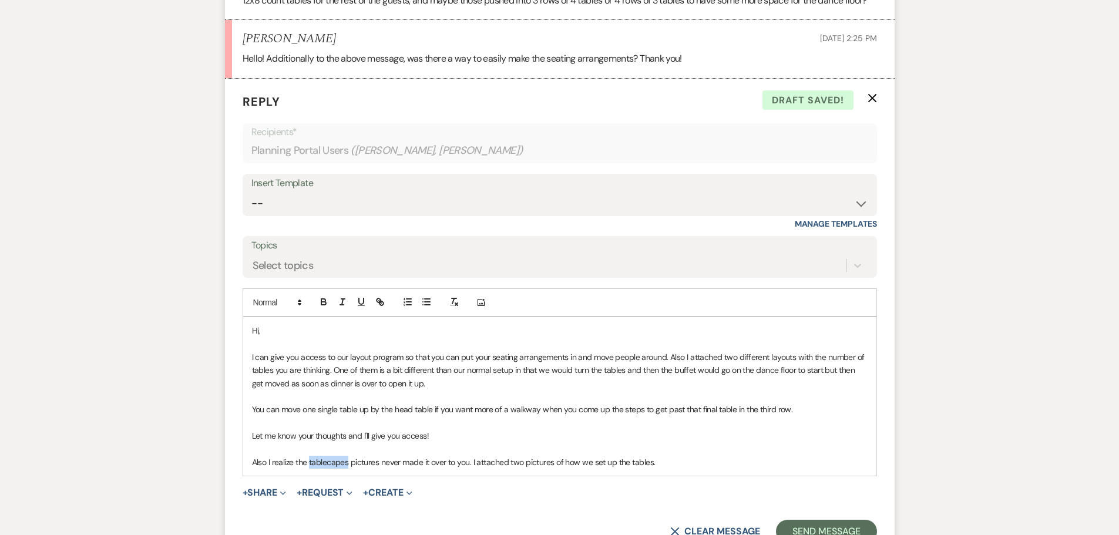
drag, startPoint x: 337, startPoint y: 479, endPoint x: 320, endPoint y: 478, distance: 17.7
click at [320, 469] on p "Also I realize the tablecapes pictures never made it over to you. I attached tw…" at bounding box center [560, 462] width 616 height 13
click at [270, 498] on button "+ Share Expand" at bounding box center [265, 492] width 44 height 9
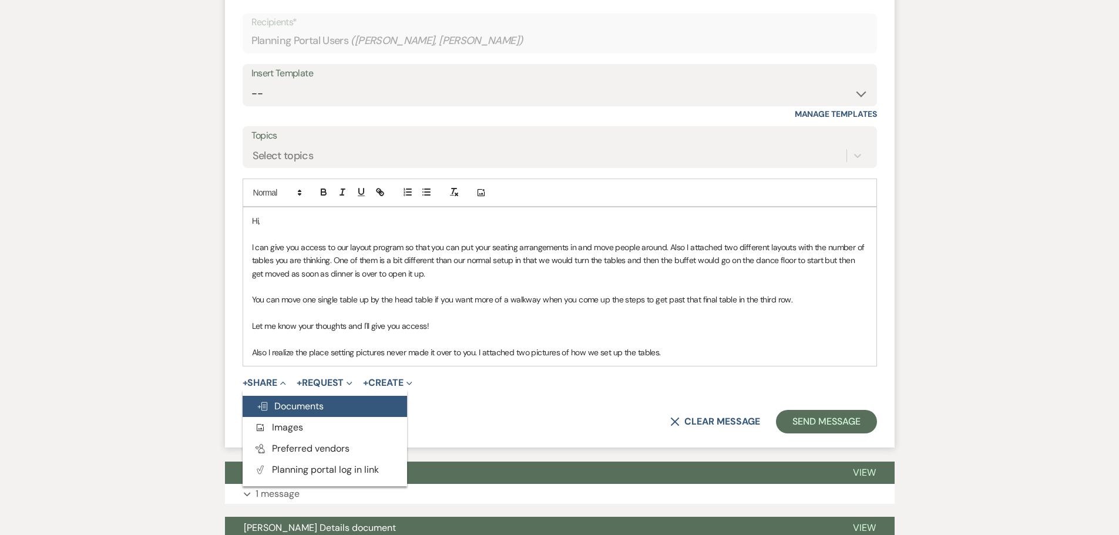
scroll to position [1530, 0]
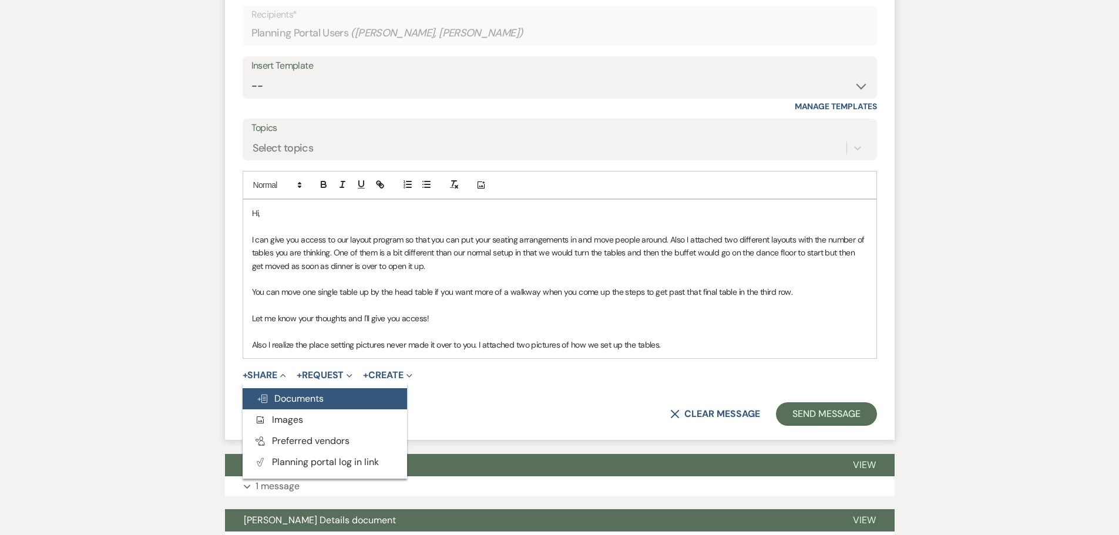
click at [318, 405] on span "Doc Upload Documents" at bounding box center [290, 399] width 67 height 12
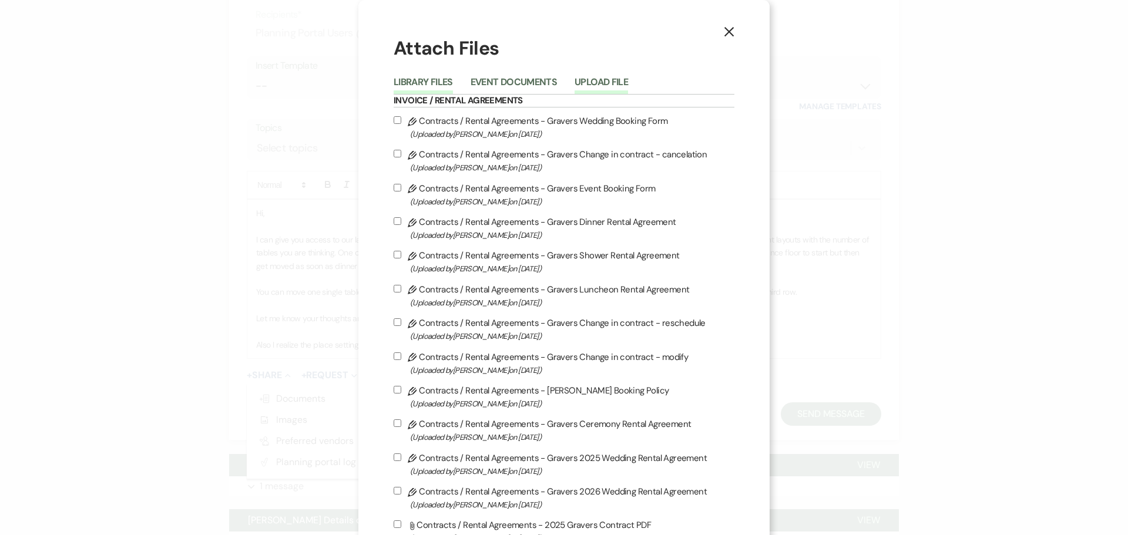
click at [620, 86] on button "Upload File" at bounding box center [601, 86] width 53 height 16
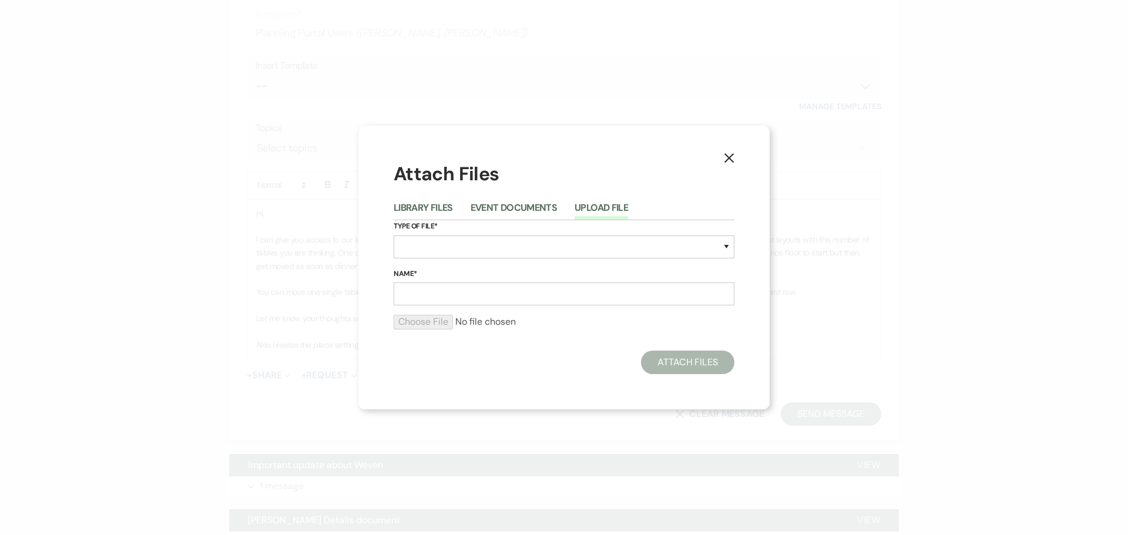
click at [560, 227] on label "Type of File*" at bounding box center [564, 226] width 341 height 13
click at [565, 244] on select "Special Event Insurance Vendor Certificate of Insurance Contracts / Rental Agre…" at bounding box center [564, 247] width 341 height 23
click at [394, 236] on select "Special Event Insurance Vendor Certificate of Insurance Contracts / Rental Agre…" at bounding box center [564, 247] width 341 height 23
click at [510, 240] on select "Special Event Insurance Vendor Certificate of Insurance Contracts / Rental Agre…" at bounding box center [564, 247] width 341 height 23
select select "24"
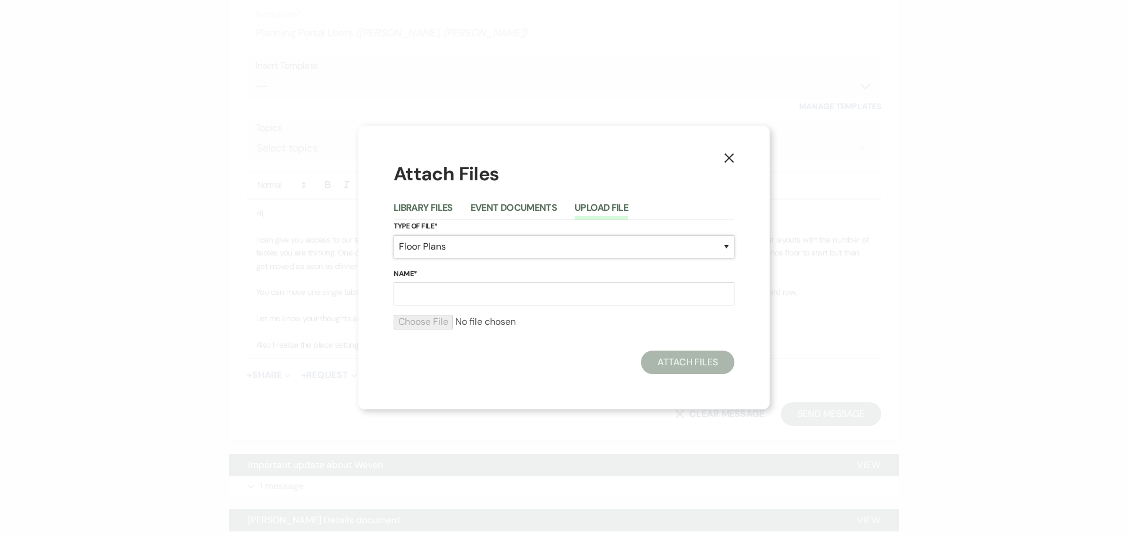
click at [394, 236] on select "Special Event Insurance Vendor Certificate of Insurance Contracts / Rental Agre…" at bounding box center [564, 247] width 341 height 23
click at [494, 298] on input "Name*" at bounding box center [564, 294] width 341 height 23
type input "option 2"
click at [398, 318] on input "file" at bounding box center [564, 322] width 341 height 14
type input "C:\fakepath\Floorplans by Tripleseat Design Screenshot (9).png"
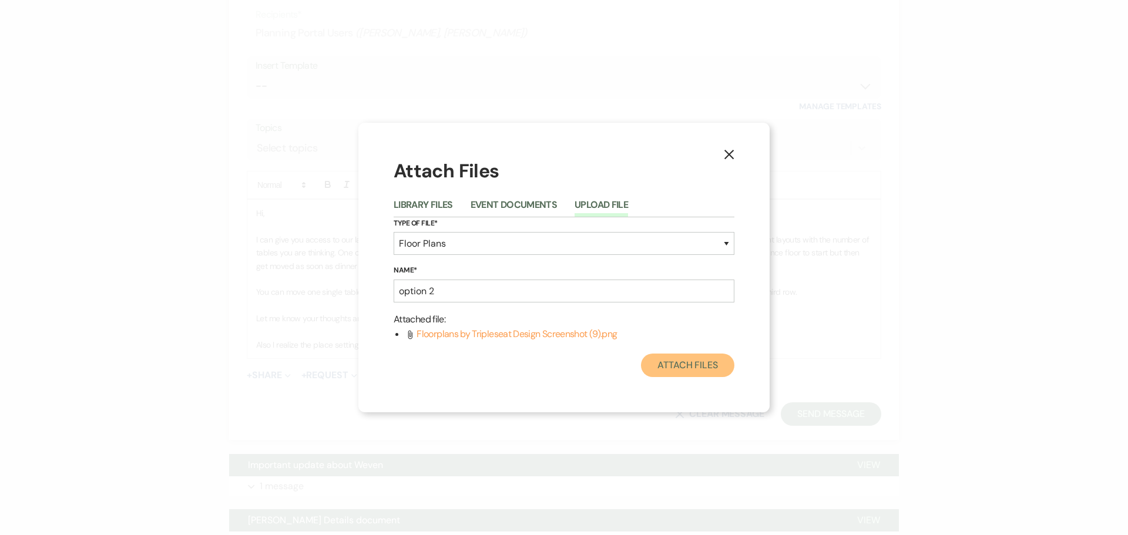
click at [691, 365] on button "Attach Files" at bounding box center [687, 366] width 93 height 24
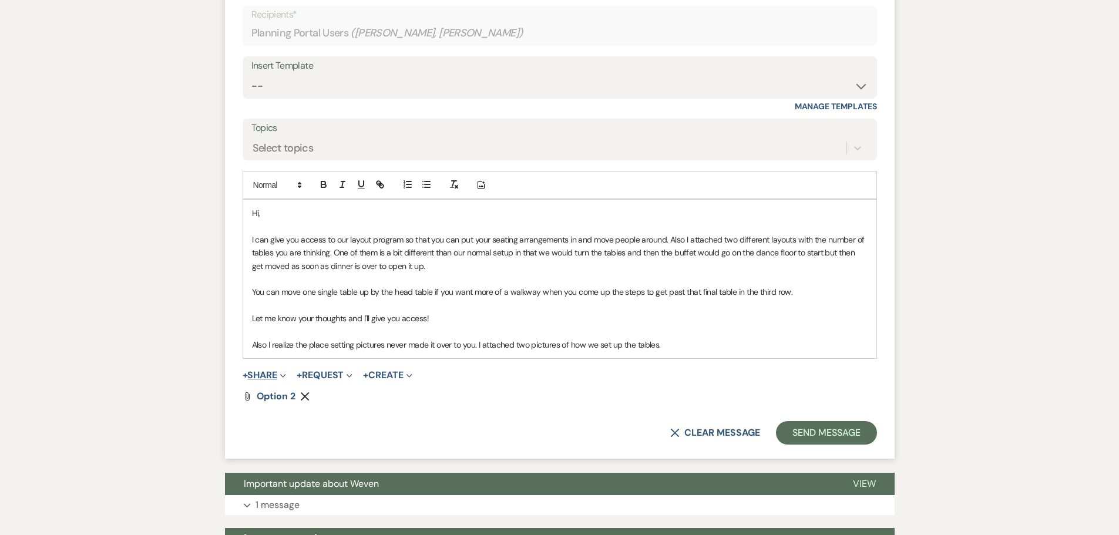
click at [277, 380] on button "+ Share Expand" at bounding box center [265, 375] width 44 height 9
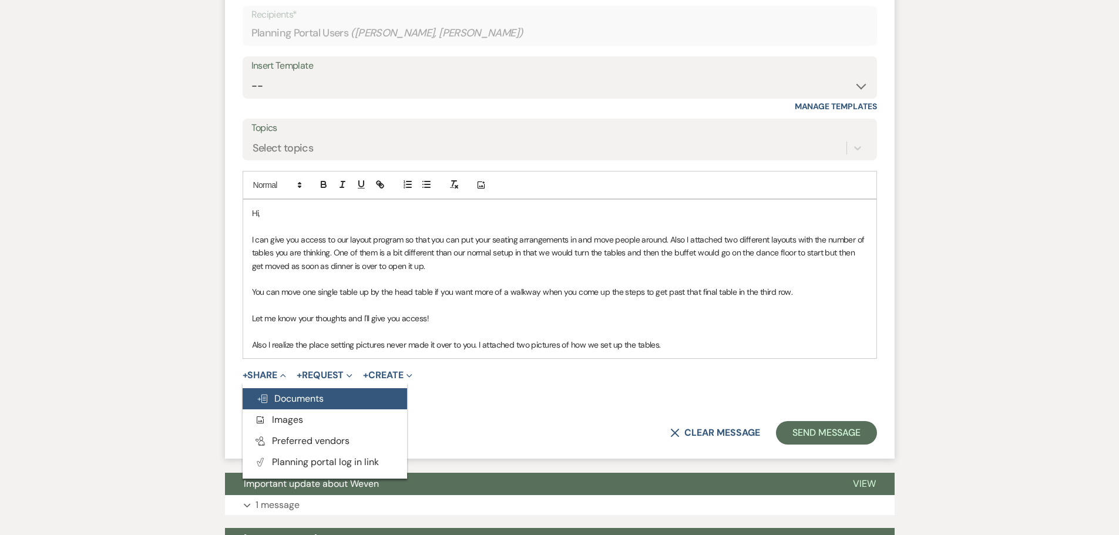
click at [331, 404] on button "Doc Upload Documents" at bounding box center [325, 398] width 165 height 21
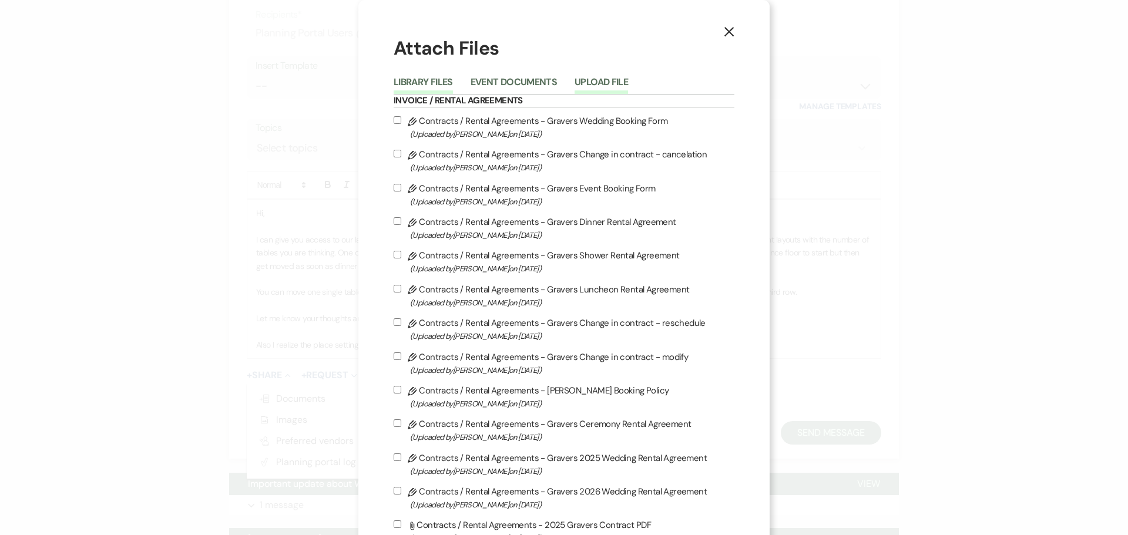
click at [580, 82] on button "Upload File" at bounding box center [601, 86] width 53 height 16
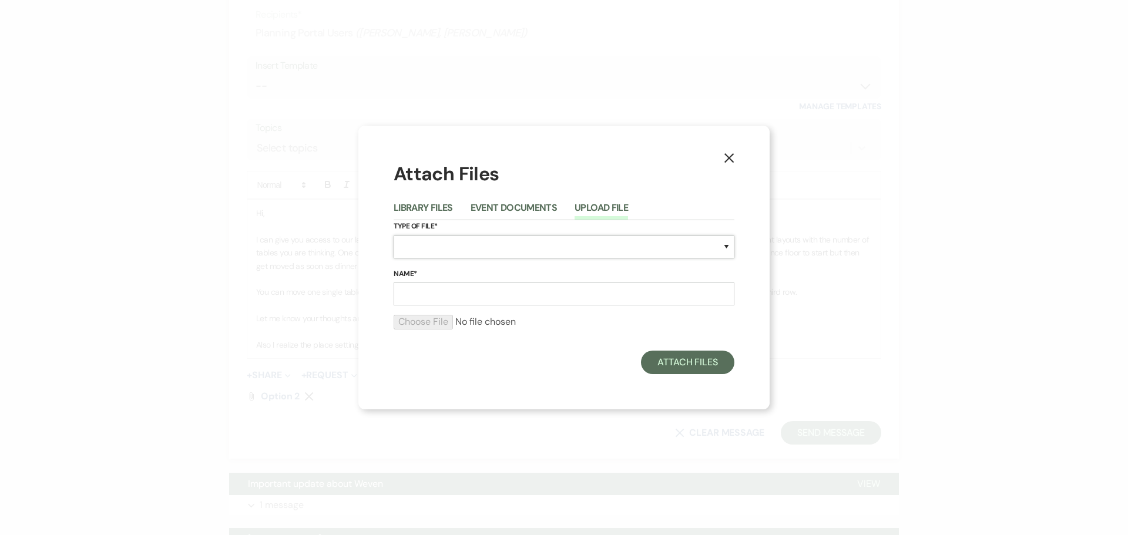
click at [492, 256] on select "Special Event Insurance Vendor Certificate of Insurance Contracts / Rental Agre…" at bounding box center [564, 247] width 341 height 23
select select "24"
click at [394, 236] on select "Special Event Insurance Vendor Certificate of Insurance Contracts / Rental Agre…" at bounding box center [564, 247] width 341 height 23
click at [501, 312] on form "Type of File* Special Event Insurance Vendor Certificate of Insurance Contracts…" at bounding box center [564, 279] width 341 height 119
click at [501, 301] on input "Name*" at bounding box center [564, 294] width 341 height 23
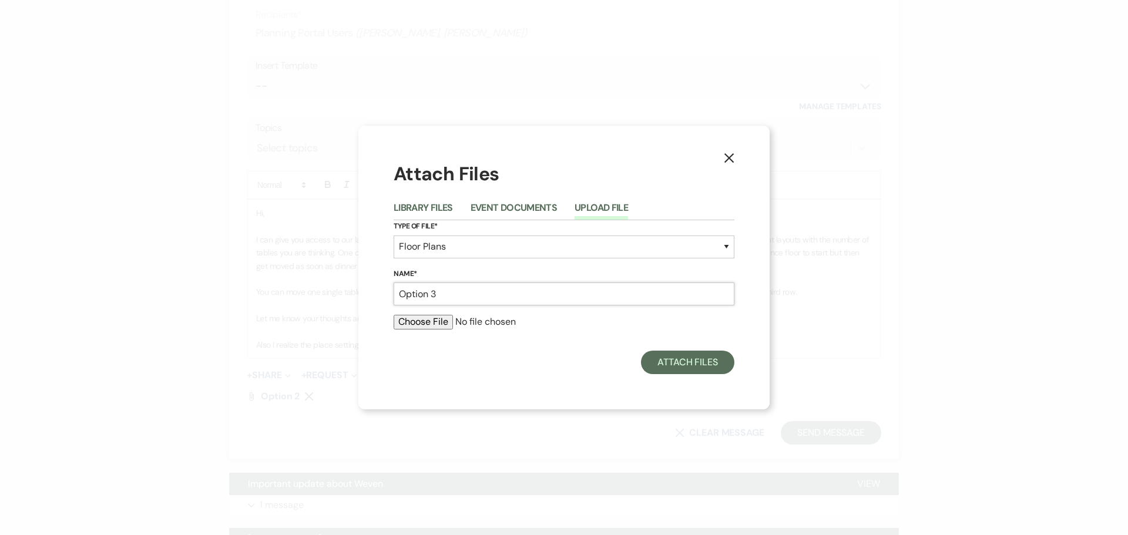
type input "Option 3"
click at [434, 320] on input "file" at bounding box center [564, 322] width 341 height 14
type input "C:\fakepath\Floorplans by Tripleseat Design Screenshot (8).png"
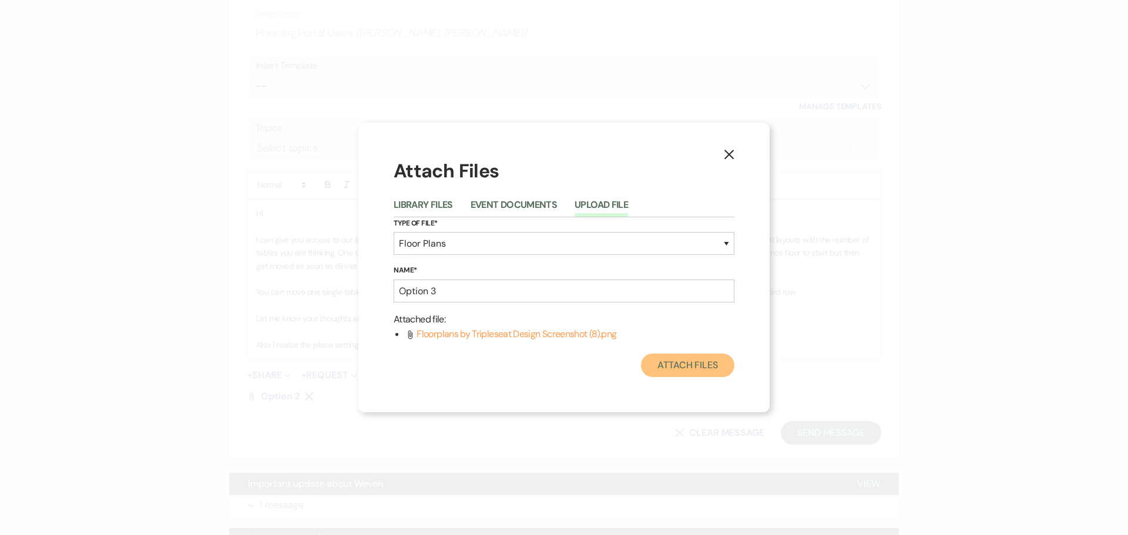
click at [659, 354] on button "Attach Files" at bounding box center [687, 366] width 93 height 24
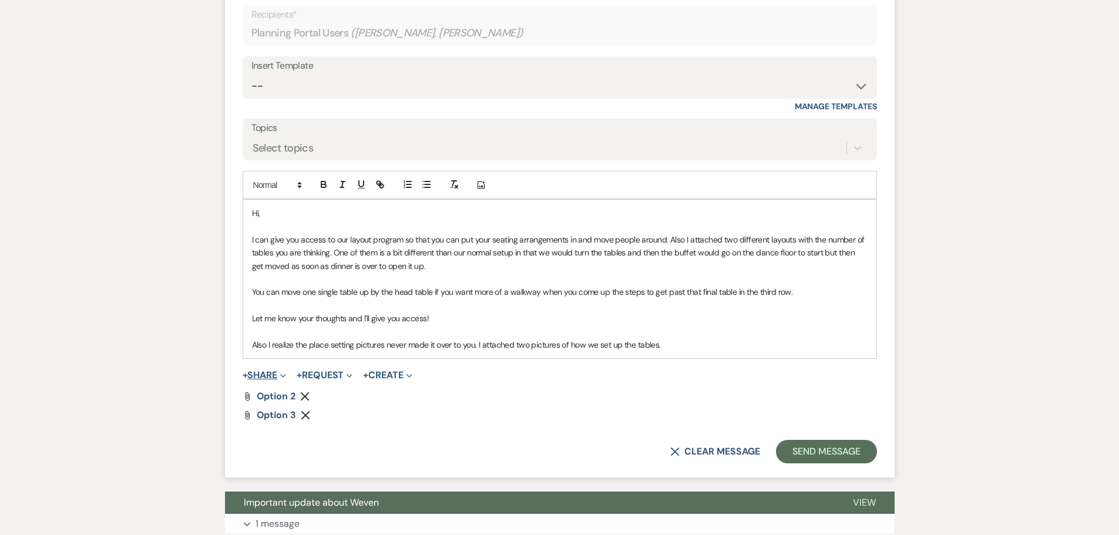
click at [271, 380] on button "+ Share Expand" at bounding box center [265, 375] width 44 height 9
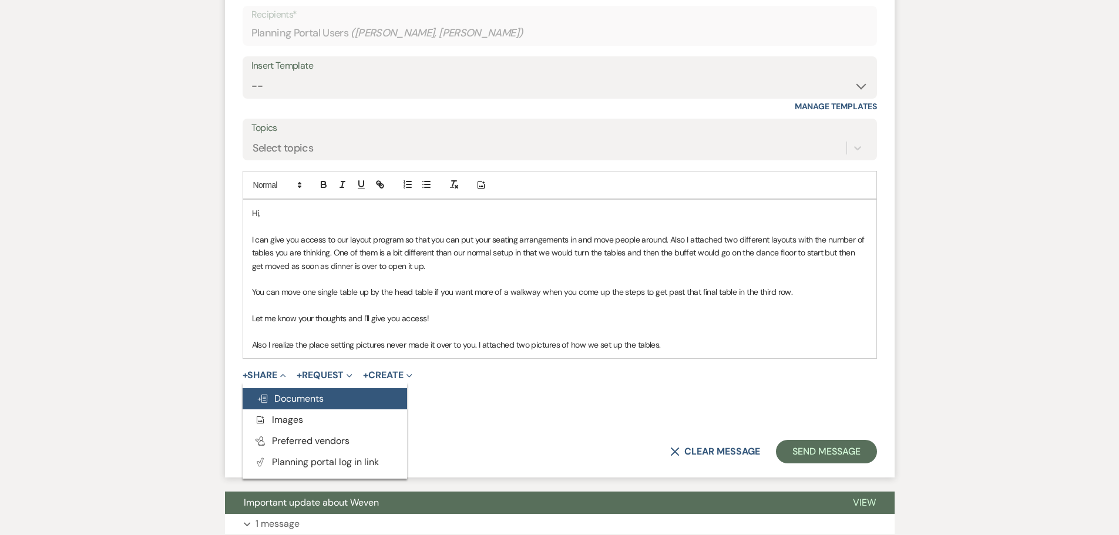
click at [280, 405] on span "Doc Upload Documents" at bounding box center [290, 399] width 67 height 12
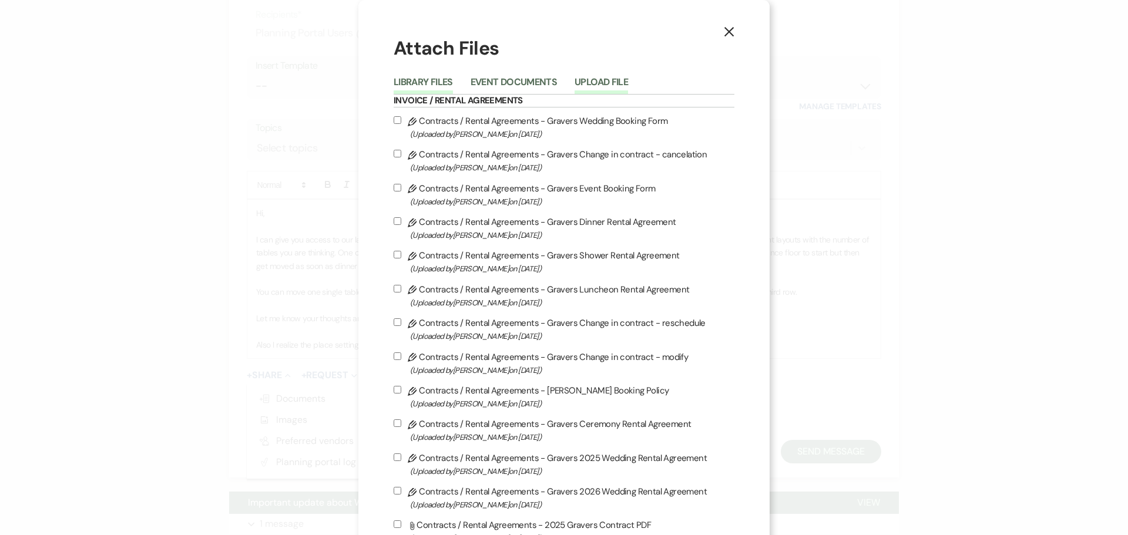
click at [603, 86] on button "Upload File" at bounding box center [601, 86] width 53 height 16
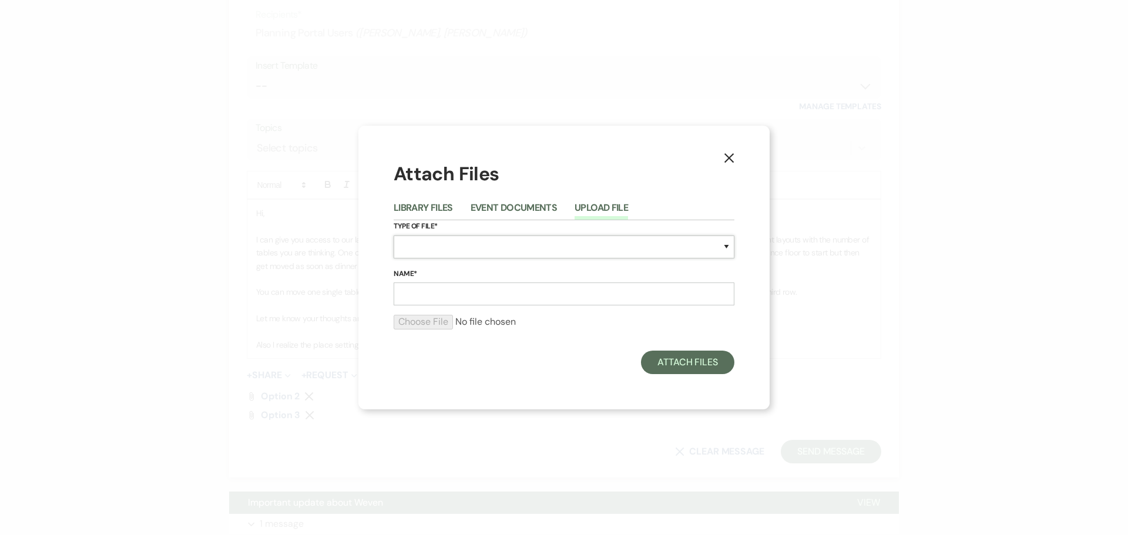
click at [470, 237] on select "Special Event Insurance Vendor Certificate of Insurance Contracts / Rental Agre…" at bounding box center [564, 247] width 341 height 23
click at [461, 251] on select "Special Event Insurance Vendor Certificate of Insurance Contracts / Rental Agre…" at bounding box center [564, 247] width 341 height 23
select select "0"
click at [394, 236] on select "Special Event Insurance Vendor Certificate of Insurance Contracts / Rental Agre…" at bounding box center [564, 247] width 341 height 23
click at [456, 301] on input "Name*" at bounding box center [564, 294] width 341 height 23
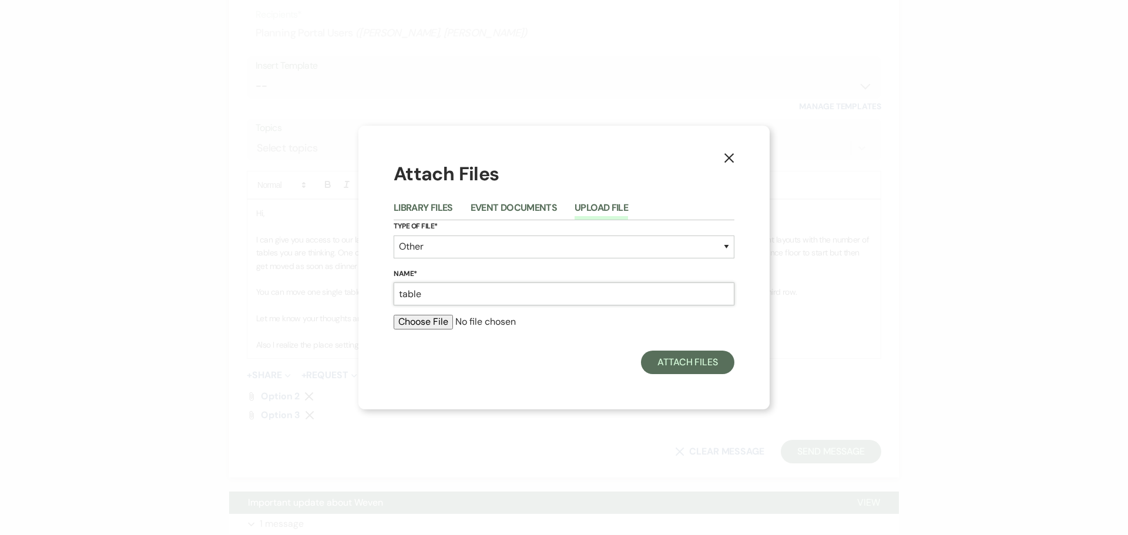
type input "table"
click at [452, 328] on input "file" at bounding box center [564, 322] width 341 height 14
type input "C:\fakepath\tablescape 2.jpg"
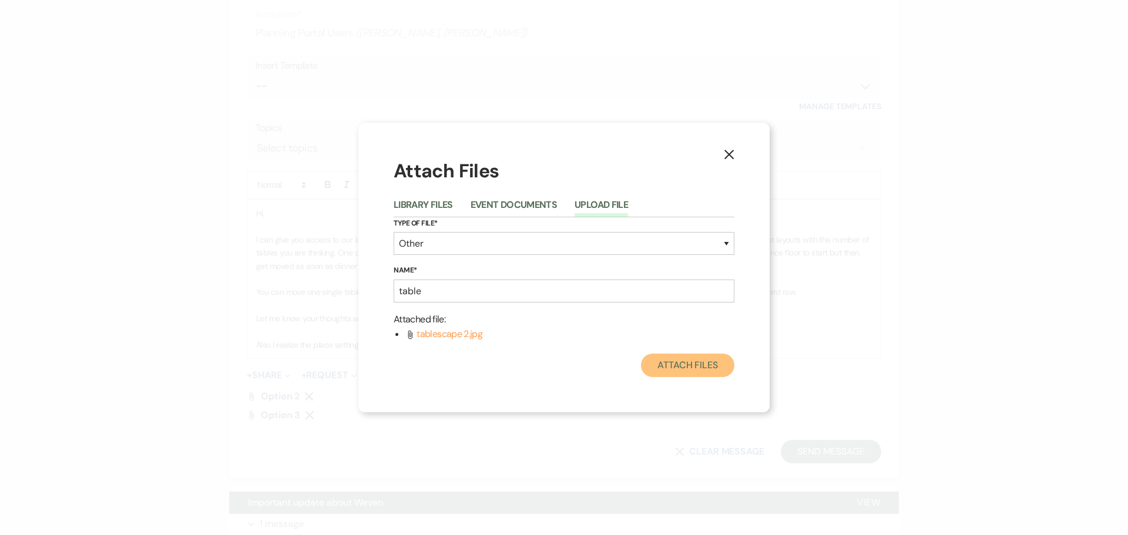
click at [668, 370] on button "Attach Files" at bounding box center [687, 366] width 93 height 24
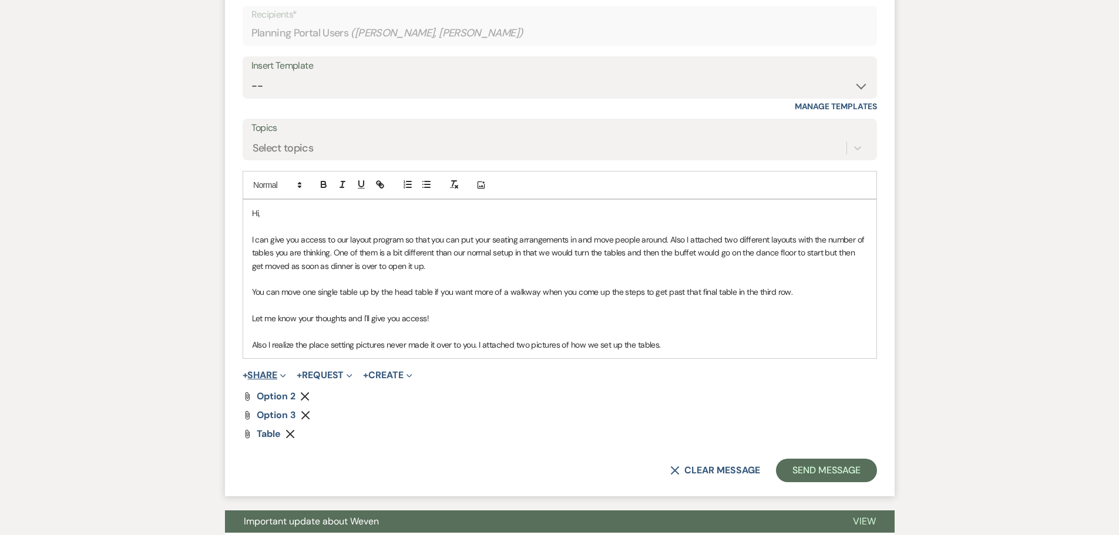
click at [280, 380] on button "+ Share Expand" at bounding box center [265, 375] width 44 height 9
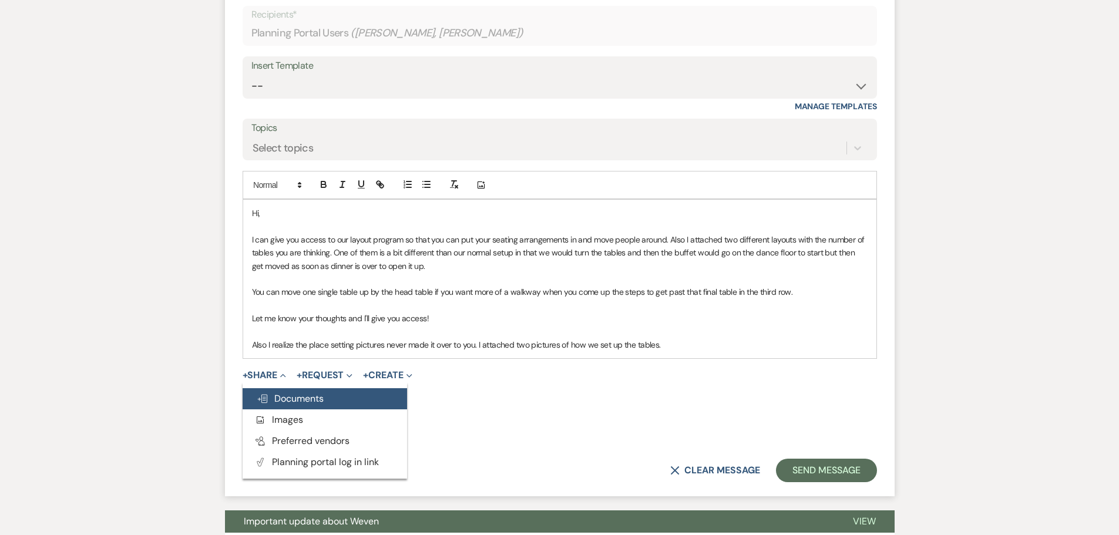
click at [367, 410] on button "Doc Upload Documents" at bounding box center [325, 398] width 165 height 21
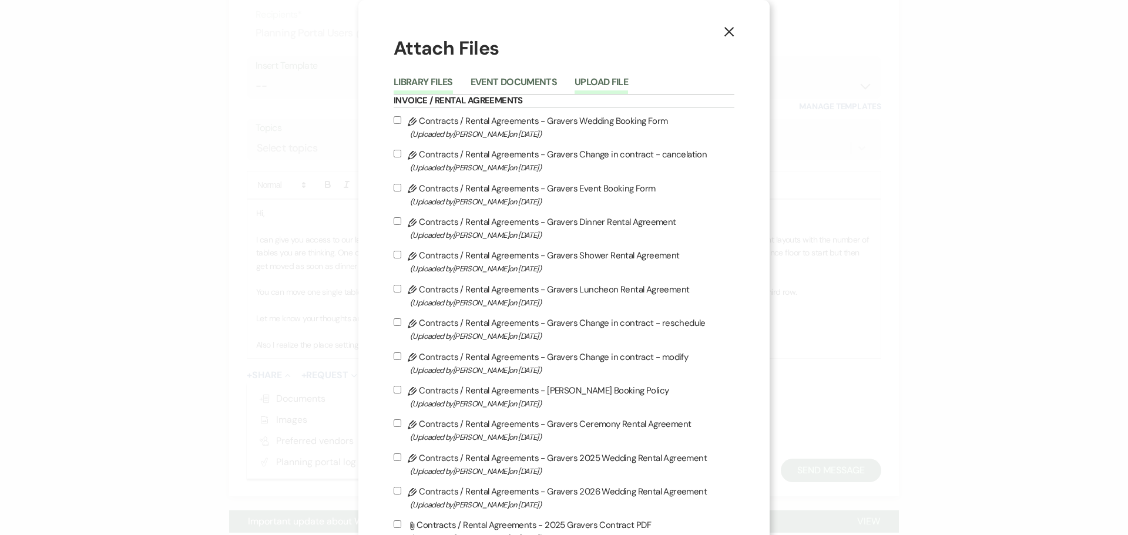
click at [597, 82] on button "Upload File" at bounding box center [601, 86] width 53 height 16
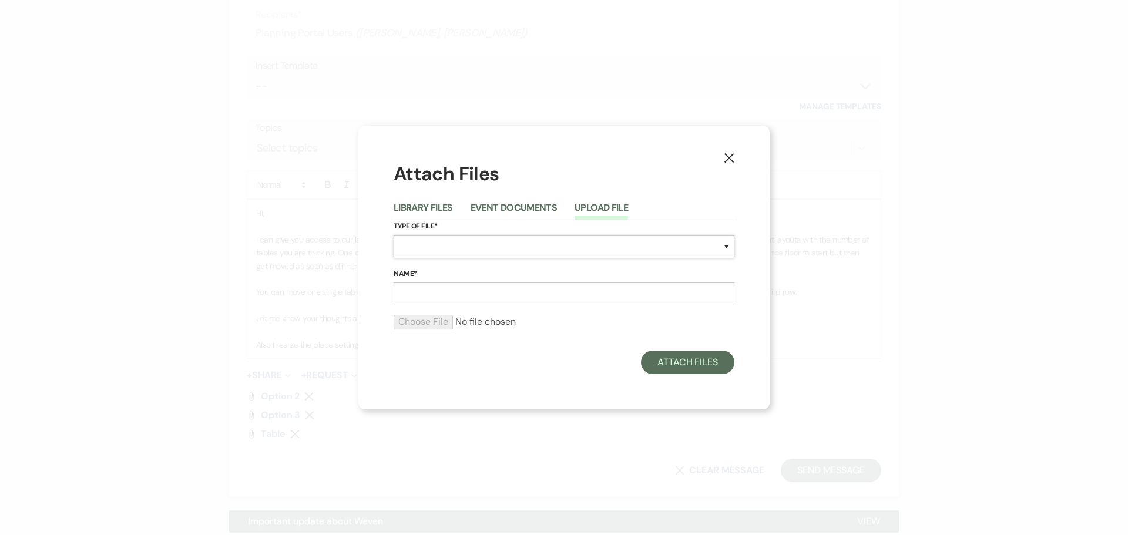
drag, startPoint x: 451, startPoint y: 246, endPoint x: 450, endPoint y: 279, distance: 32.9
click at [451, 246] on select "Special Event Insurance Vendor Certificate of Insurance Contracts / Rental Agre…" at bounding box center [564, 247] width 341 height 23
select select "0"
click at [394, 236] on select "Special Event Insurance Vendor Certificate of Insurance Contracts / Rental Agre…" at bounding box center [564, 247] width 341 height 23
click at [463, 296] on input "Name*" at bounding box center [564, 294] width 341 height 23
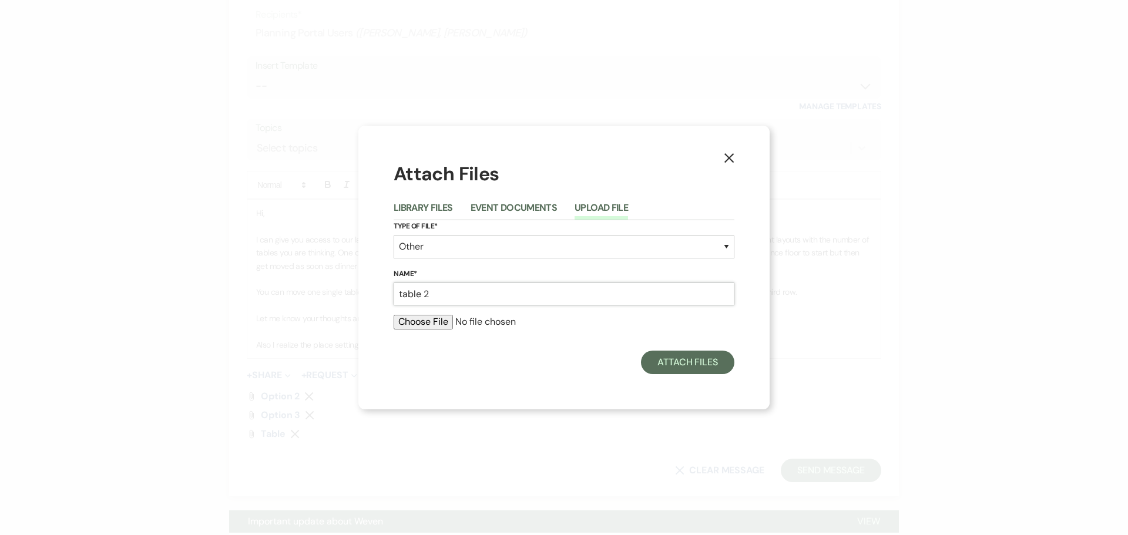
type input "table 2"
click at [417, 323] on input "file" at bounding box center [564, 322] width 341 height 14
type input "C:\fakepath\tablescape 1.jpg"
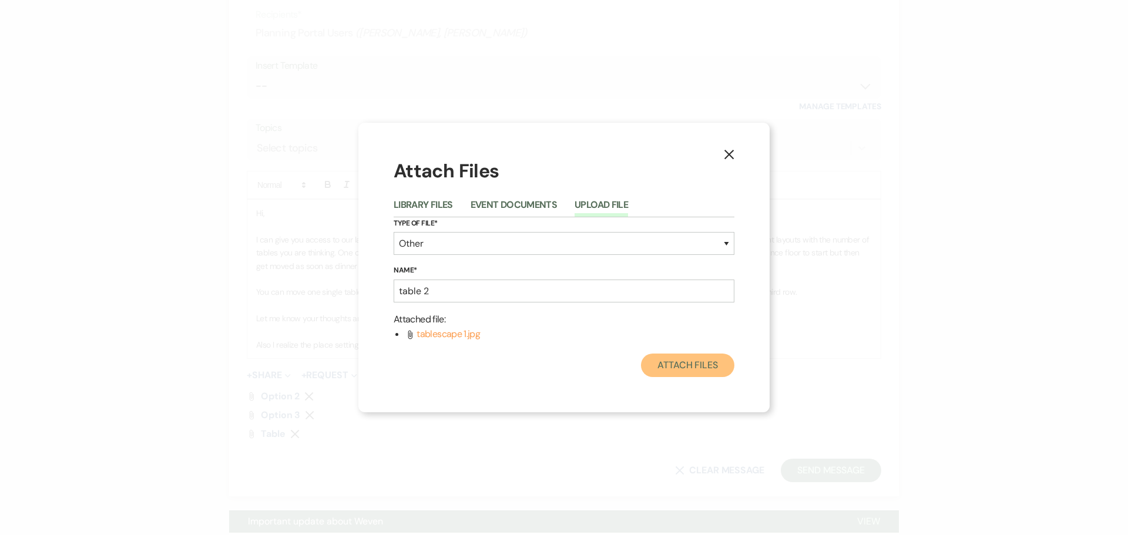
click at [683, 358] on button "Attach Files" at bounding box center [687, 366] width 93 height 24
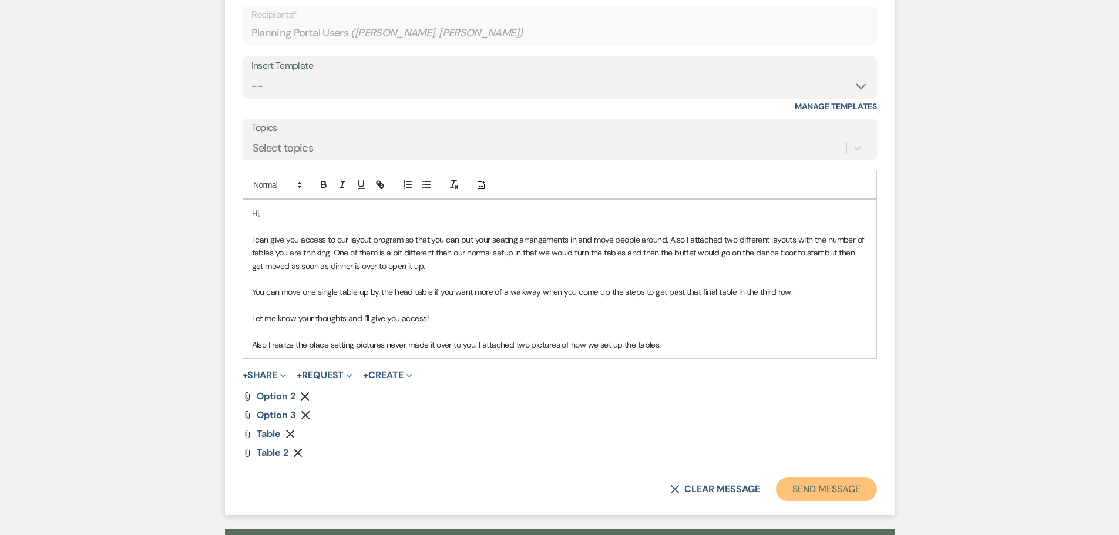
click at [832, 501] on button "Send Message" at bounding box center [826, 490] width 100 height 24
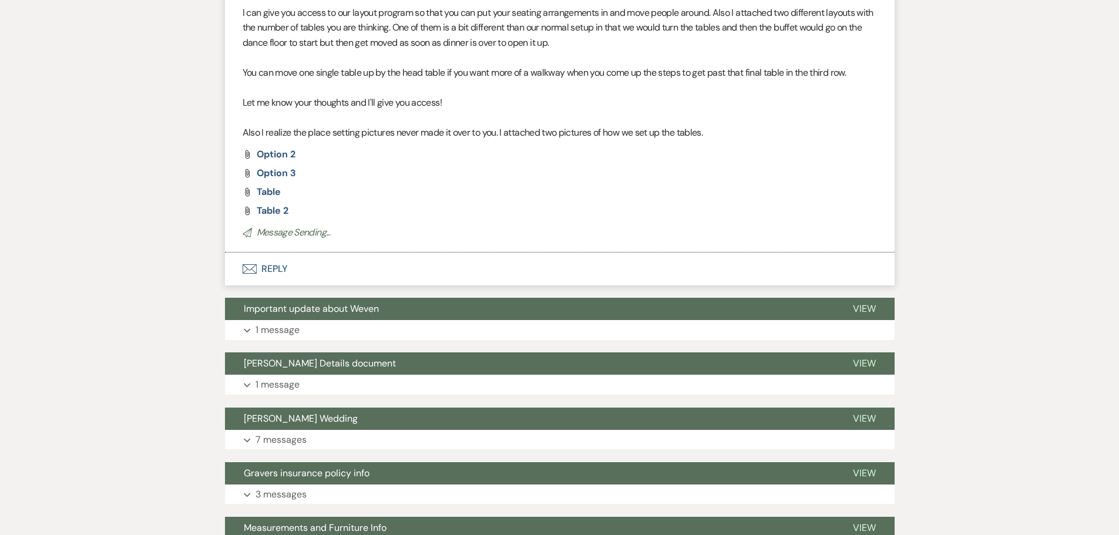
scroll to position [1555, 0]
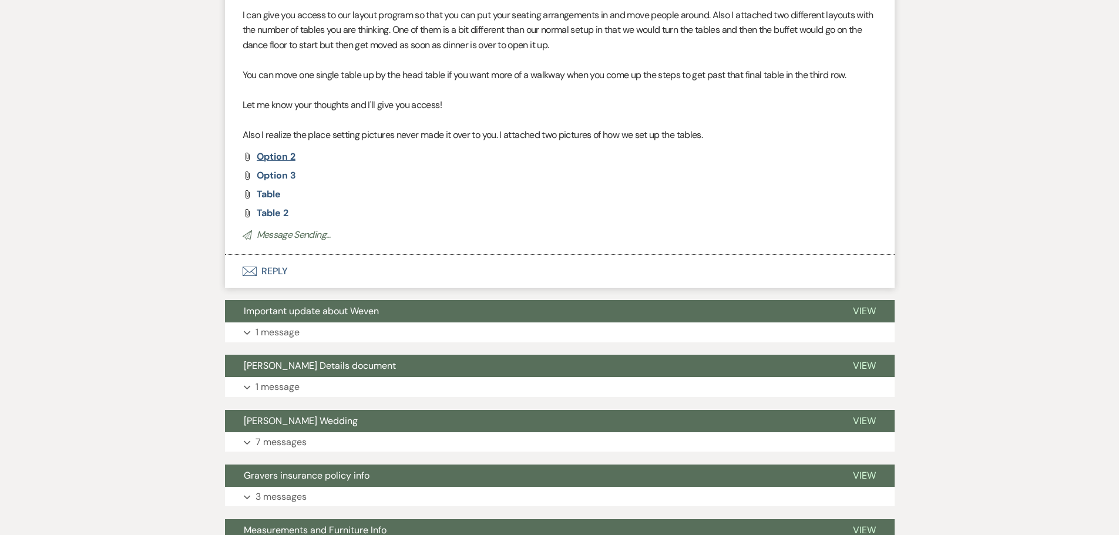
click at [282, 179] on div "Attach File option 2 Attach File Option 3 Attach File table Attach File table 2" at bounding box center [560, 185] width 635 height 66
click at [283, 163] on span "option 2" at bounding box center [276, 156] width 39 height 12
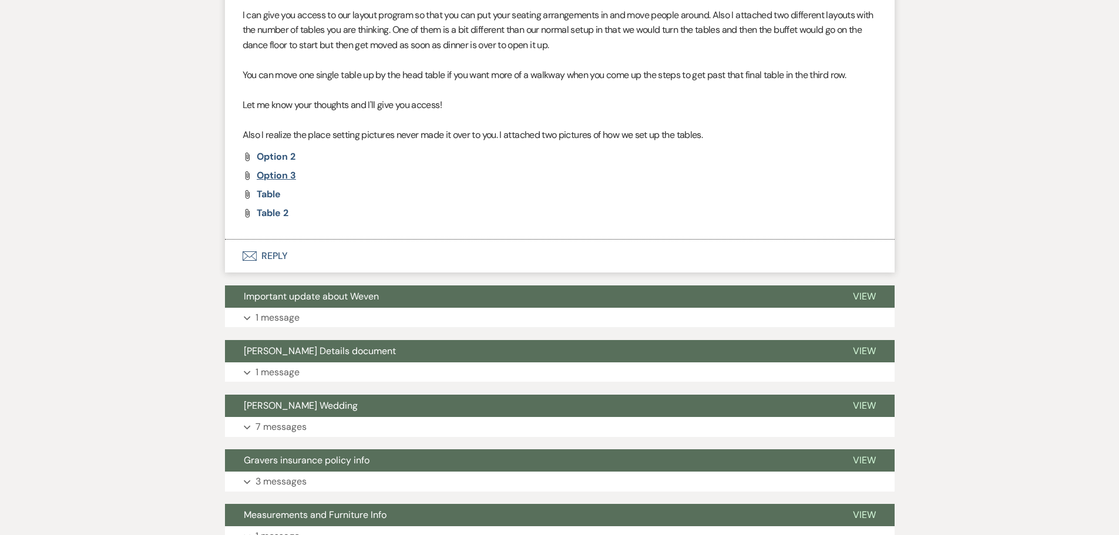
click at [278, 182] on span "Option 3" at bounding box center [276, 175] width 39 height 12
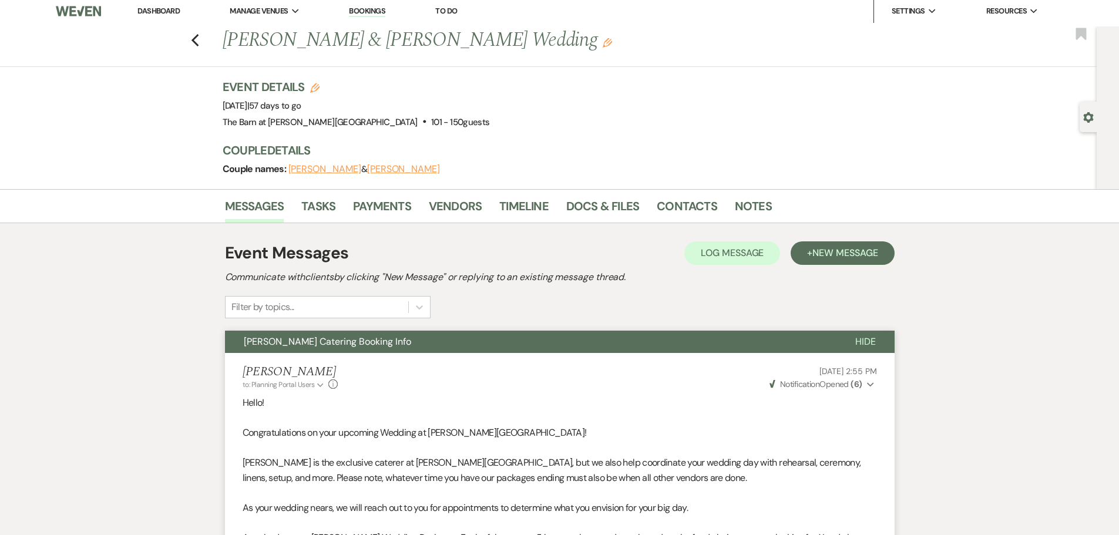
scroll to position [0, 0]
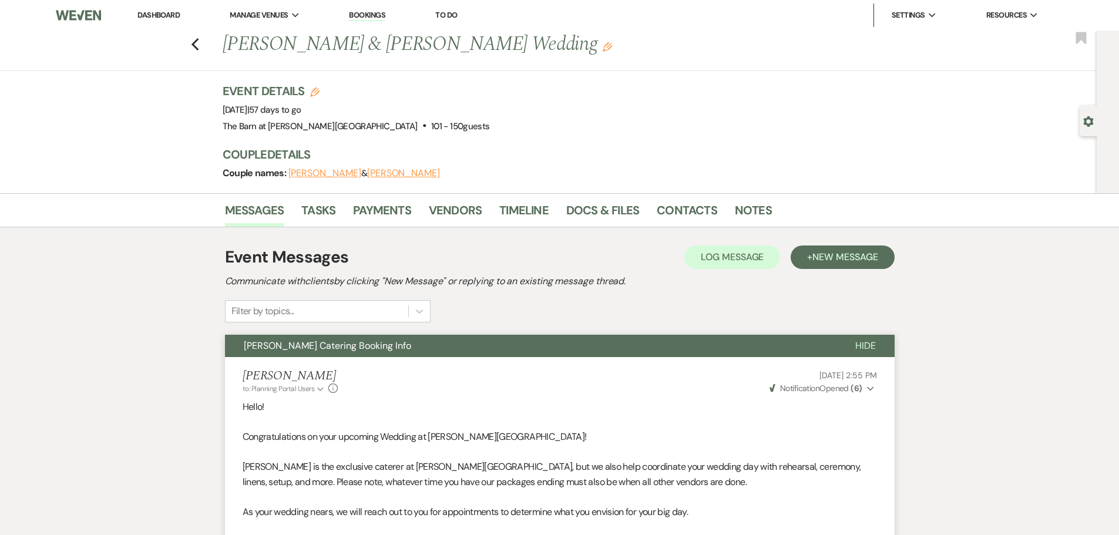
click at [147, 17] on link "Dashboard" at bounding box center [158, 15] width 42 height 10
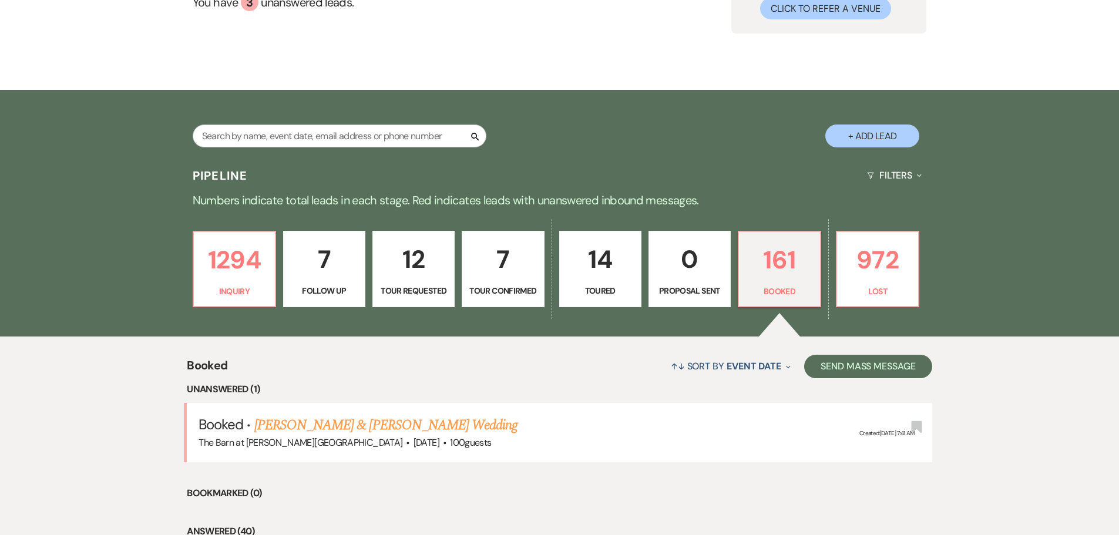
scroll to position [294, 0]
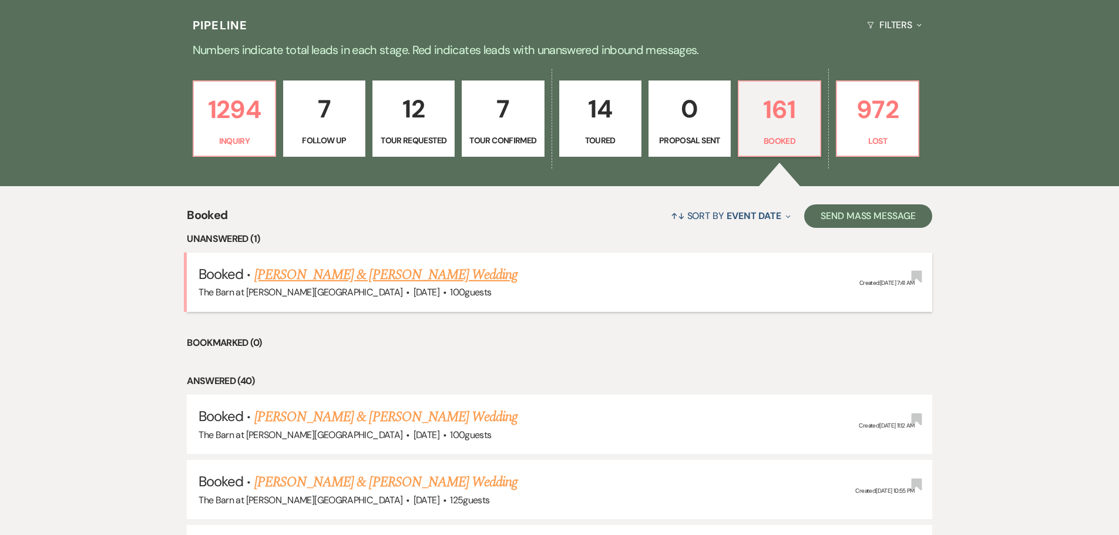
click at [491, 280] on link "[PERSON_NAME] & [PERSON_NAME] Wedding" at bounding box center [385, 274] width 263 height 21
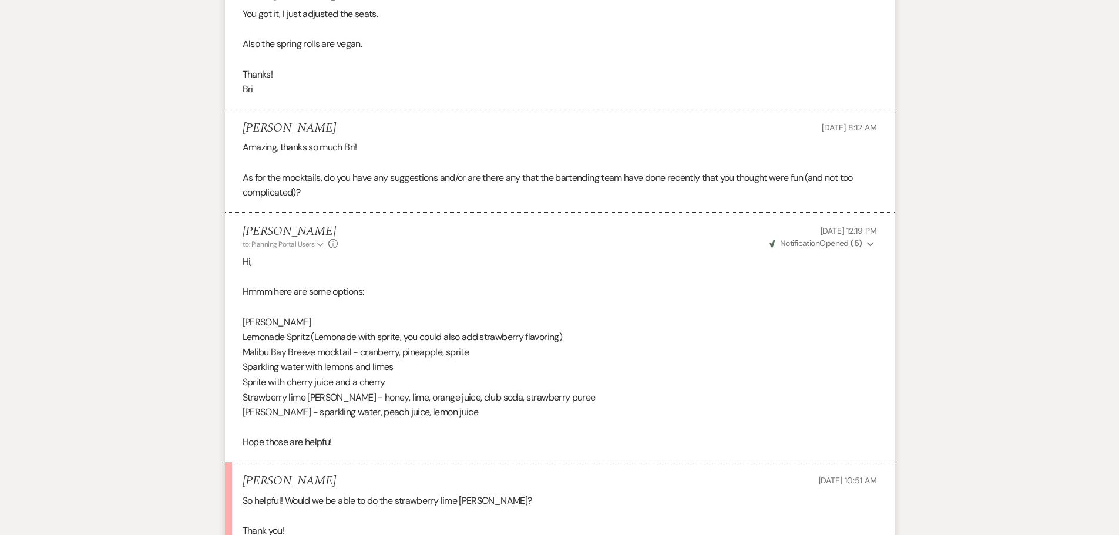
scroll to position [4477, 0]
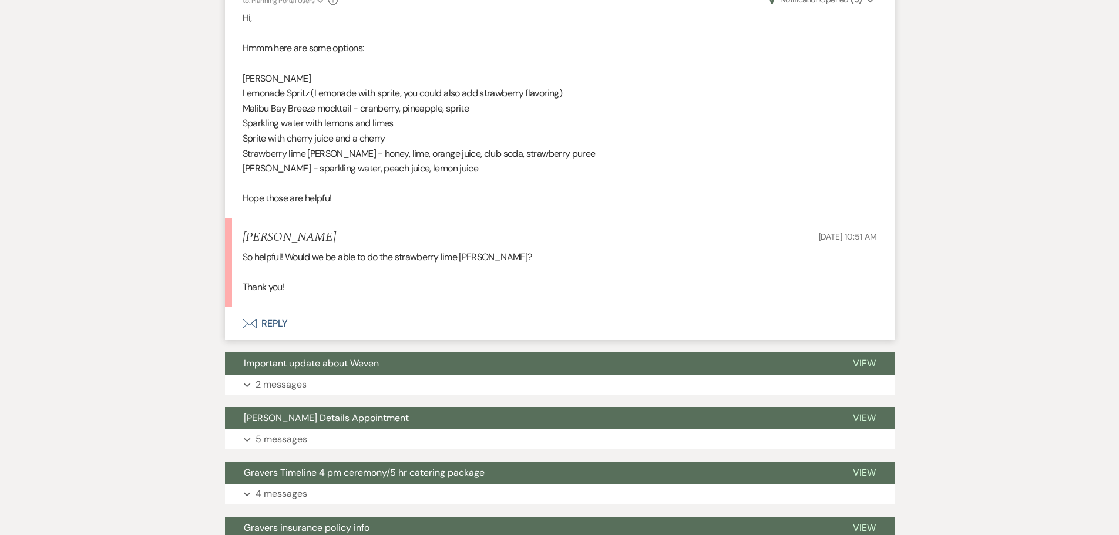
click at [277, 338] on button "Envelope Reply" at bounding box center [560, 323] width 670 height 33
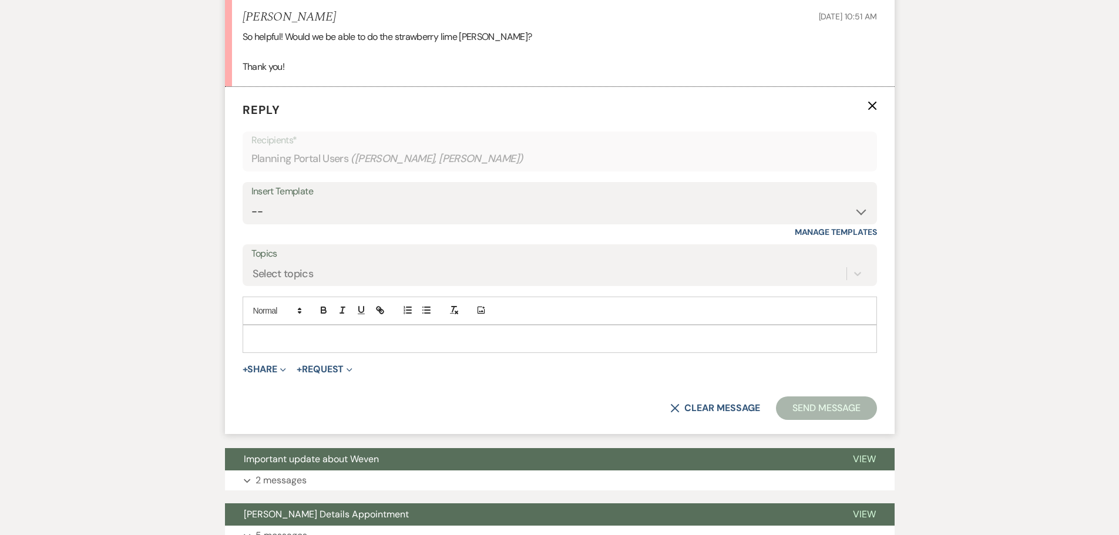
scroll to position [4706, 0]
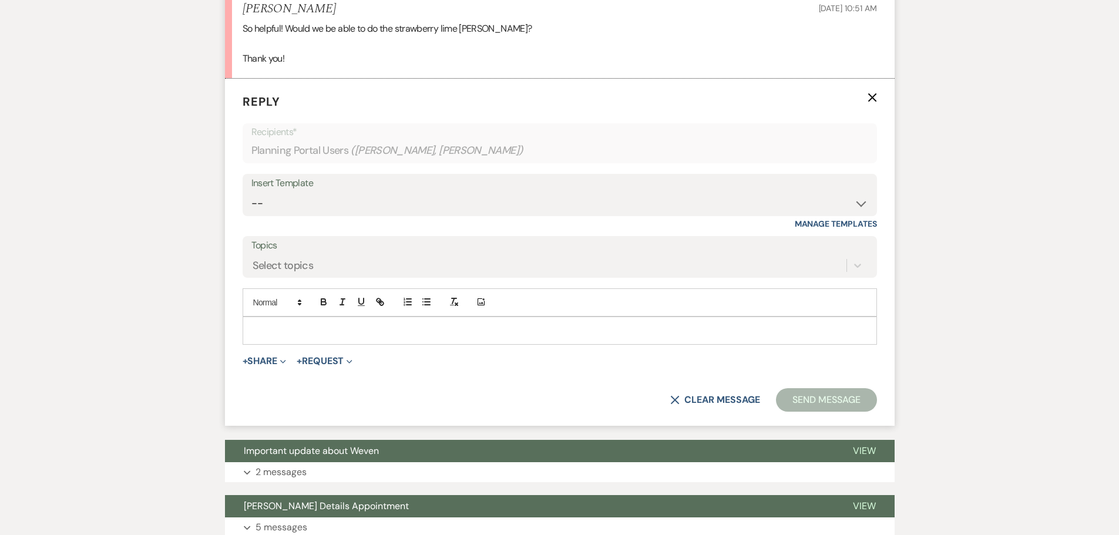
click at [414, 334] on div at bounding box center [559, 330] width 633 height 27
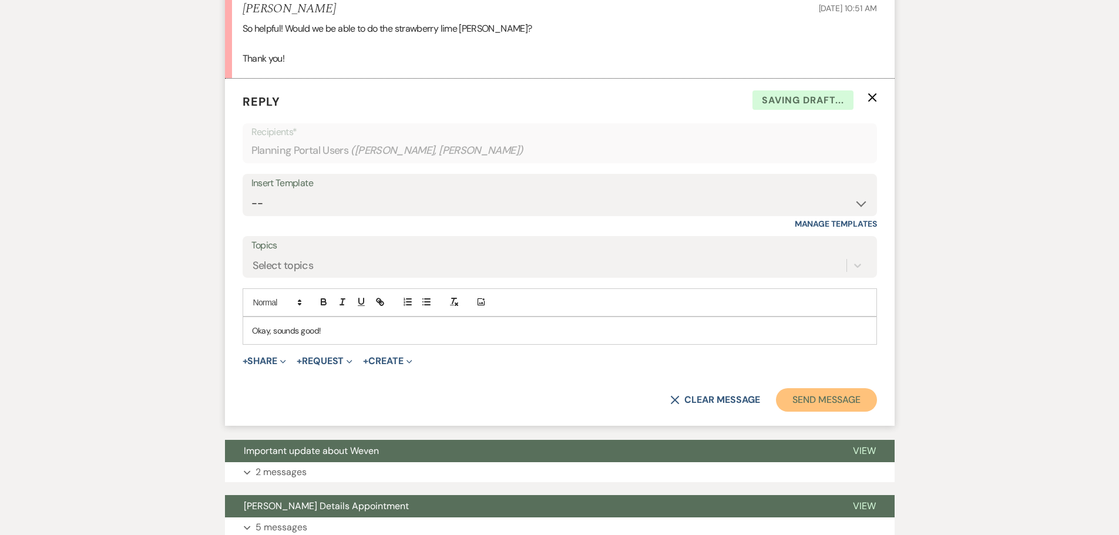
click at [837, 412] on button "Send Message" at bounding box center [826, 400] width 100 height 24
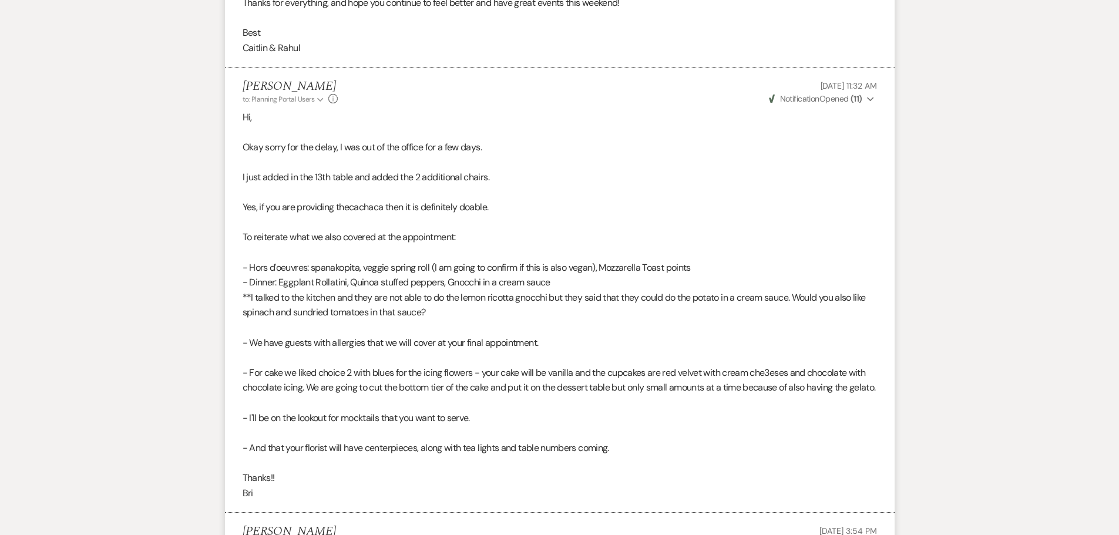
scroll to position [0, 0]
